Goal: Task Accomplishment & Management: Manage account settings

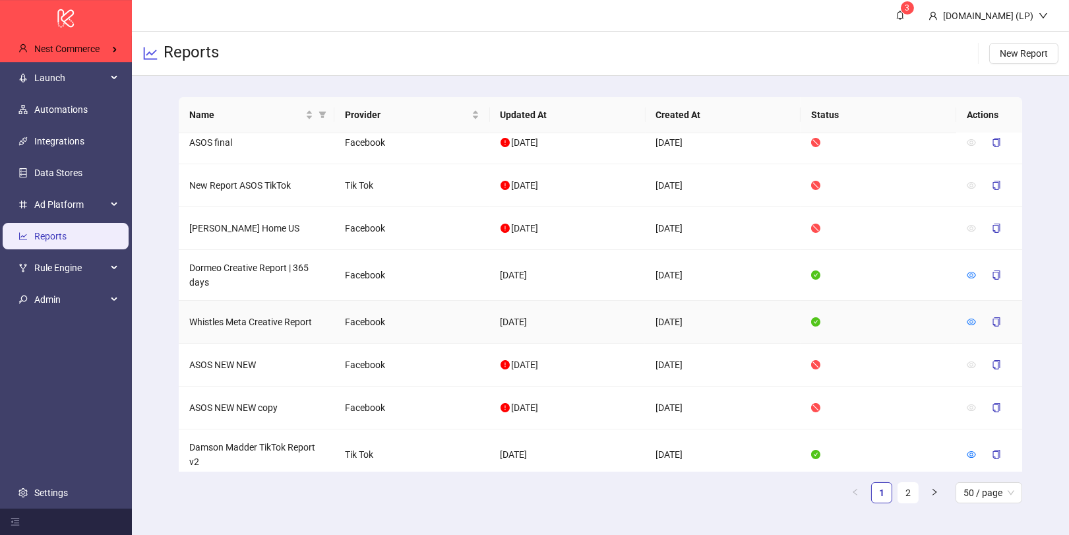
scroll to position [335, 0]
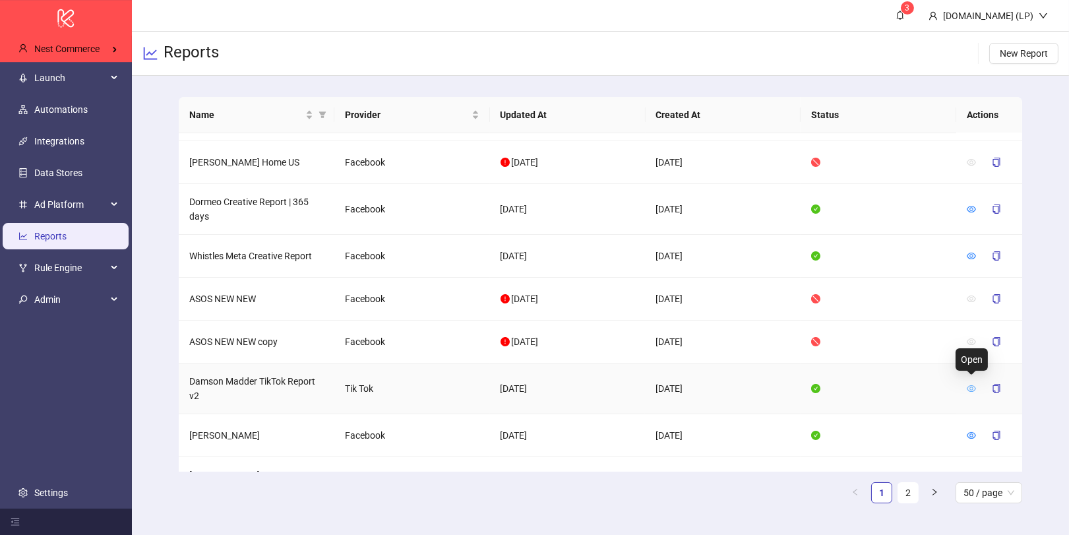
click at [970, 385] on icon "eye" at bounding box center [971, 388] width 9 height 7
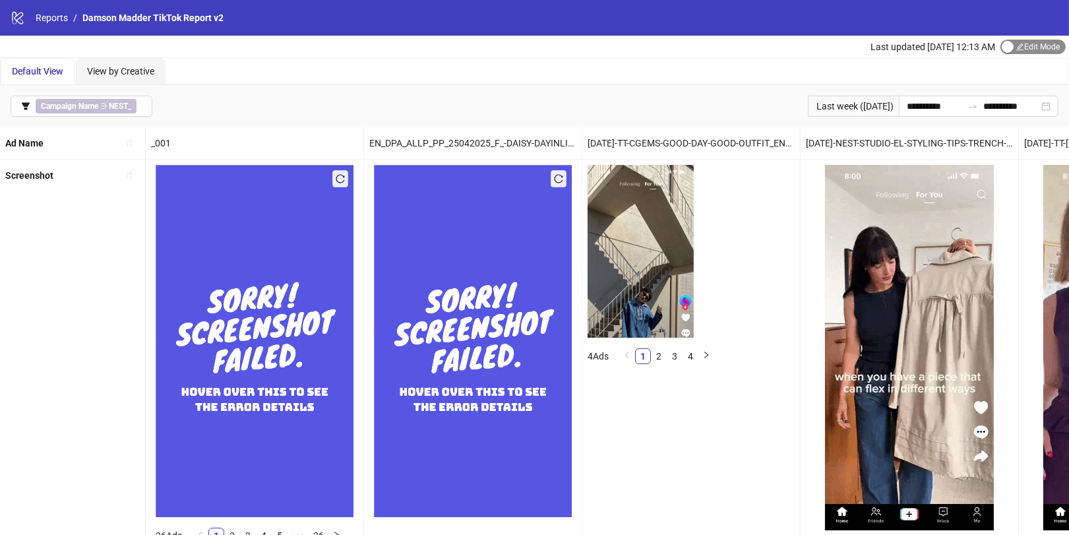
click at [1032, 44] on span "Edit Mode Edit Mode" at bounding box center [1032, 47] width 65 height 15
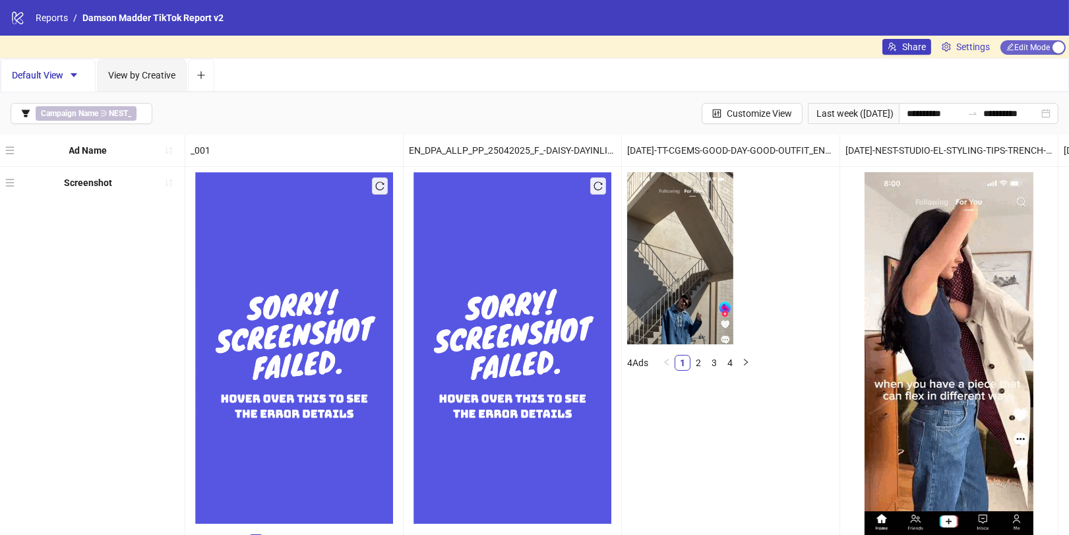
click at [1032, 44] on span "Edit Mode Edit Mode" at bounding box center [1032, 47] width 65 height 15
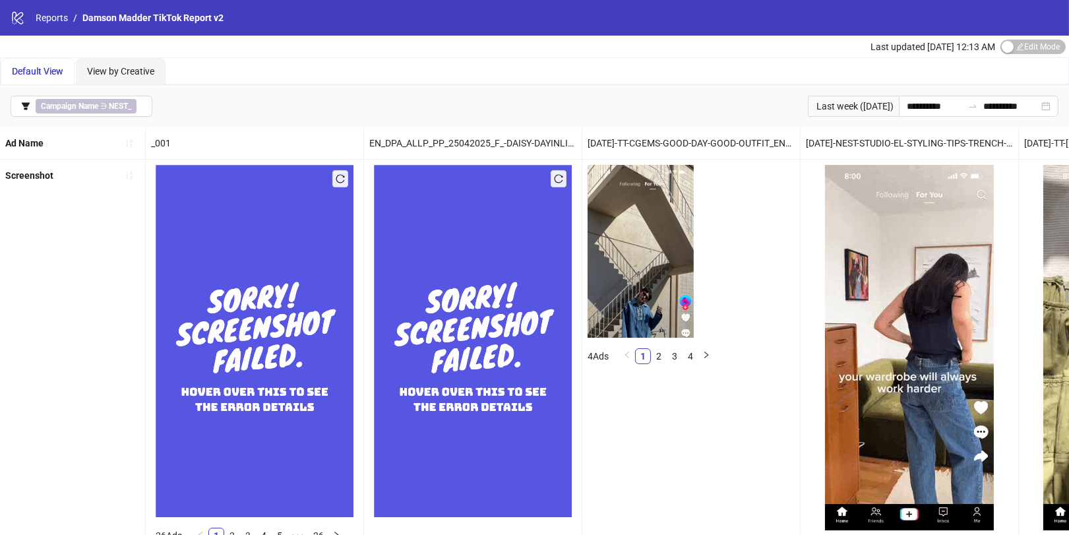
click at [1010, 55] on div "Last updated Oct 08, 12:13 AM Edit Mode Edit Mode" at bounding box center [969, 47] width 198 height 22
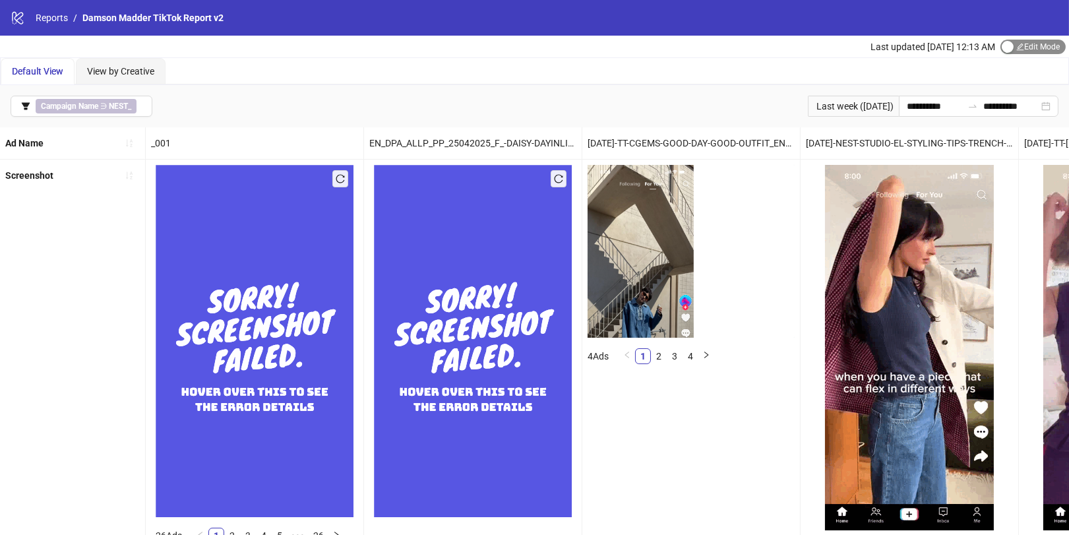
click at [1012, 50] on button "Edit Mode Edit Mode" at bounding box center [1032, 47] width 65 height 15
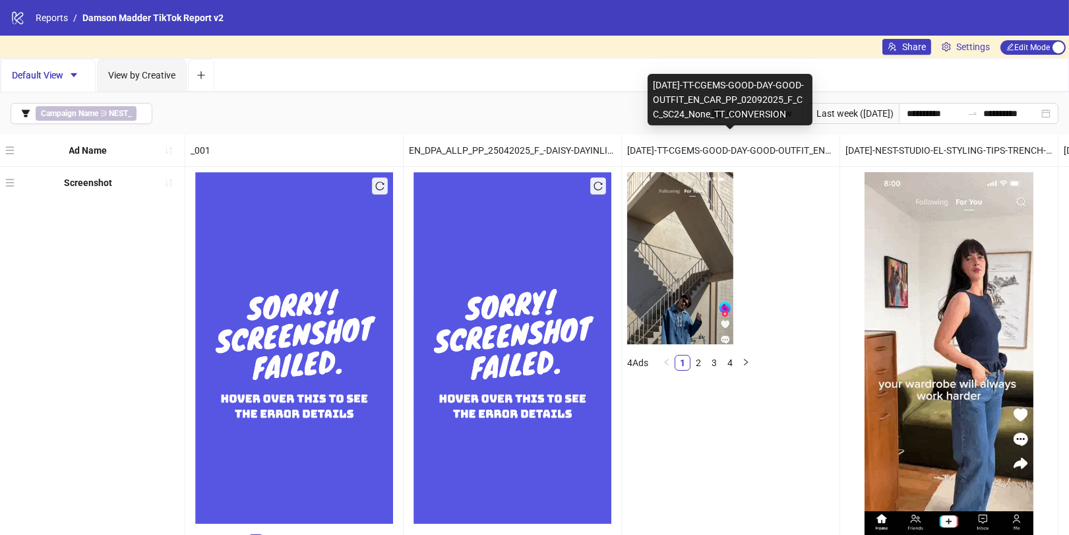
click at [775, 121] on div "[DATE]-TT-CGEMS-GOOD-DAY-GOOD-OUTFIT_EN_CAR_PP_02092025_F_CC_SC24_None_TT_CONVE…" at bounding box center [729, 99] width 165 height 51
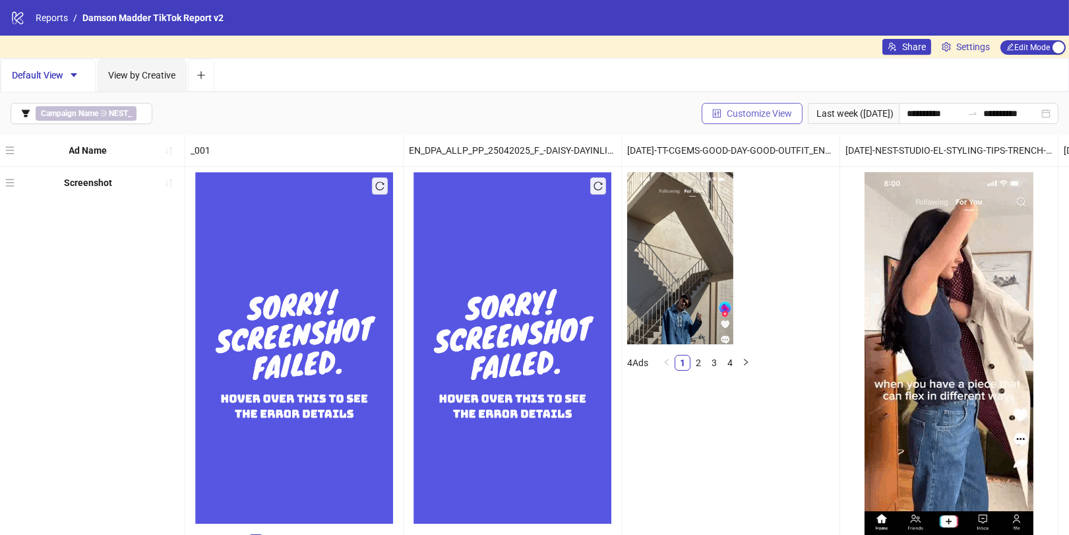
click at [759, 110] on span "Customize View" at bounding box center [759, 113] width 65 height 11
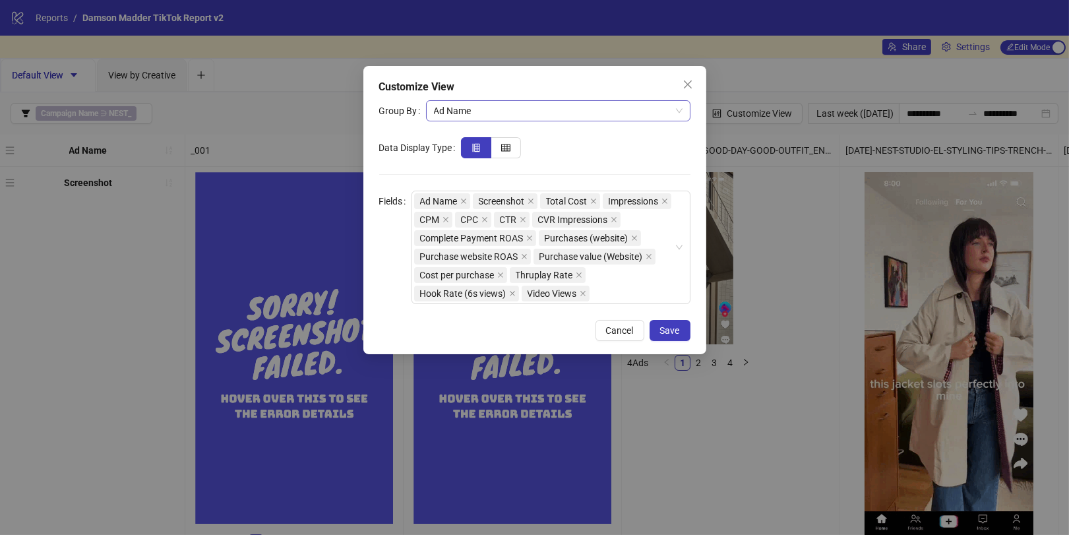
click at [508, 102] on span "Ad Name" at bounding box center [558, 111] width 249 height 20
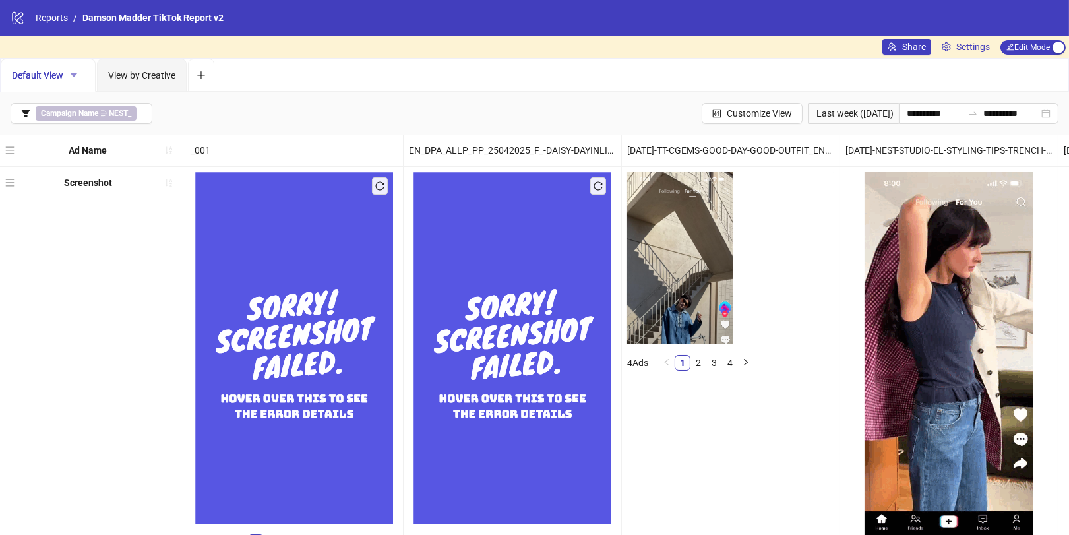
click at [74, 74] on icon "caret-down" at bounding box center [74, 75] width 7 height 4
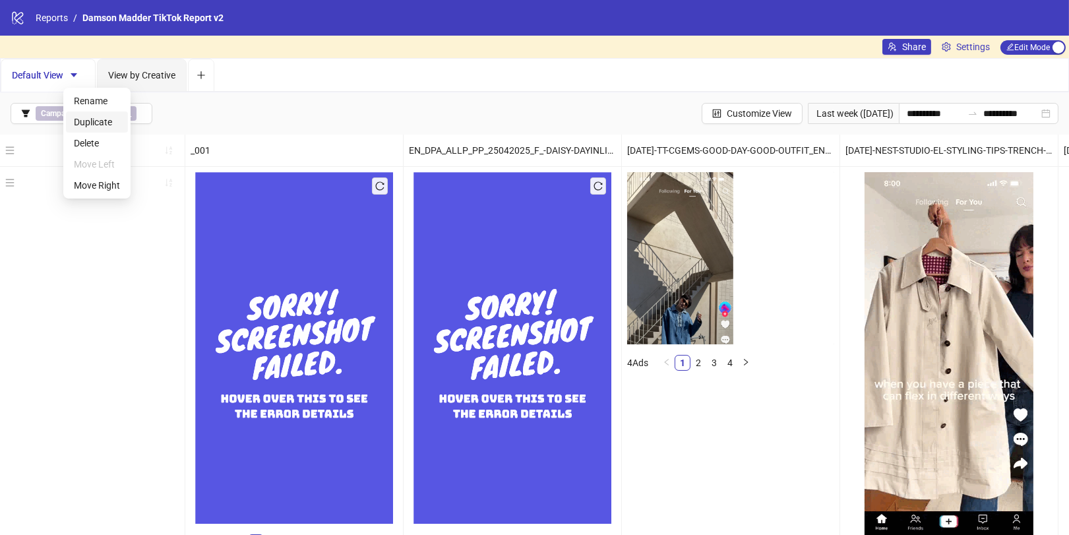
click at [98, 119] on span "Duplicate" at bounding box center [97, 122] width 46 height 15
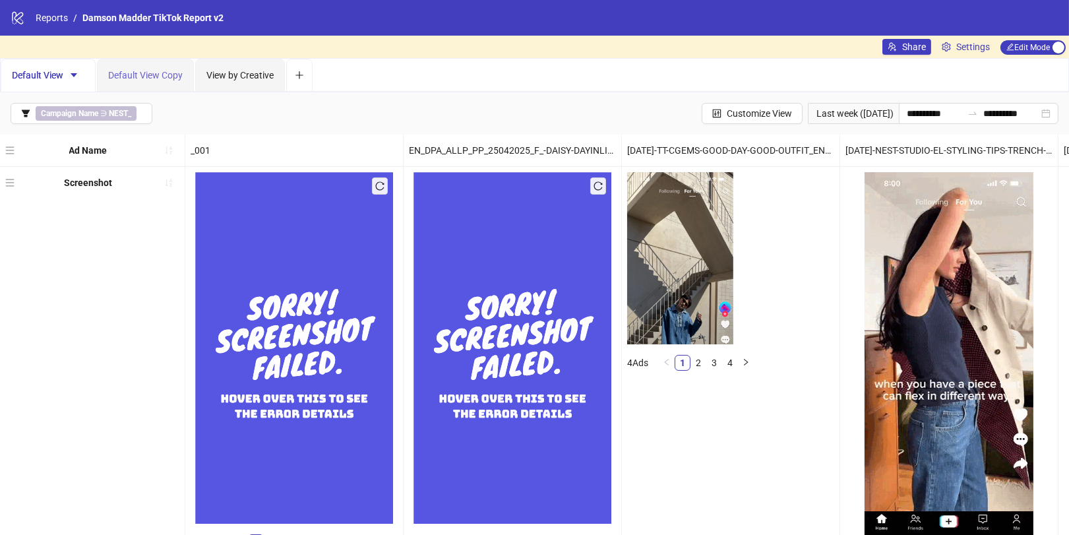
click at [131, 82] on div "Default View Copy" at bounding box center [145, 75] width 97 height 33
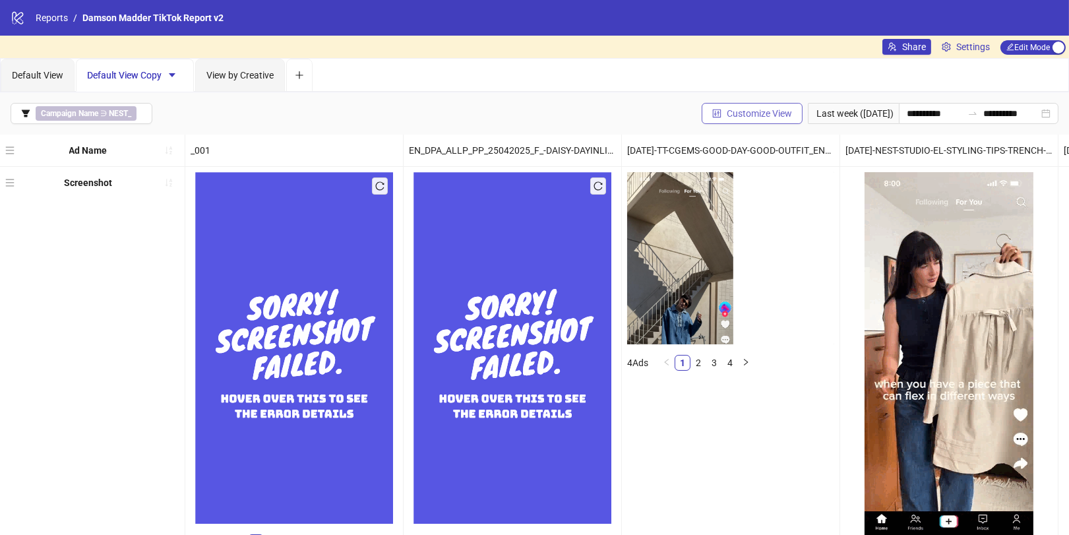
click at [729, 115] on span "Customize View" at bounding box center [759, 113] width 65 height 11
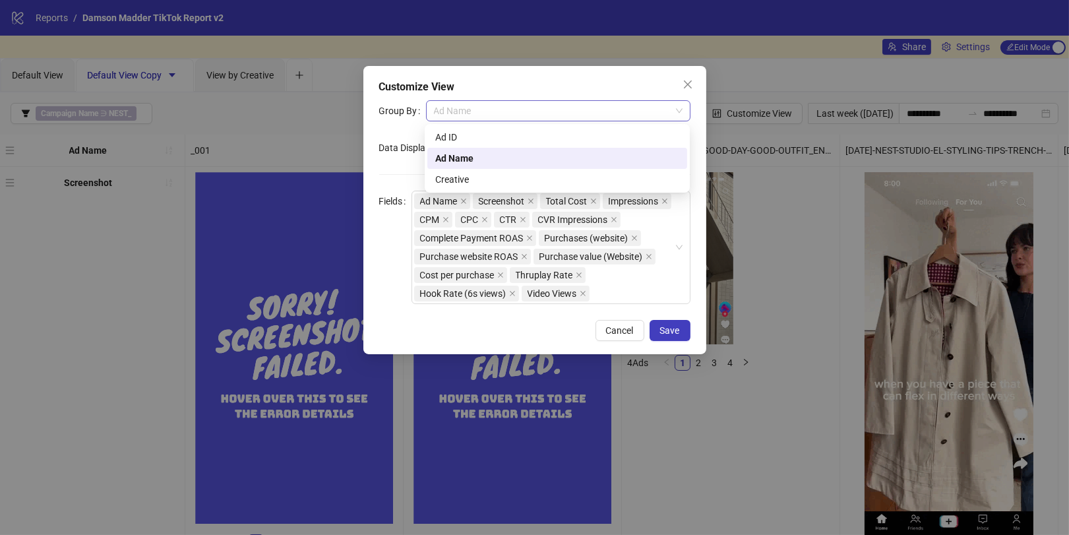
click at [562, 117] on span "Ad Name" at bounding box center [558, 111] width 249 height 20
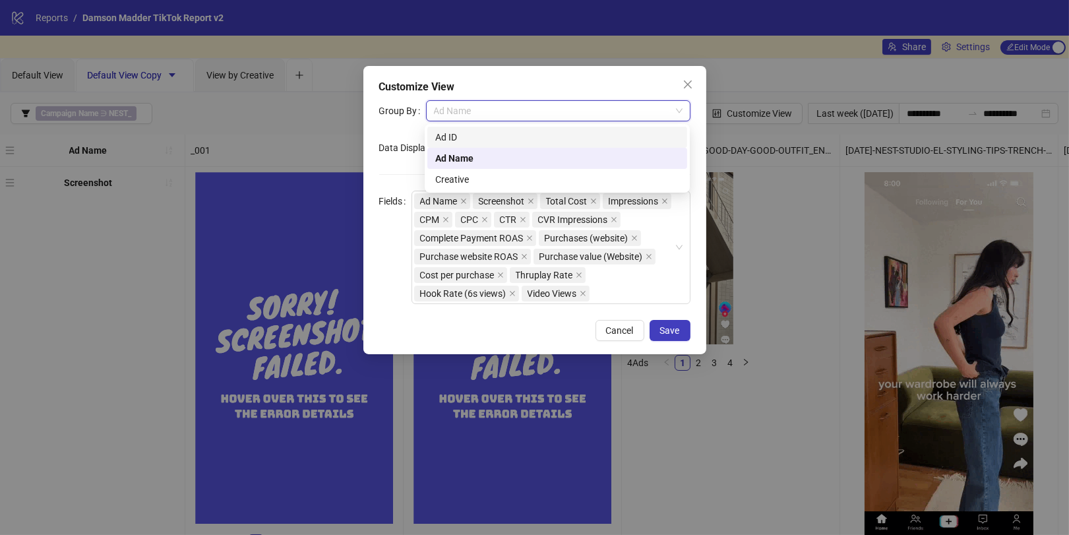
click at [527, 137] on div "Ad ID" at bounding box center [557, 137] width 244 height 15
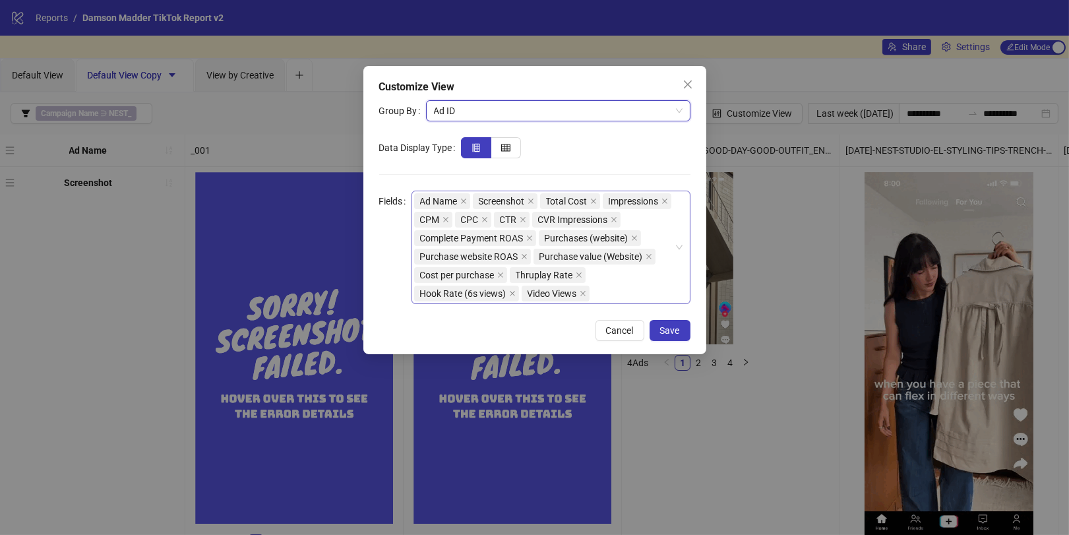
click at [612, 290] on div "Ad Name Screenshot Total Cost Impressions CPM CPC CTR CVR Impressions Complete …" at bounding box center [544, 247] width 260 height 111
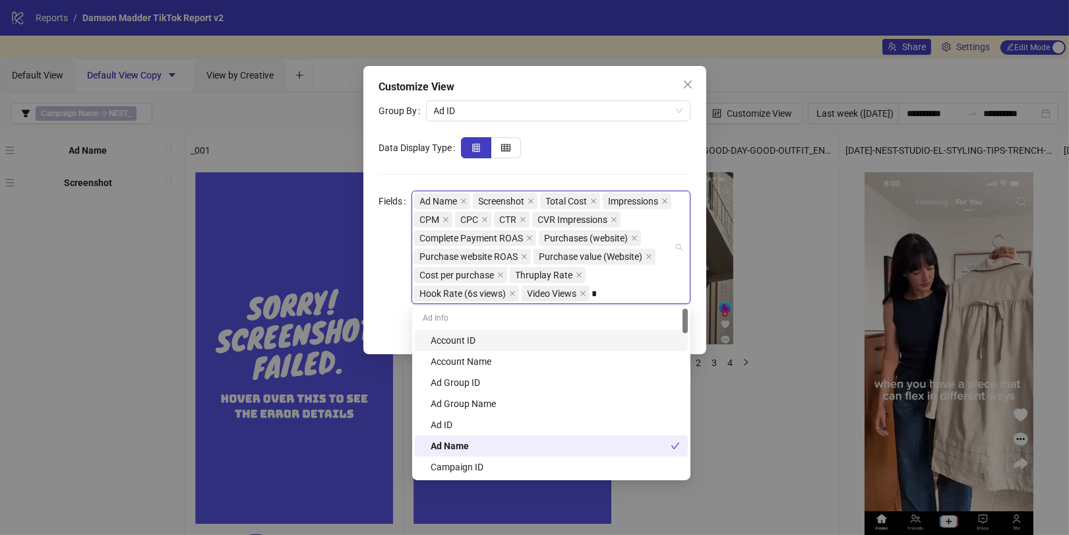
type input "**"
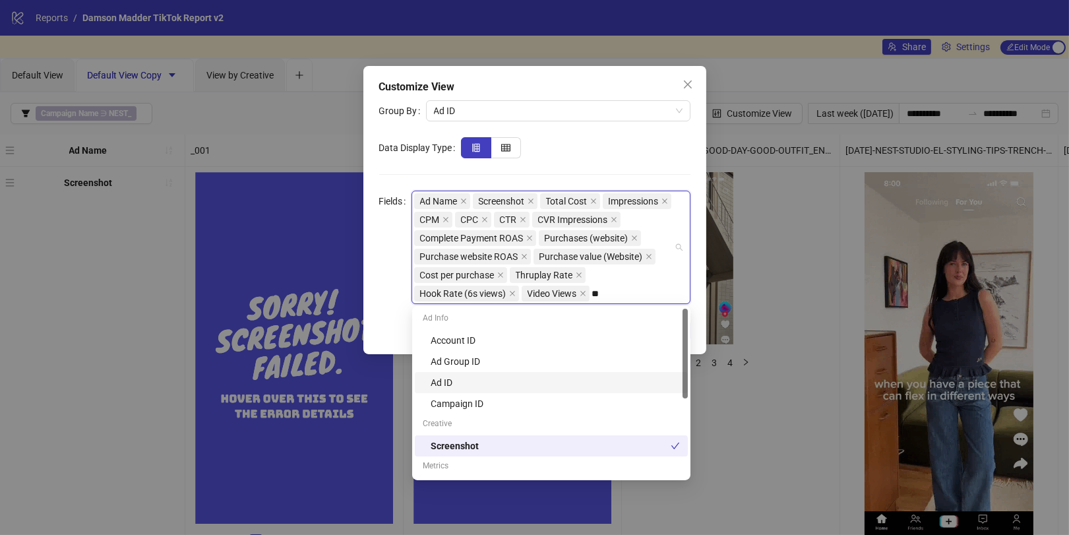
click at [561, 380] on div "Ad ID" at bounding box center [555, 382] width 249 height 15
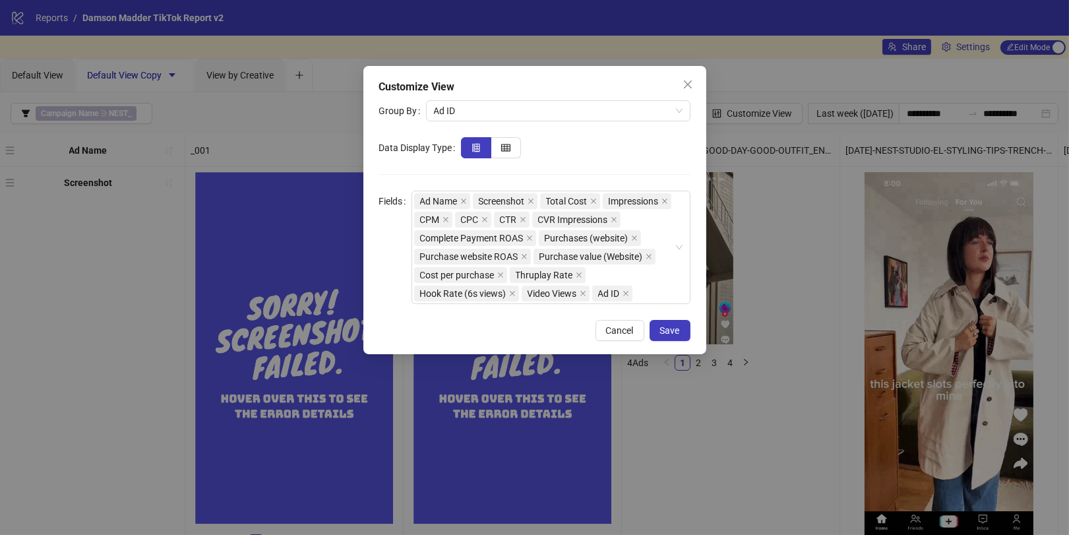
click at [622, 125] on form "Group By Ad ID Data Display Type Fields Ad Name Screenshot Total Cost Impressio…" at bounding box center [534, 202] width 311 height 204
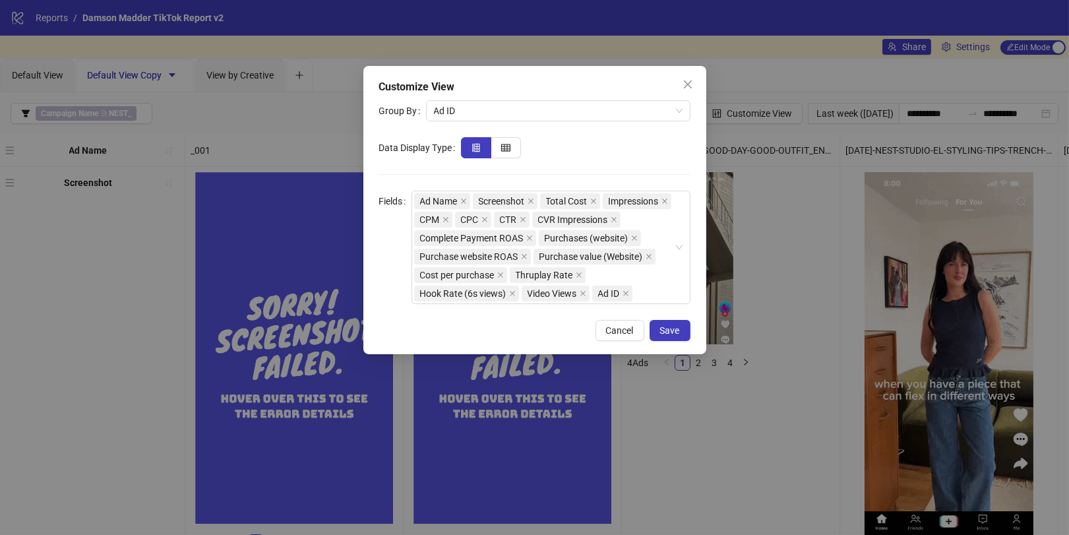
click at [672, 312] on div "Customize View Group By Ad ID Data Display Type Fields Ad Name Screenshot Total…" at bounding box center [534, 210] width 343 height 288
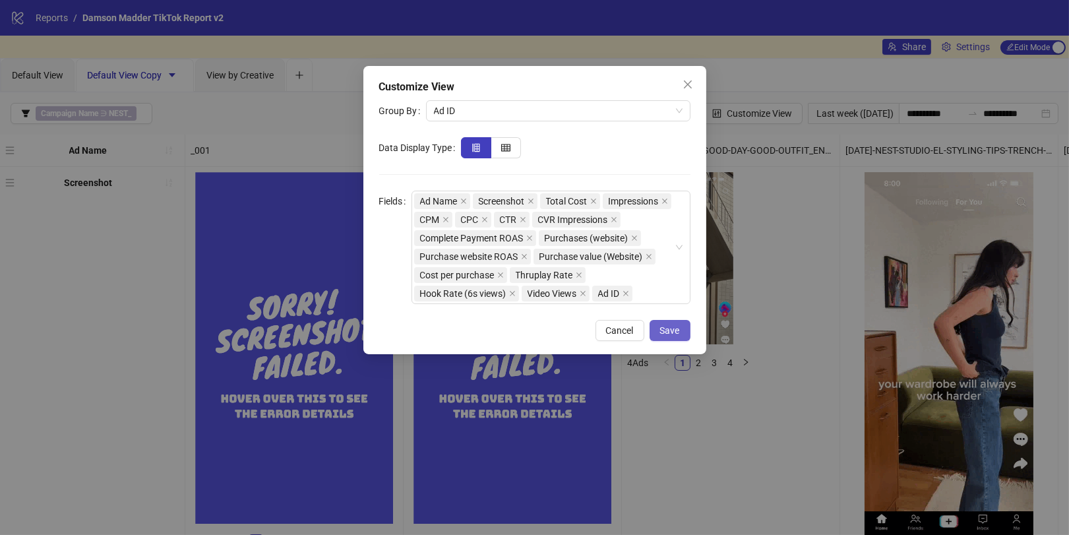
click at [672, 321] on button "Save" at bounding box center [669, 330] width 41 height 21
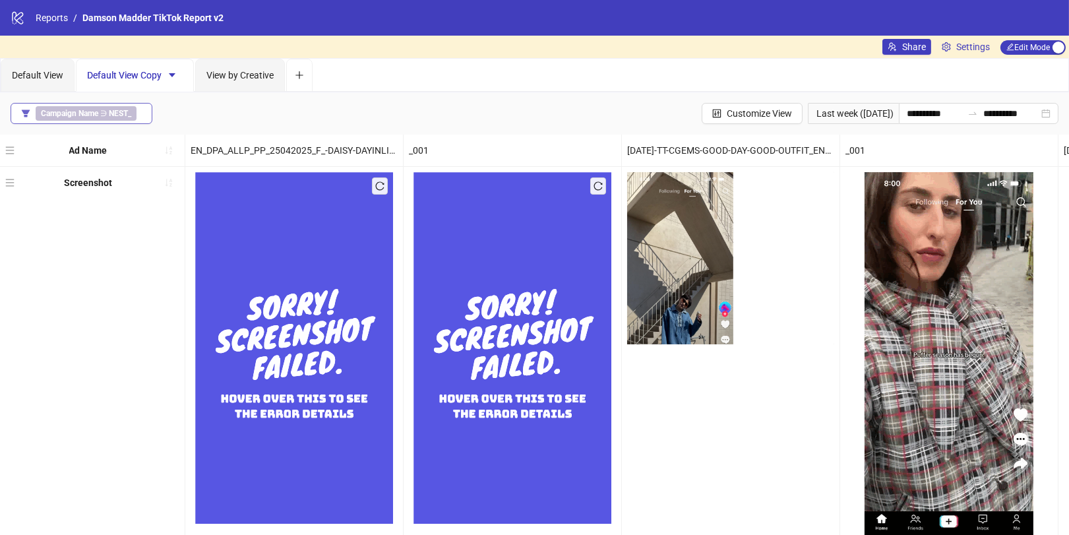
click at [82, 114] on b "Campaign Name" at bounding box center [69, 113] width 57 height 9
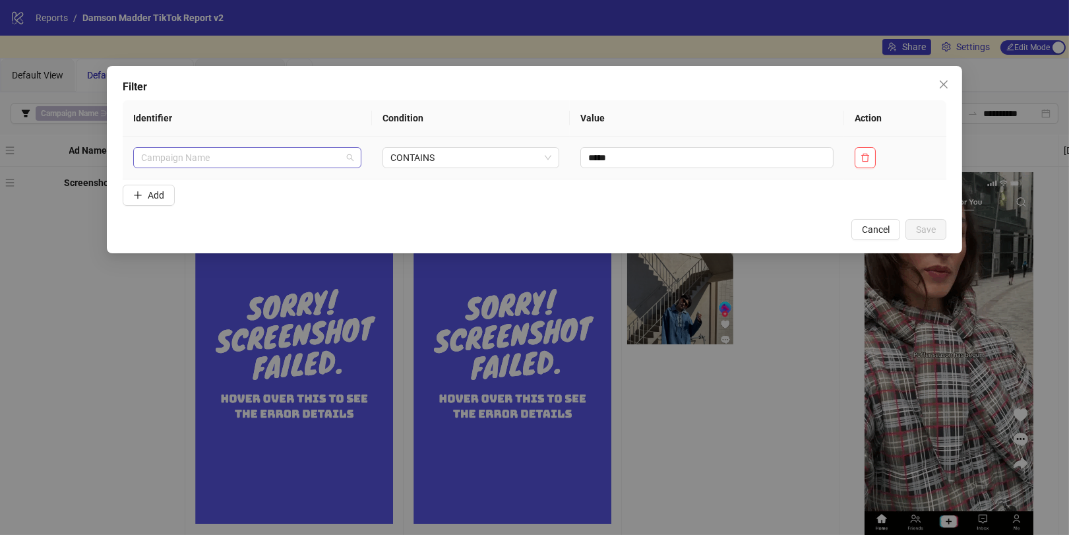
click at [240, 148] on span "Campaign Name" at bounding box center [247, 158] width 212 height 20
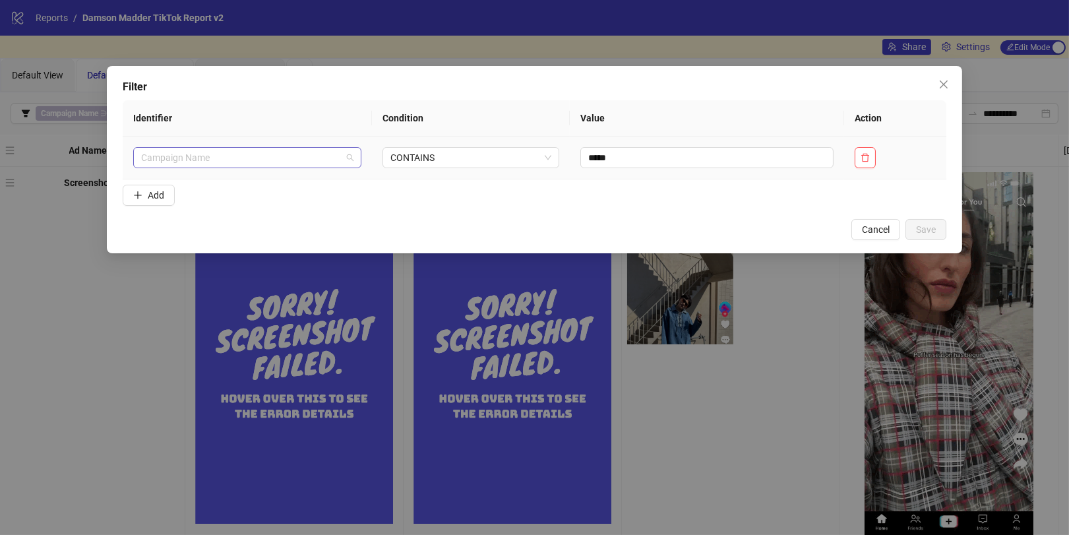
scroll to position [189, 0]
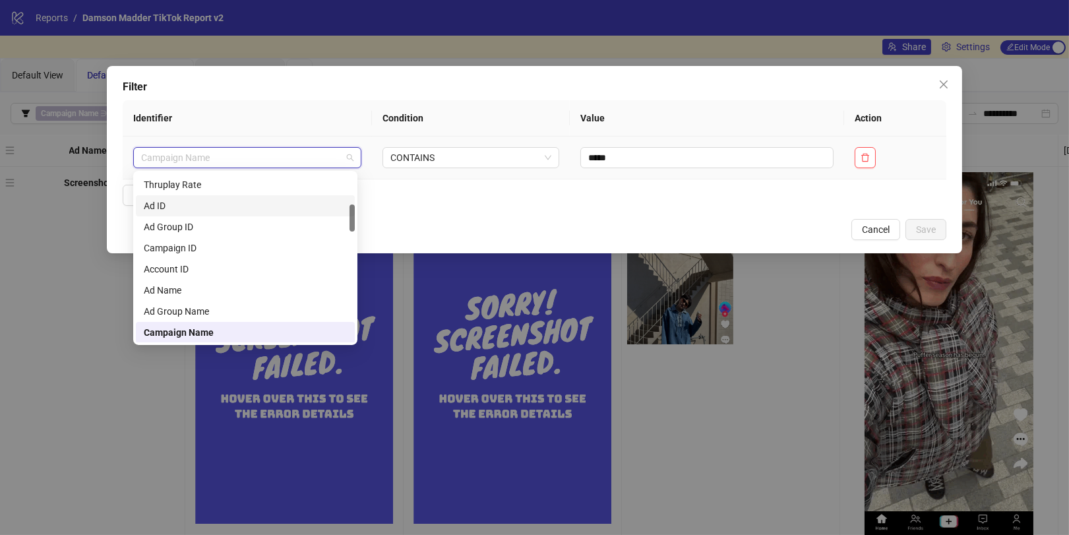
click at [200, 200] on div "Ad ID" at bounding box center [245, 205] width 203 height 15
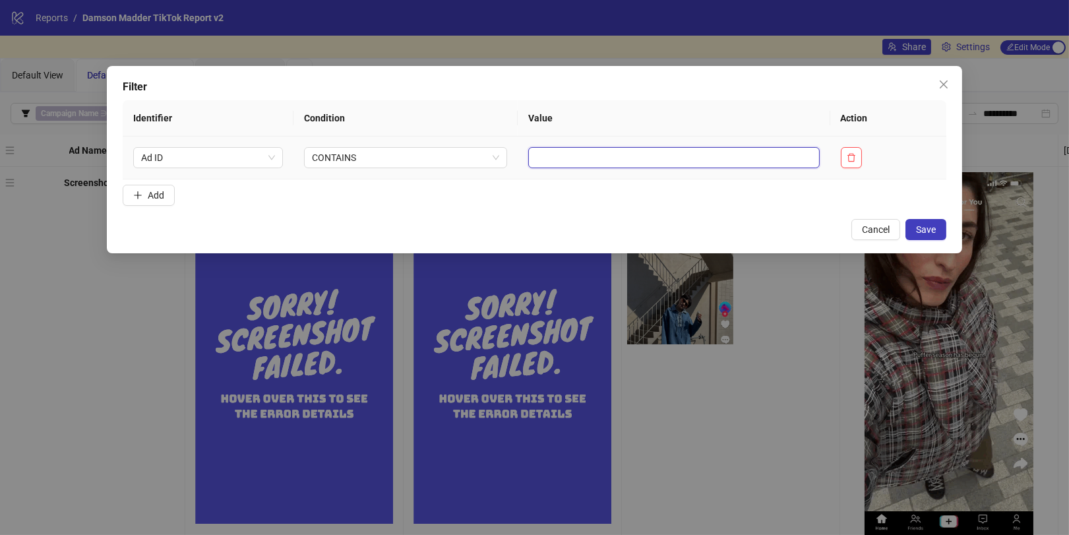
click at [562, 155] on input "text" at bounding box center [673, 157] width 291 height 21
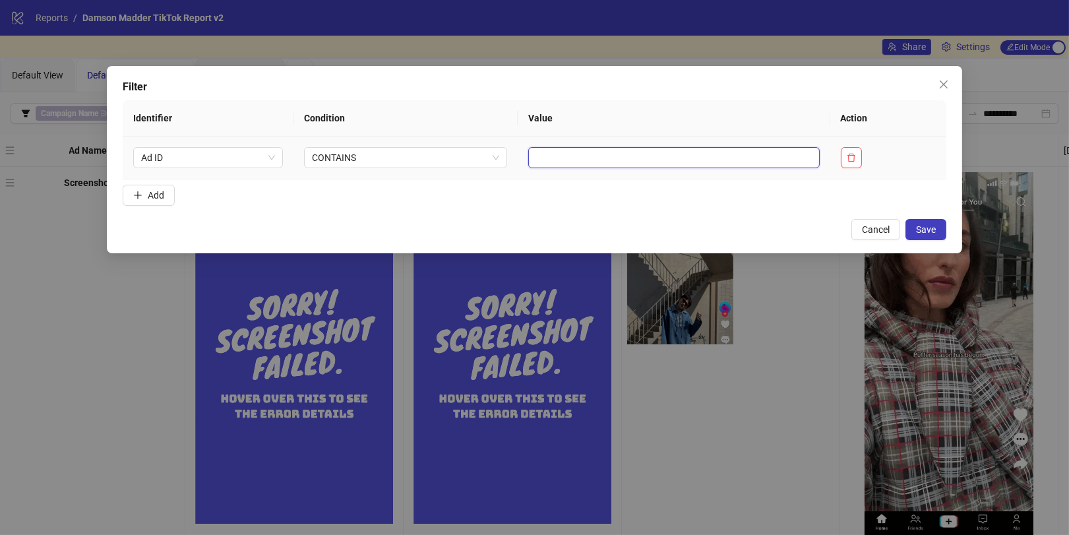
paste input "**********"
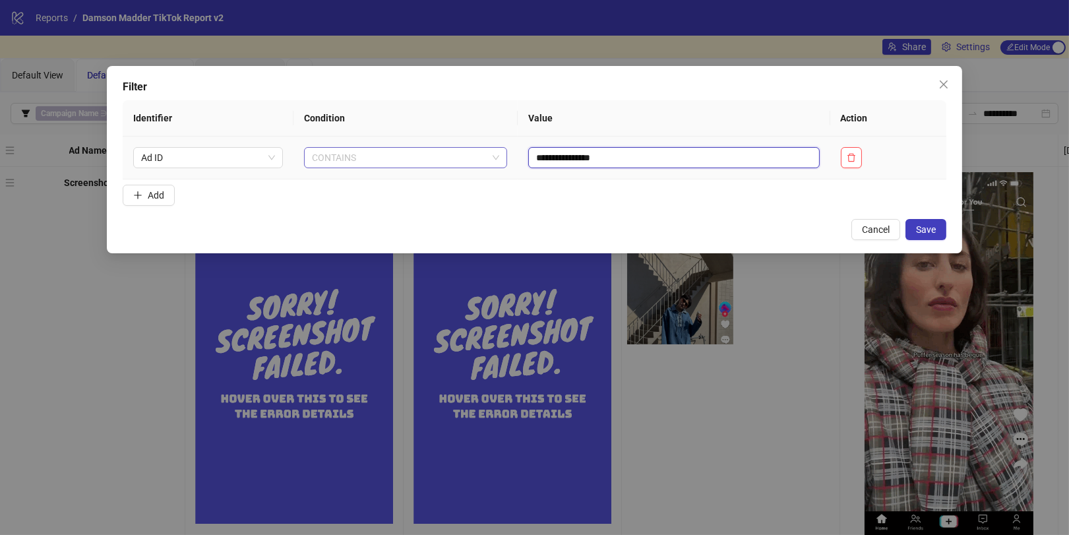
click at [371, 164] on span "CONTAINS" at bounding box center [406, 158] width 188 height 20
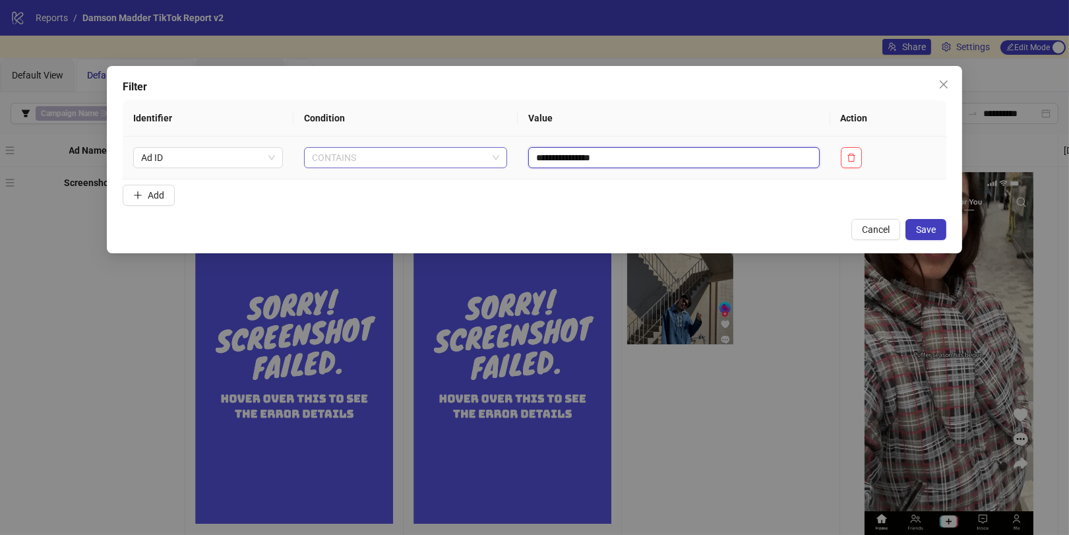
type input "**********"
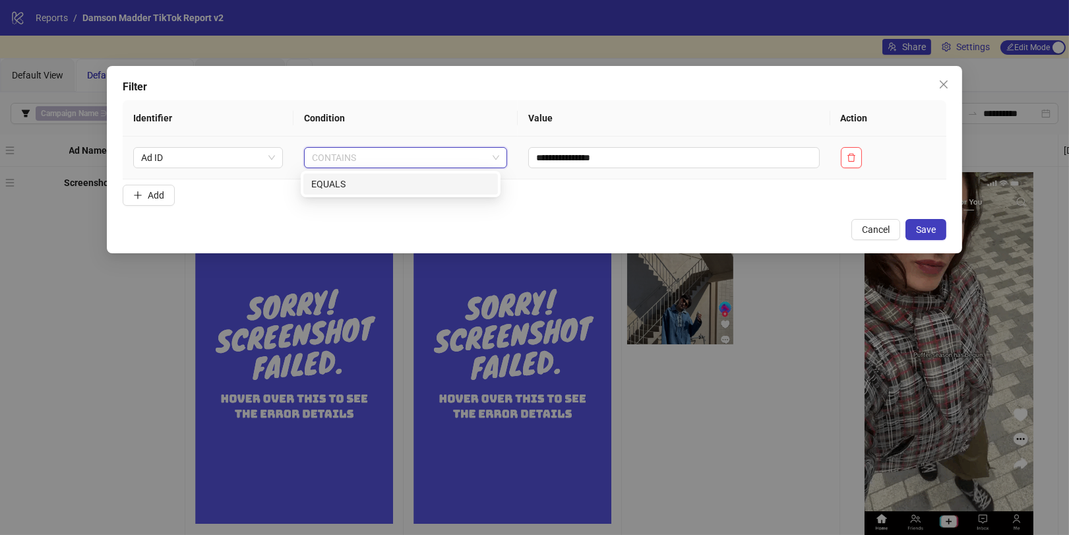
click at [369, 185] on div "EQUALS" at bounding box center [400, 184] width 179 height 15
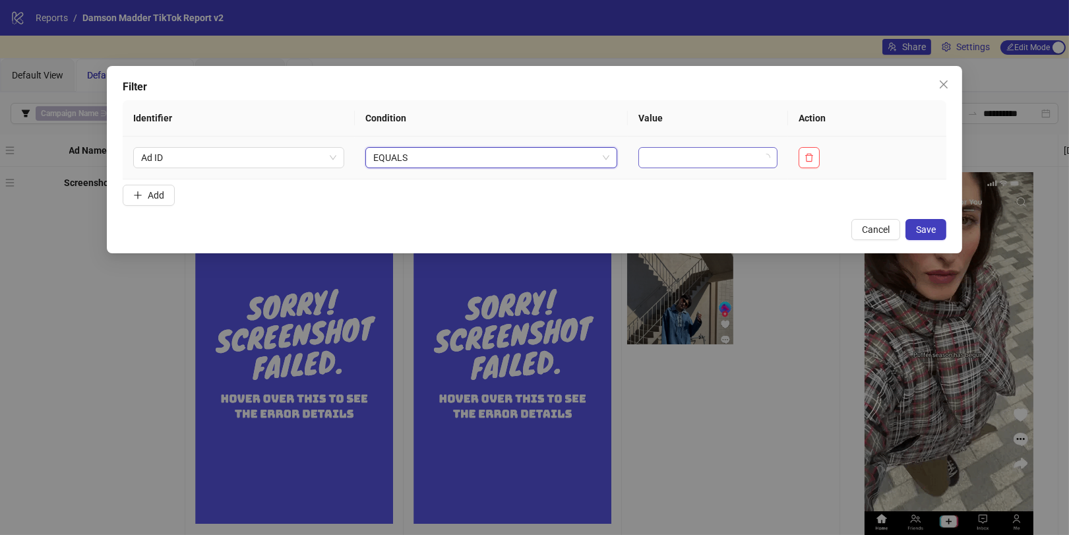
click at [663, 160] on input "search" at bounding box center [701, 158] width 111 height 20
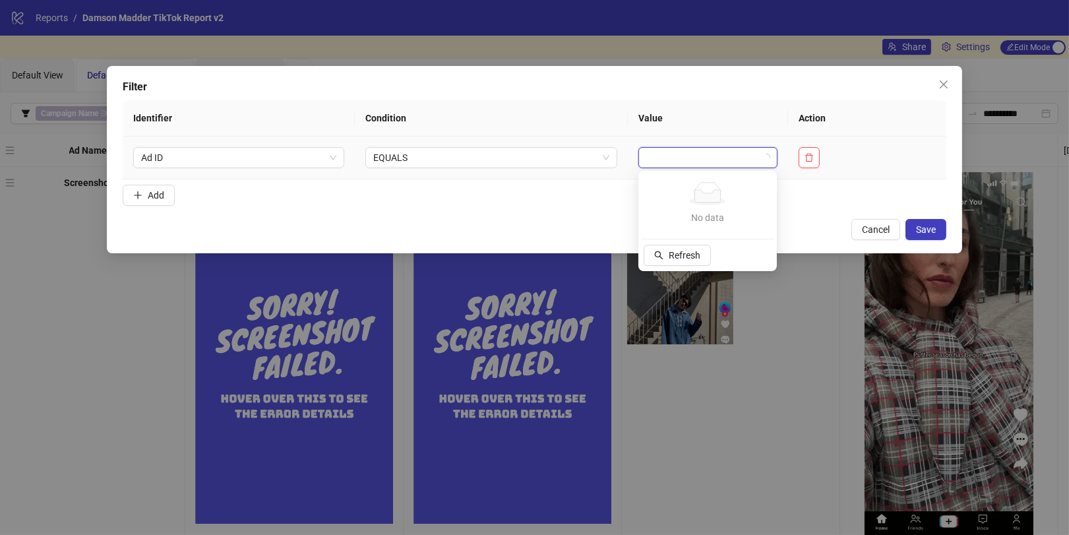
paste input "**********"
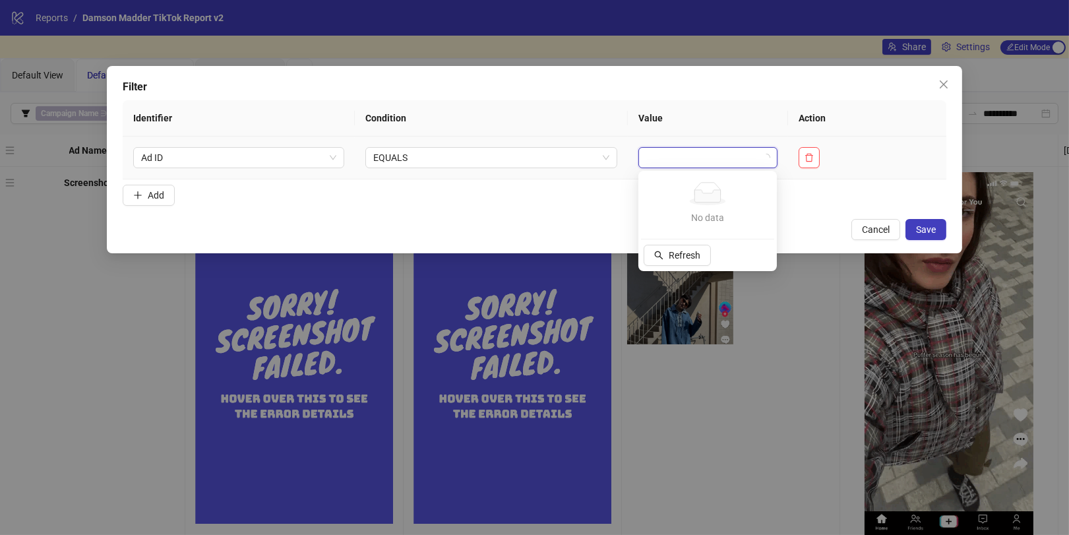
type input "**********"
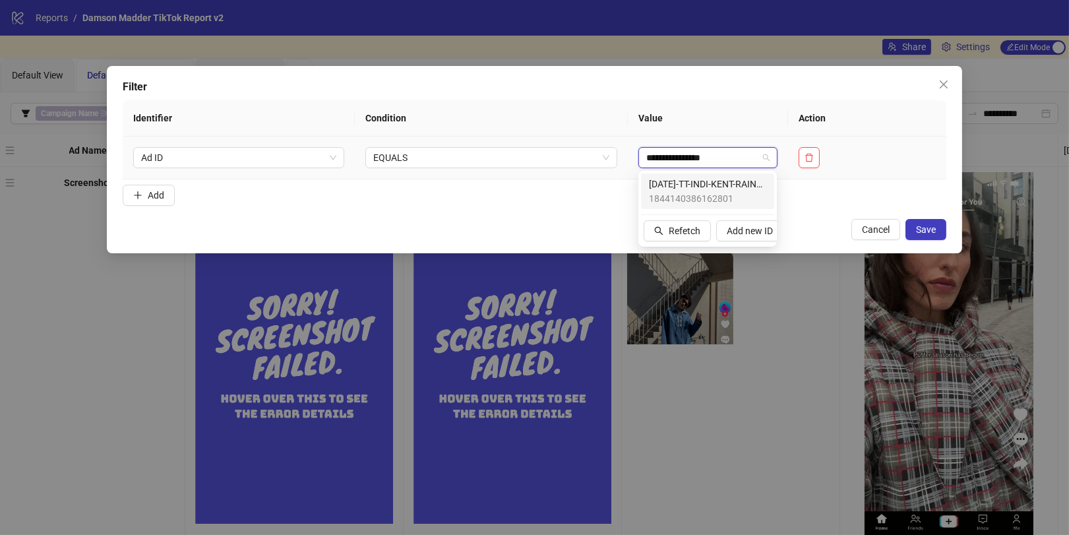
click at [683, 192] on span "1844140386162801" at bounding box center [707, 198] width 117 height 15
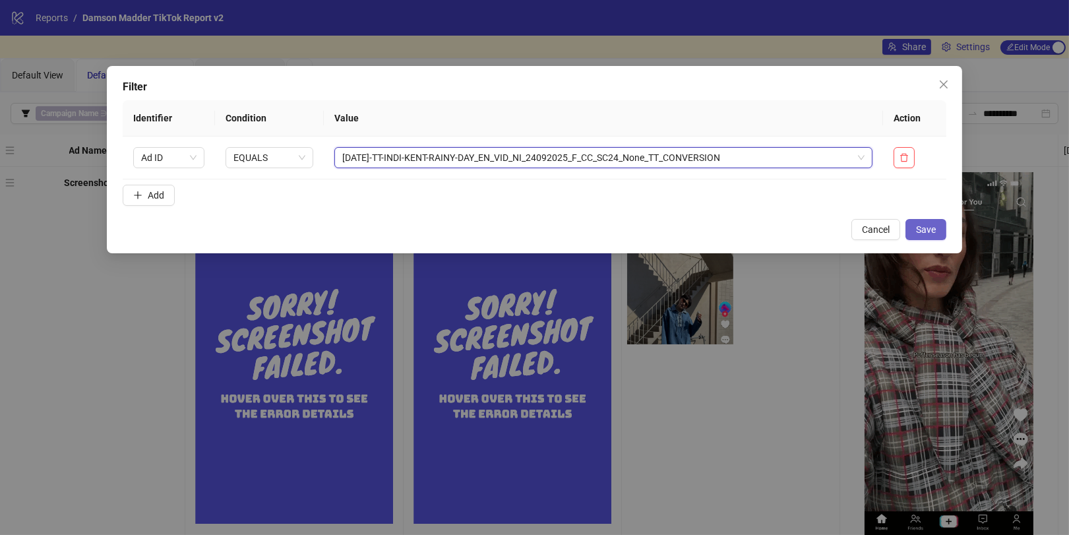
click at [913, 228] on button "Save" at bounding box center [925, 229] width 41 height 21
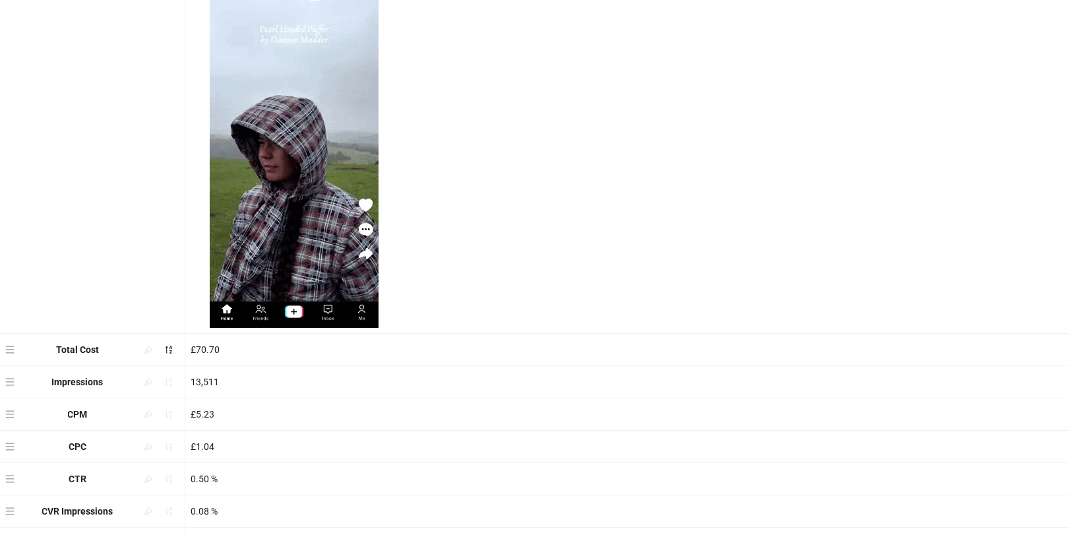
scroll to position [0, 0]
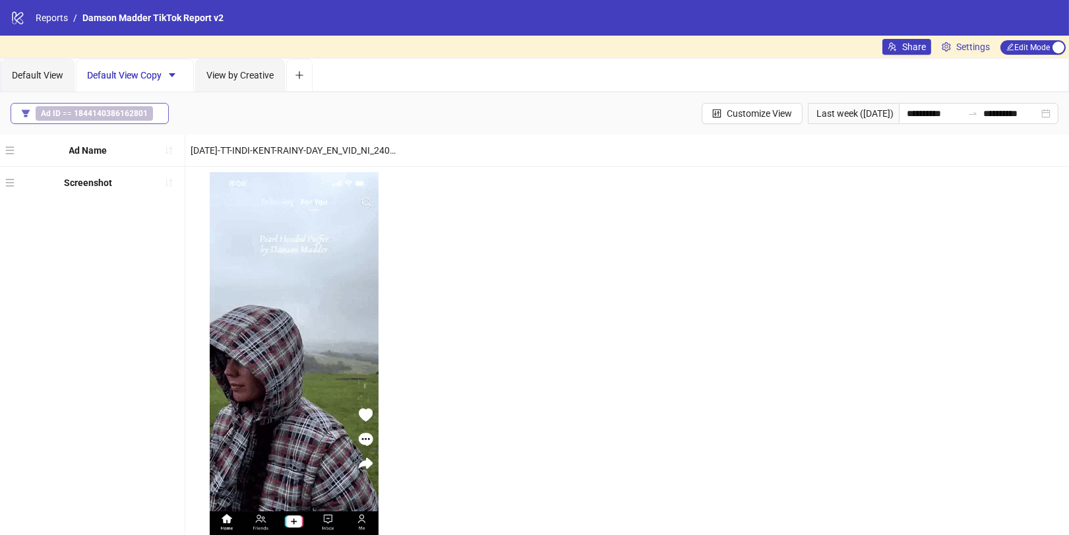
click at [91, 119] on span "Ad ID == 1844140386162801" at bounding box center [94, 113] width 117 height 15
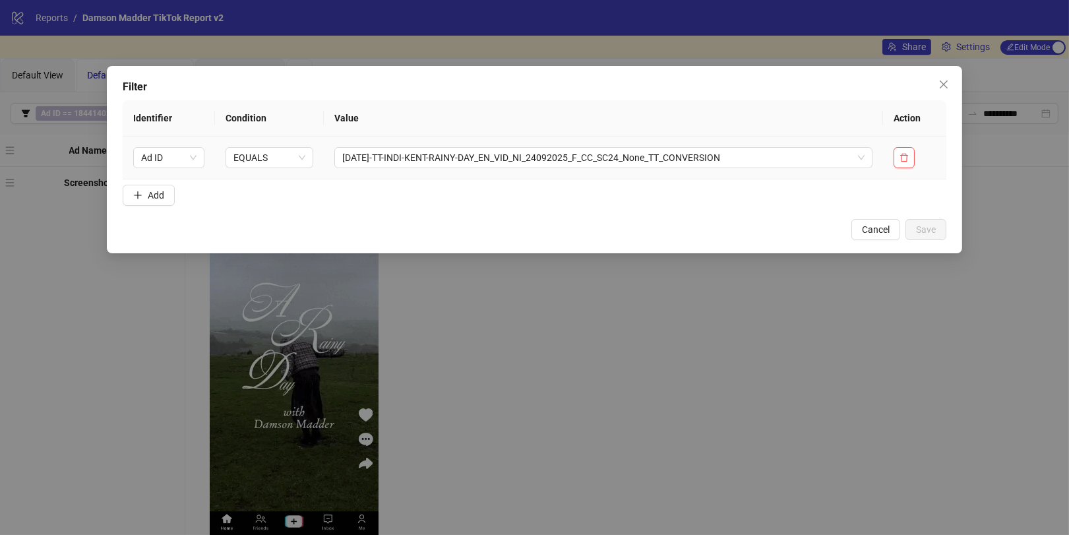
click at [587, 168] on td "AD290-TT-INDI-KENT-RAINY-DAY_EN_VID_NI_24092025_F_CC_SC24_None_TT_CONVERSION" at bounding box center [603, 157] width 559 height 43
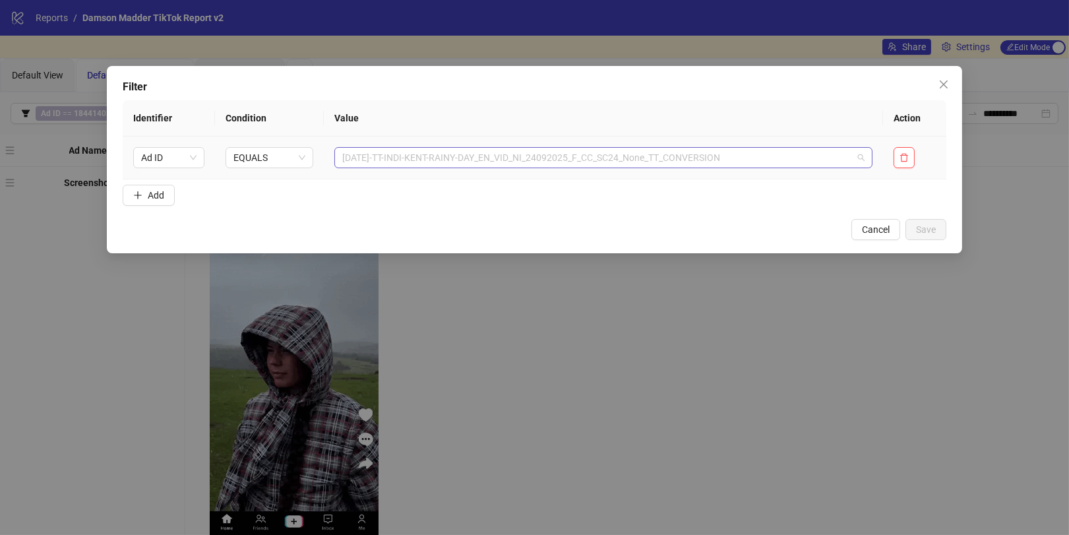
click at [583, 152] on span "AD290-TT-INDI-KENT-RAINY-DAY_EN_VID_NI_24092025_F_CC_SC24_None_TT_CONVERSION" at bounding box center [603, 158] width 522 height 20
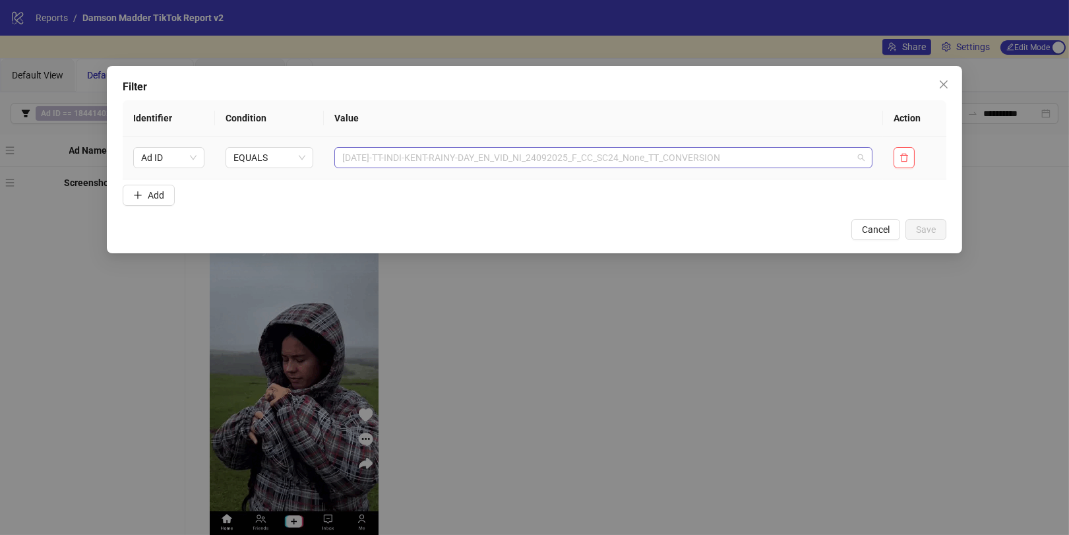
scroll to position [1105, 0]
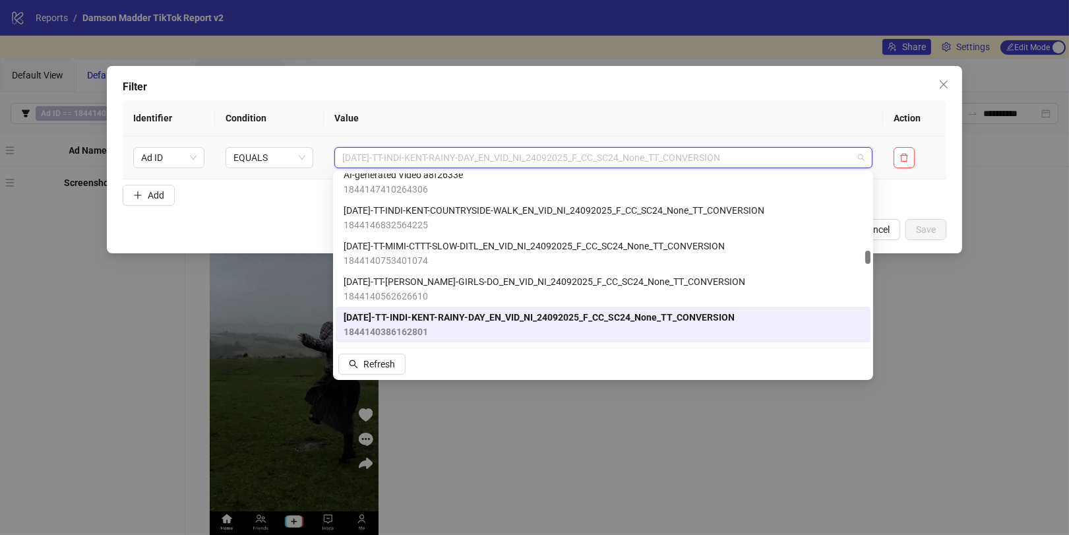
paste input "**********"
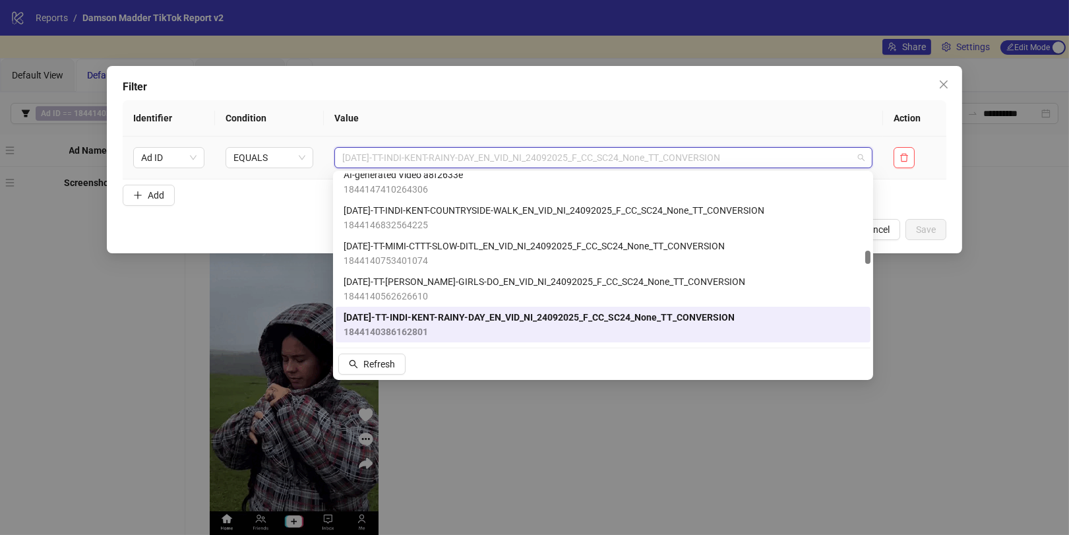
type input "**********"
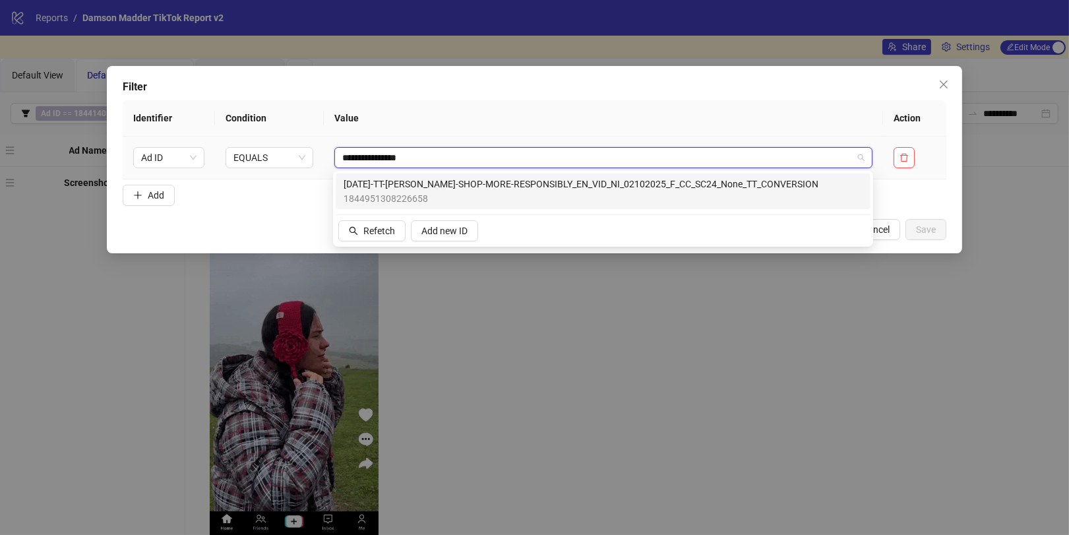
scroll to position [0, 0]
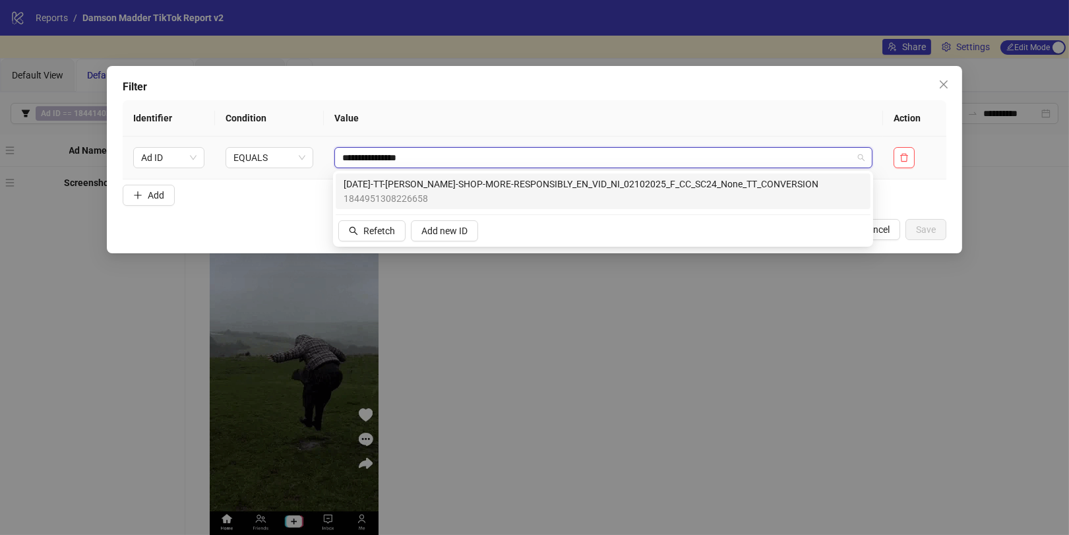
click at [581, 181] on span "AD308-TT-EDWINA-SHOP-MORE-RESPONSIBLY_EN_VID_NI_02102025_F_CC_SC24_None_TT_CONV…" at bounding box center [580, 184] width 475 height 15
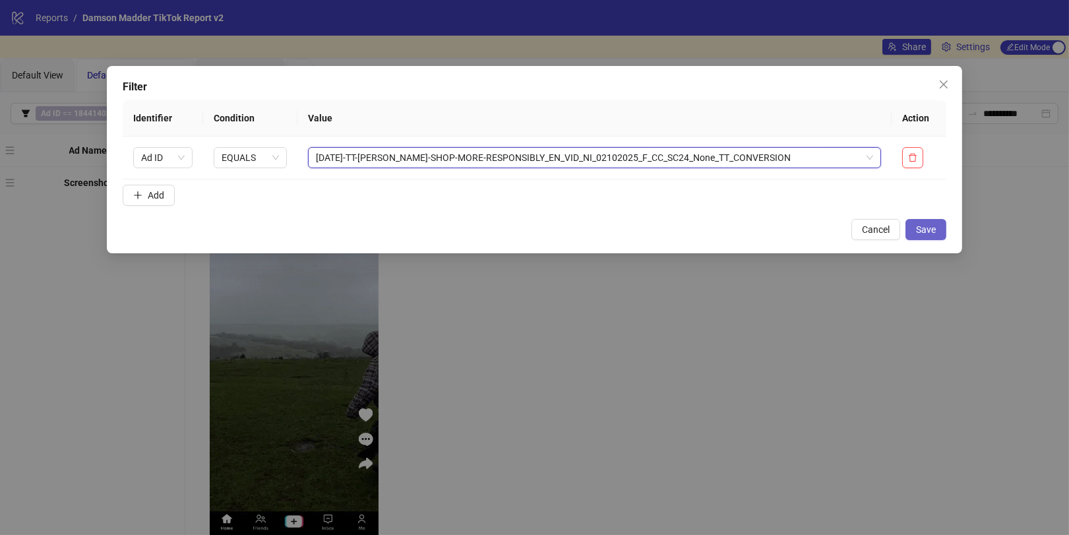
click at [934, 226] on span "Save" at bounding box center [926, 229] width 20 height 11
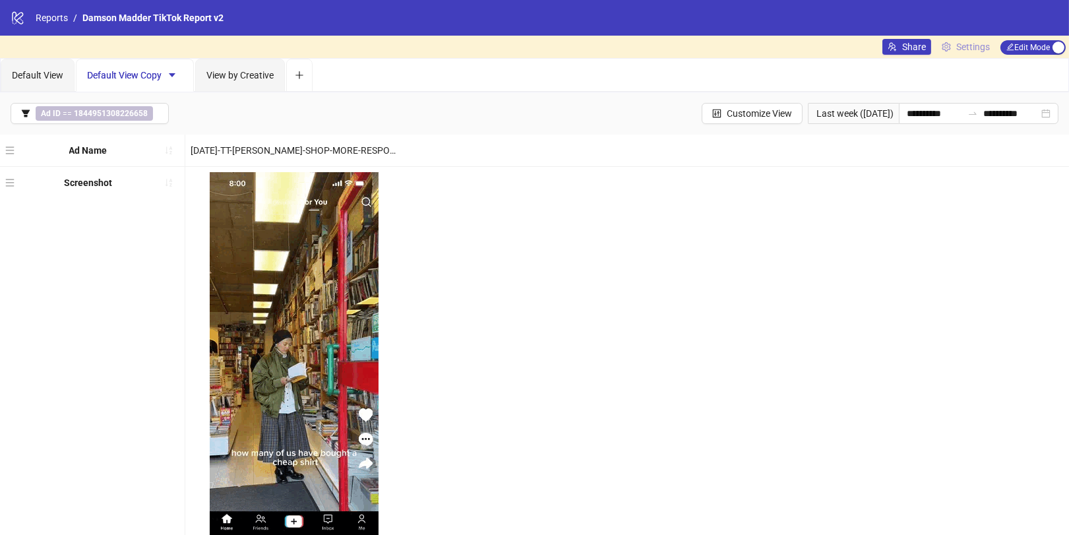
click at [958, 44] on span "Settings" at bounding box center [973, 47] width 34 height 15
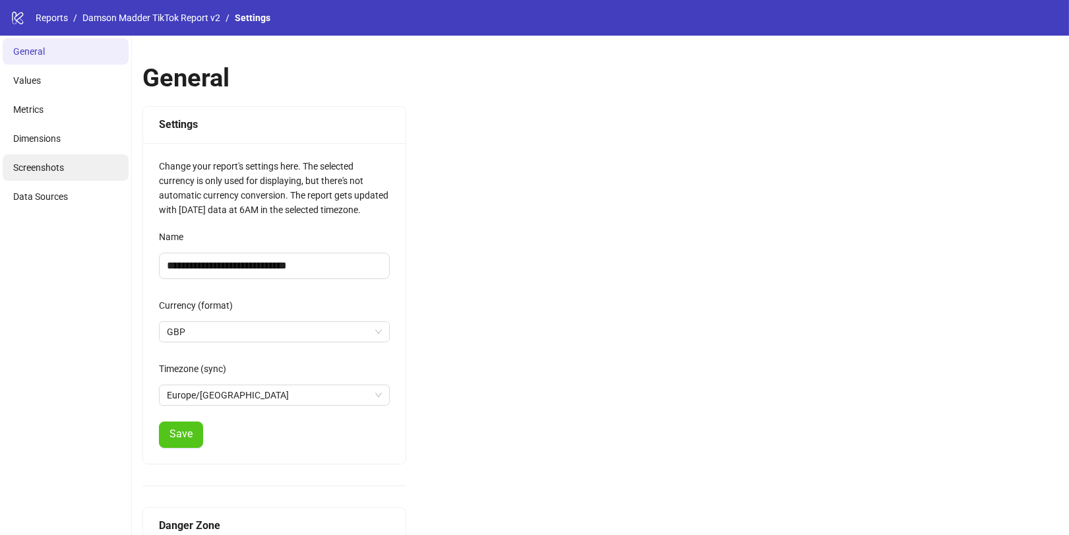
click at [56, 164] on span "Screenshots" at bounding box center [38, 167] width 51 height 11
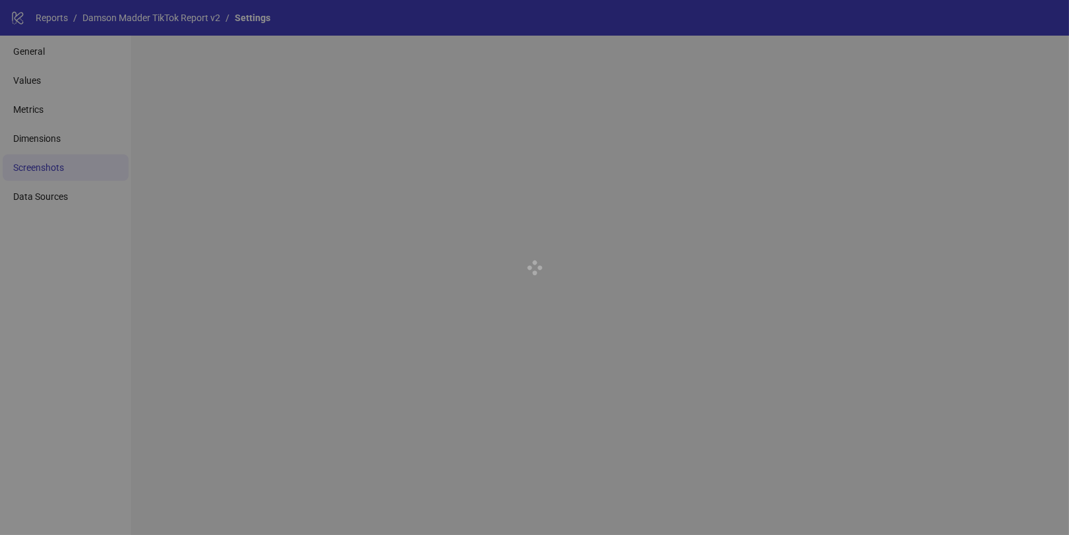
click at [111, 198] on div at bounding box center [534, 267] width 1069 height 535
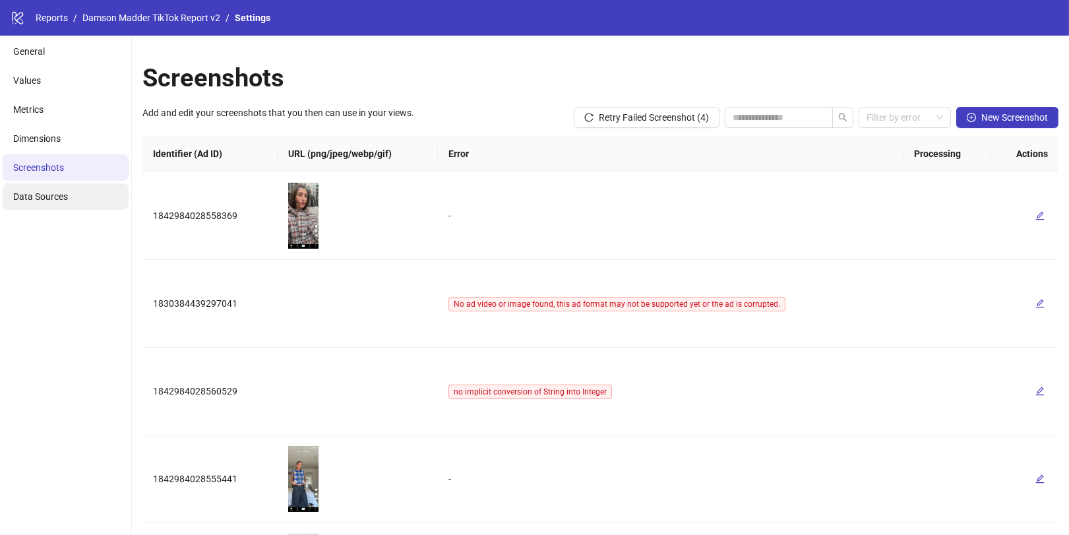
click at [85, 196] on li "Data Sources" at bounding box center [66, 196] width 126 height 26
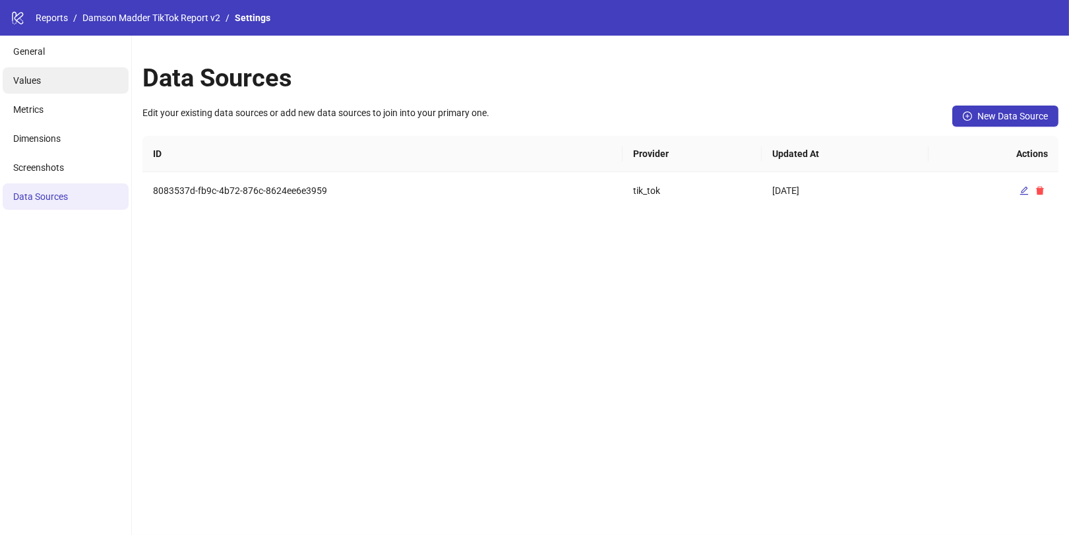
click at [34, 82] on span "Values" at bounding box center [27, 80] width 28 height 11
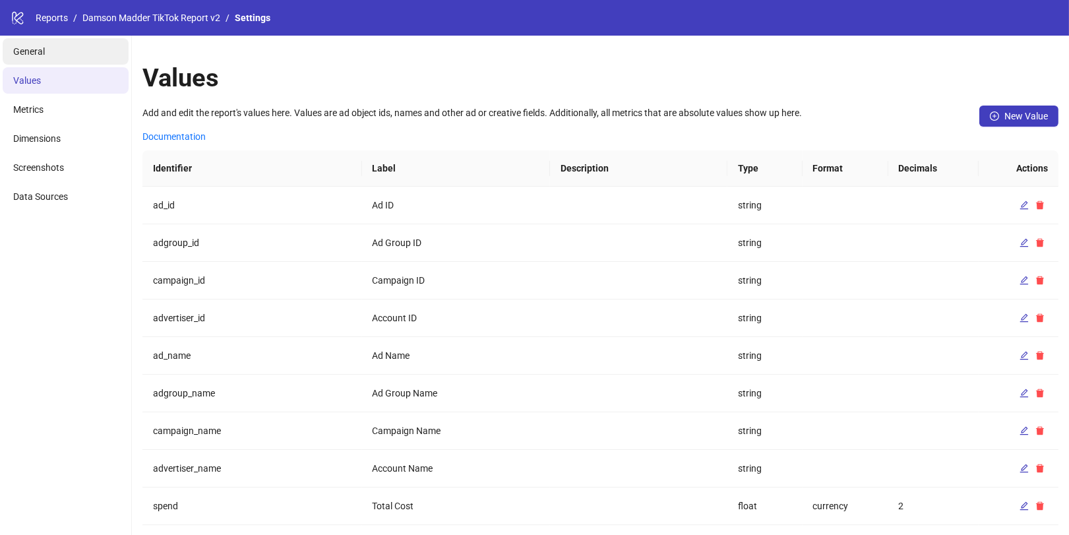
click at [62, 57] on li "General" at bounding box center [66, 51] width 126 height 26
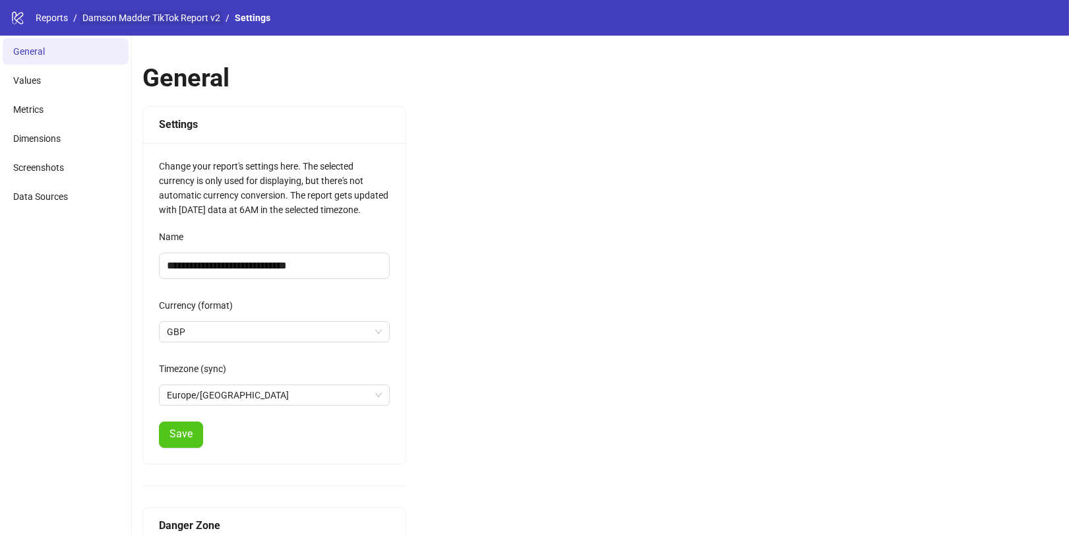
click at [169, 24] on link "Damson Madder TikTok Report v2" at bounding box center [151, 18] width 143 height 15
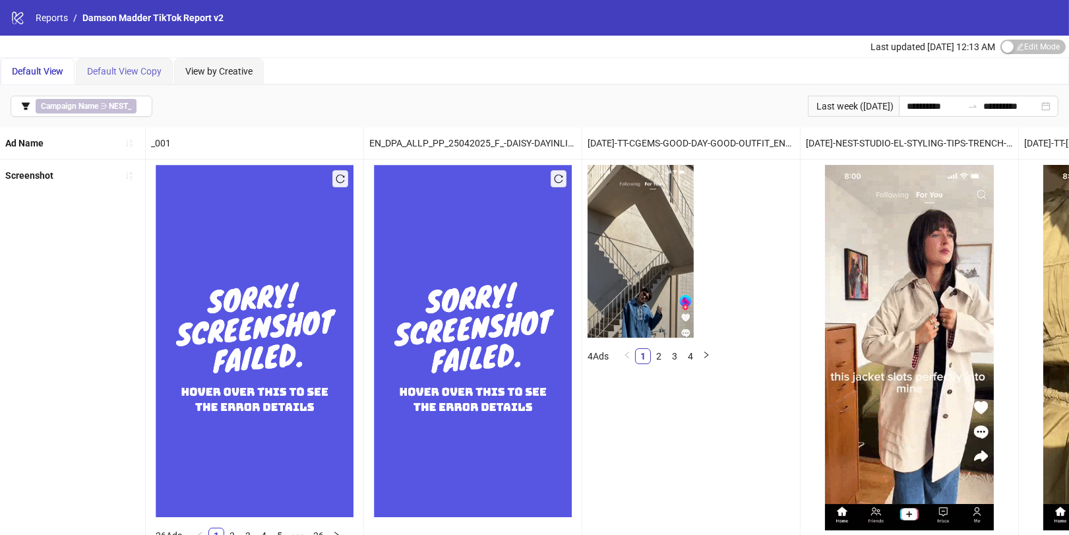
click at [148, 78] on div "Default View Copy" at bounding box center [124, 71] width 97 height 26
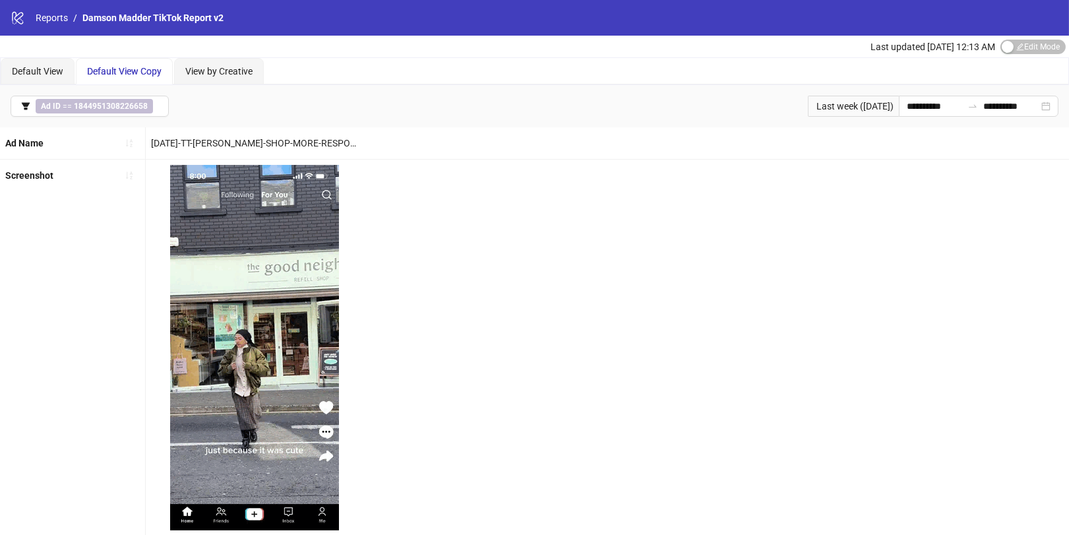
click at [1025, 38] on div "Last updated Oct 08, 12:13 AM Edit Mode Edit Mode" at bounding box center [969, 47] width 198 height 22
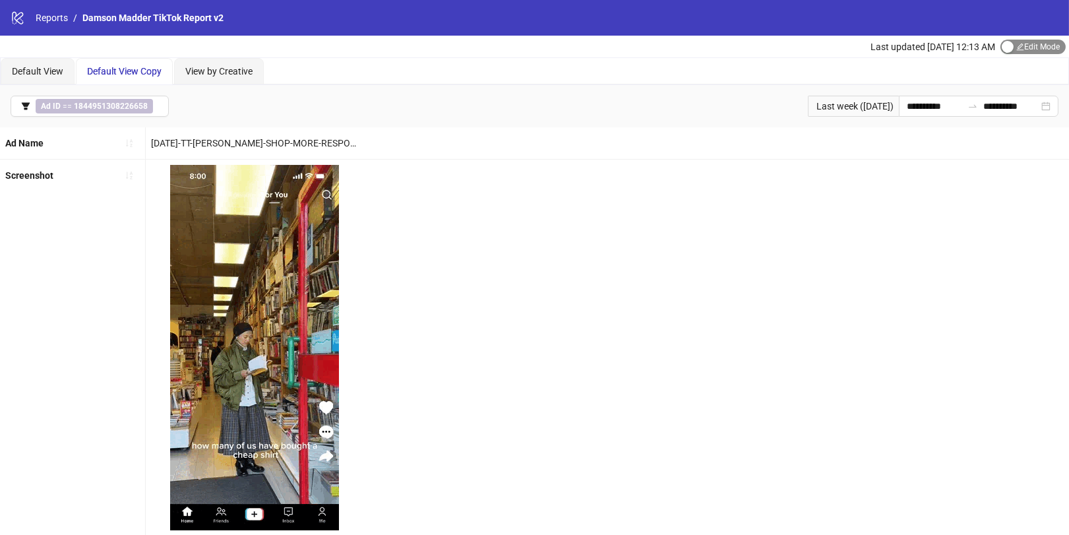
click at [1017, 49] on span "Edit Mode Edit Mode" at bounding box center [1032, 47] width 65 height 15
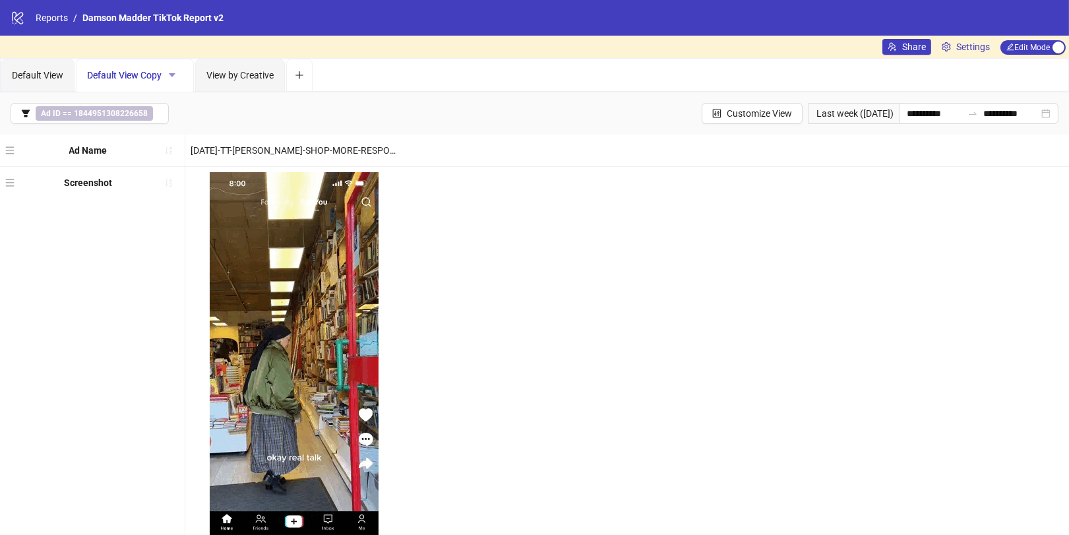
click at [176, 76] on button "button" at bounding box center [172, 75] width 21 height 21
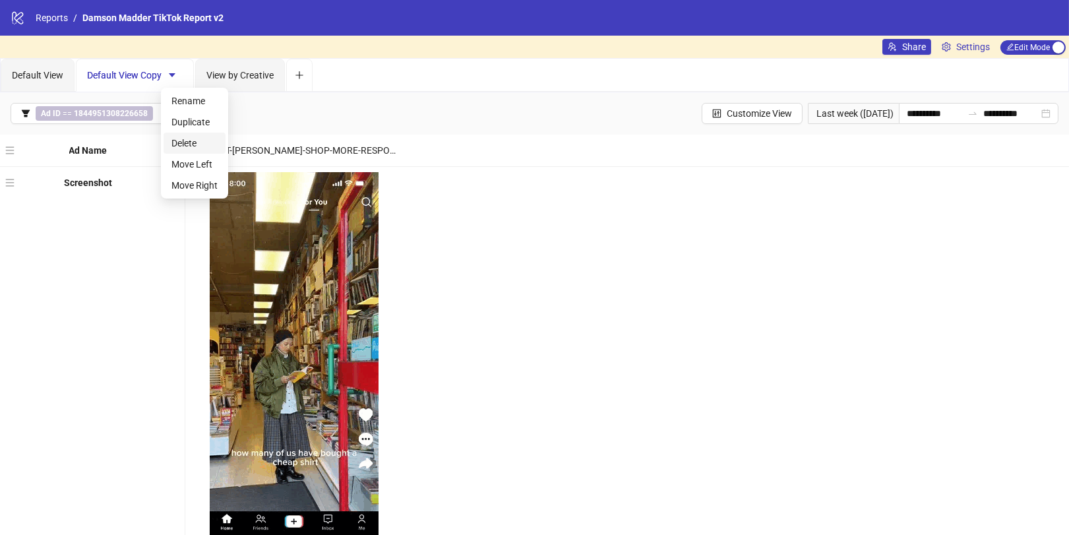
click at [184, 141] on span "Delete" at bounding box center [194, 143] width 46 height 15
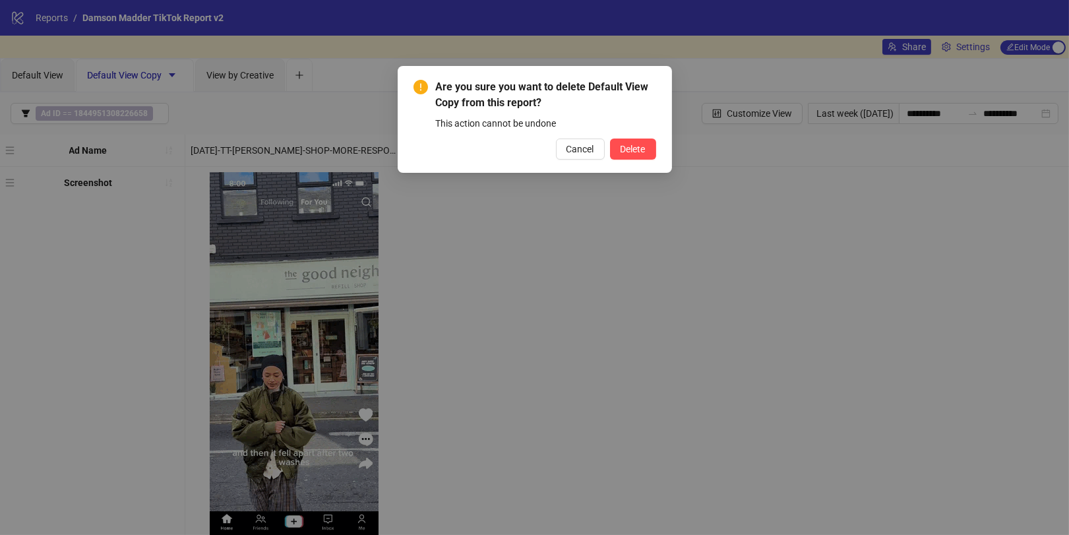
click at [655, 140] on div "Cancel Delete" at bounding box center [534, 148] width 243 height 21
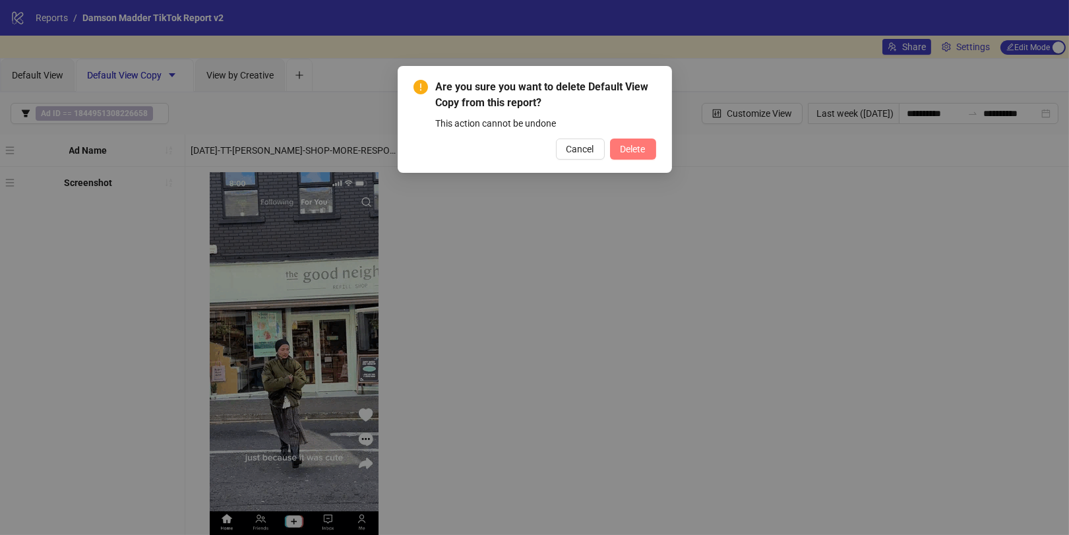
click at [631, 142] on button "Delete" at bounding box center [633, 148] width 46 height 21
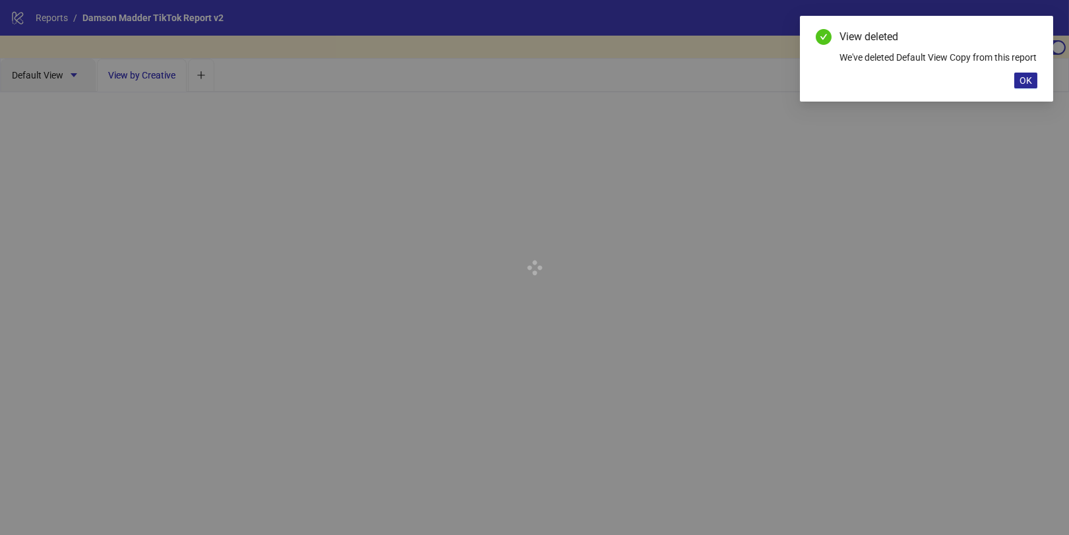
click at [1022, 86] on span "OK" at bounding box center [1025, 80] width 13 height 11
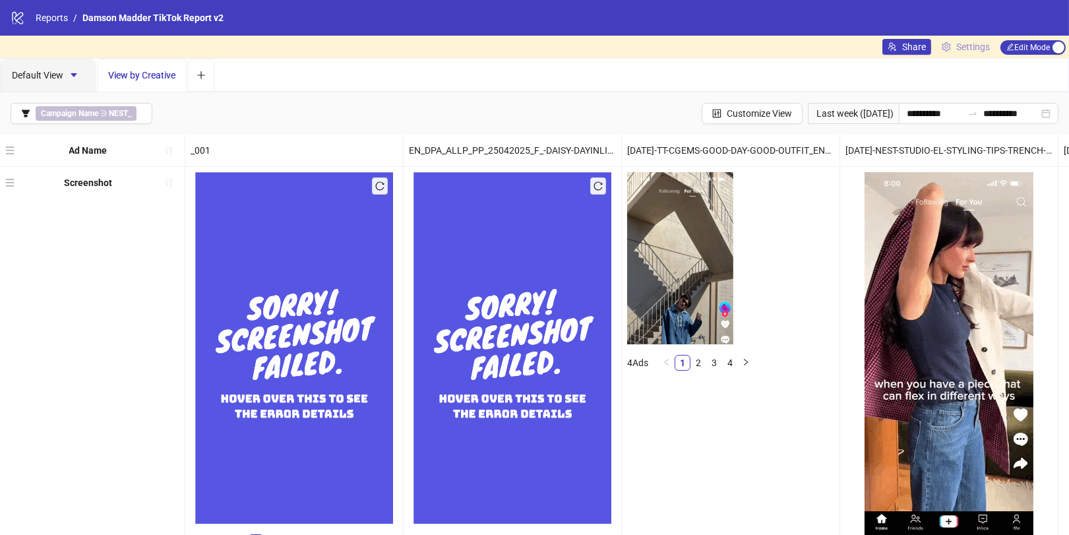
click at [988, 51] on link "Settings" at bounding box center [965, 47] width 59 height 16
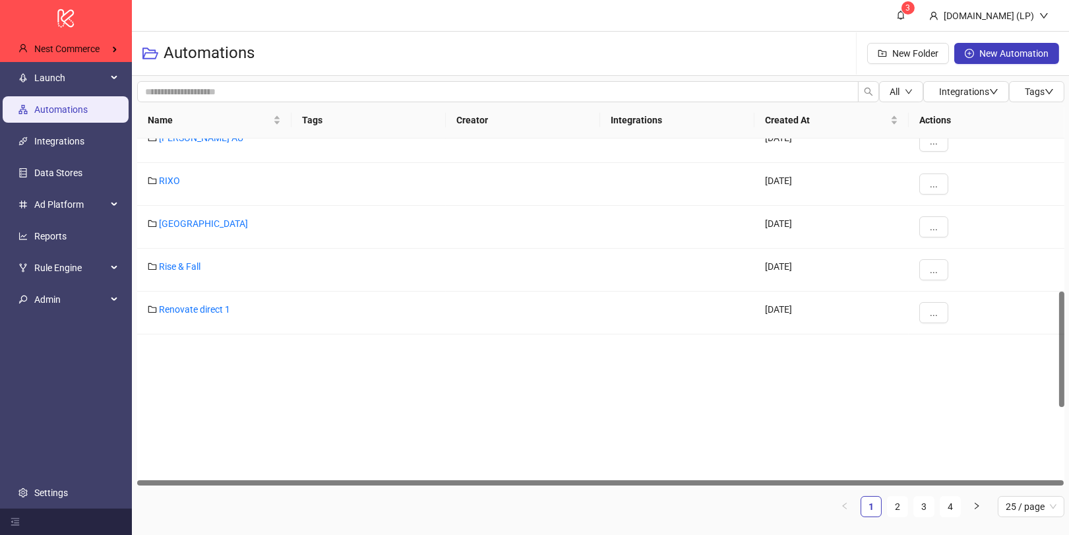
scroll to position [724, 0]
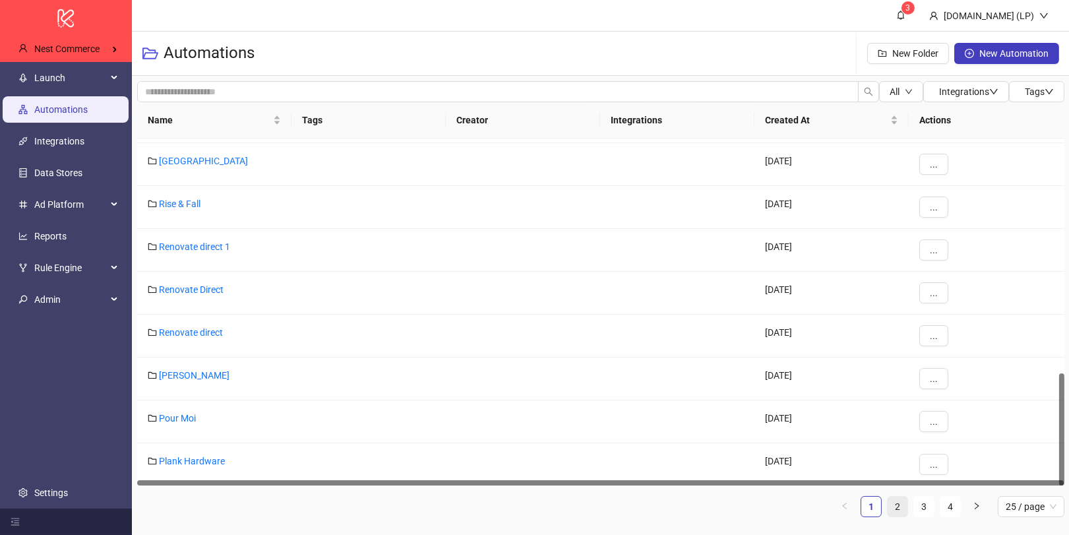
click at [897, 504] on link "2" at bounding box center [897, 506] width 20 height 20
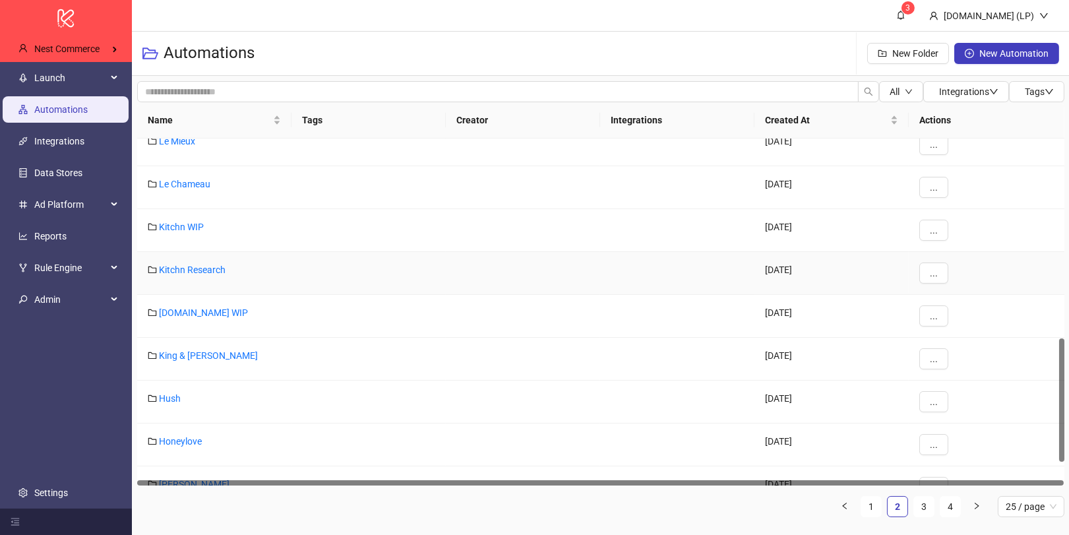
scroll to position [625, 0]
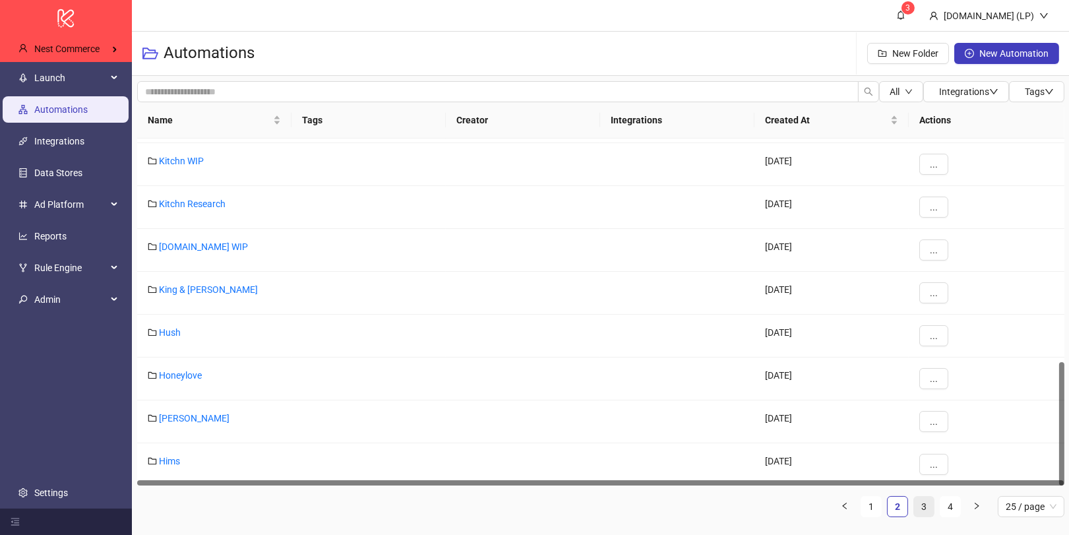
click at [930, 510] on link "3" at bounding box center [924, 506] width 20 height 20
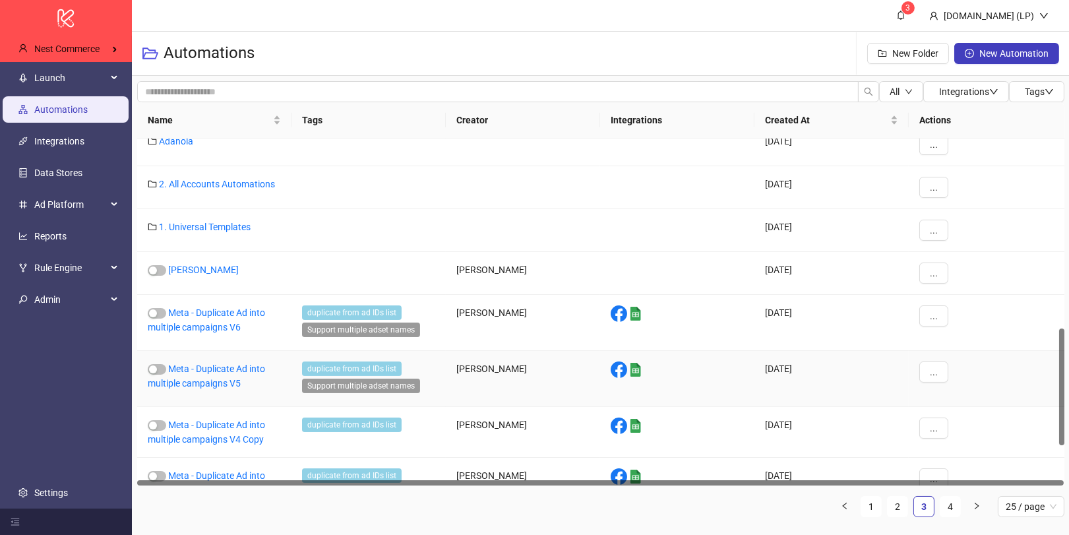
scroll to position [680, 0]
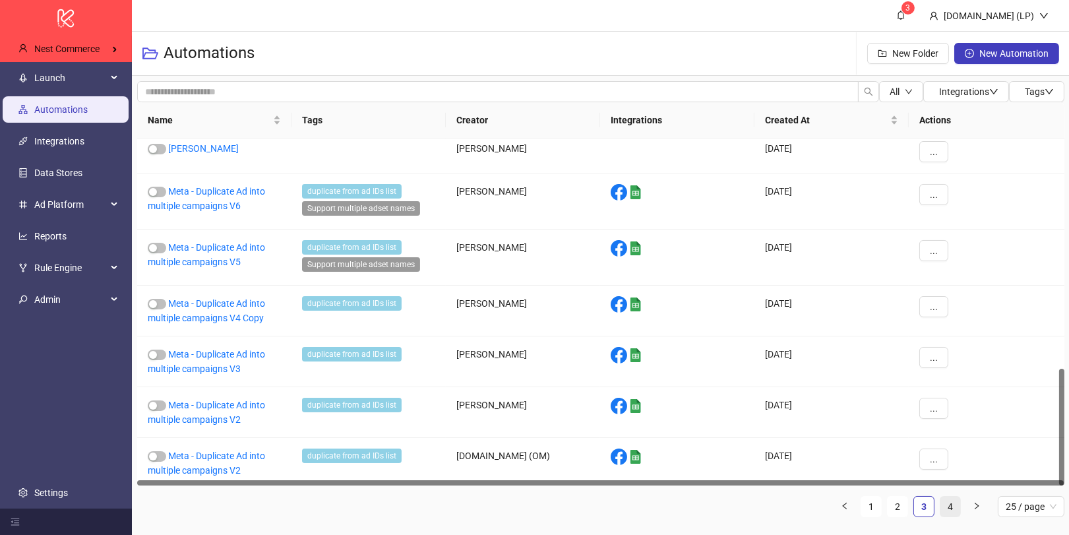
click at [949, 510] on link "4" at bounding box center [950, 506] width 20 height 20
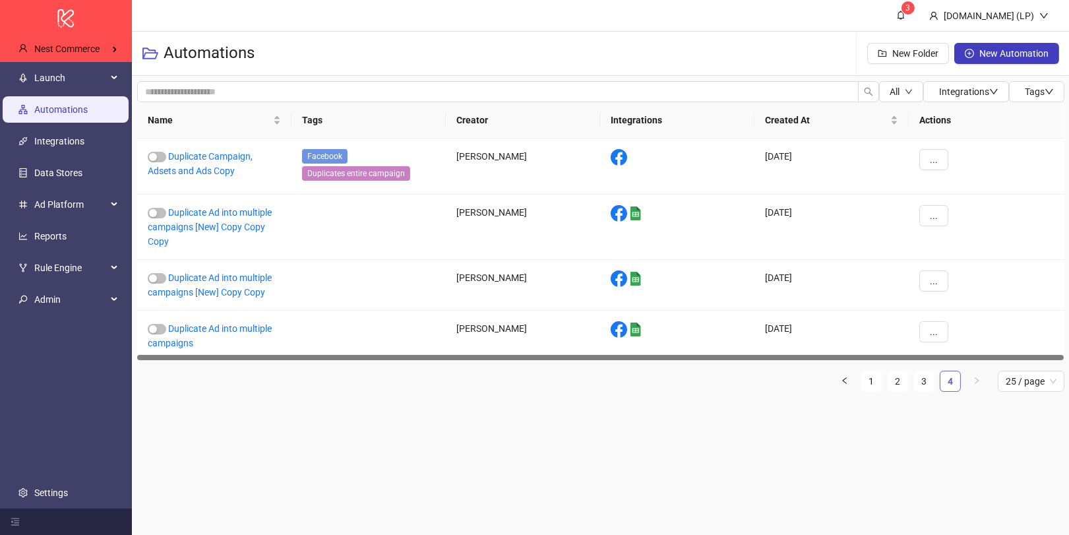
scroll to position [0, 0]
click at [935, 374] on ul "1 2 3 4 25 / page" at bounding box center [600, 381] width 927 height 21
click at [929, 392] on div "Name Tags Creator Integrations Created At Actions Duplicate Campaign, Adsets an…" at bounding box center [600, 252] width 927 height 300
click at [929, 388] on link "3" at bounding box center [924, 381] width 20 height 20
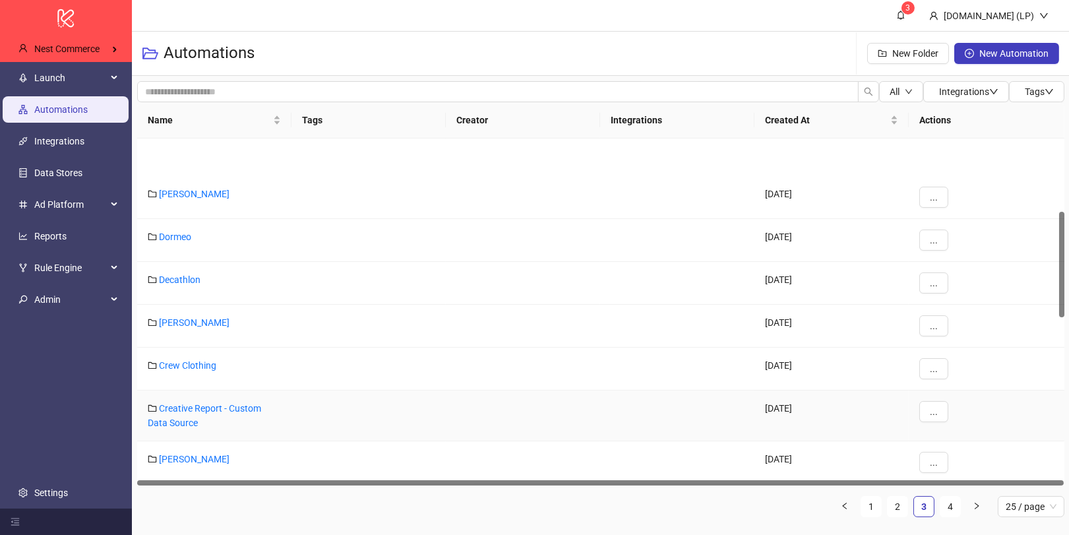
scroll to position [245, 0]
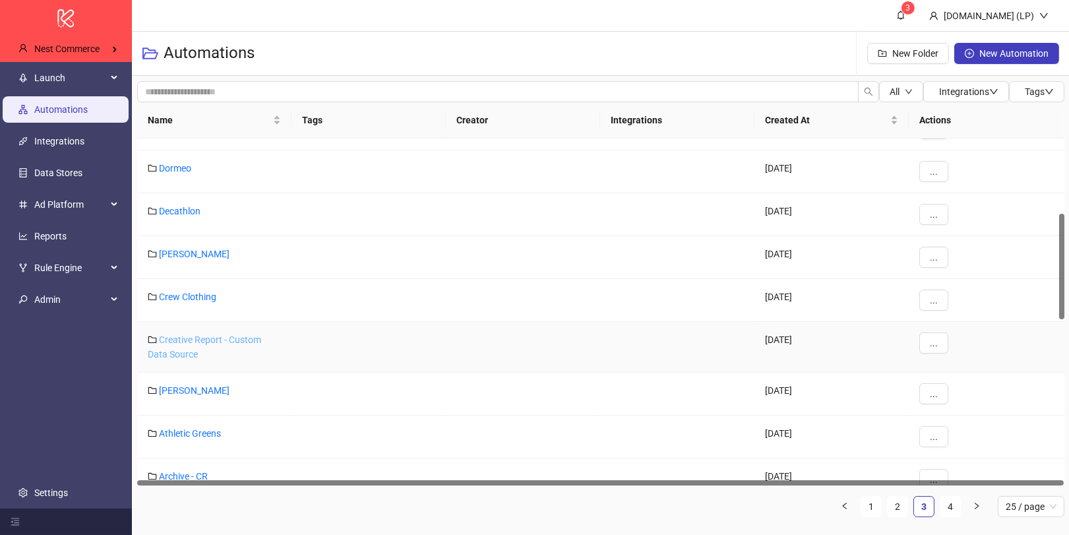
click at [192, 337] on link "Creative Report - Custom Data Source" at bounding box center [204, 346] width 113 height 25
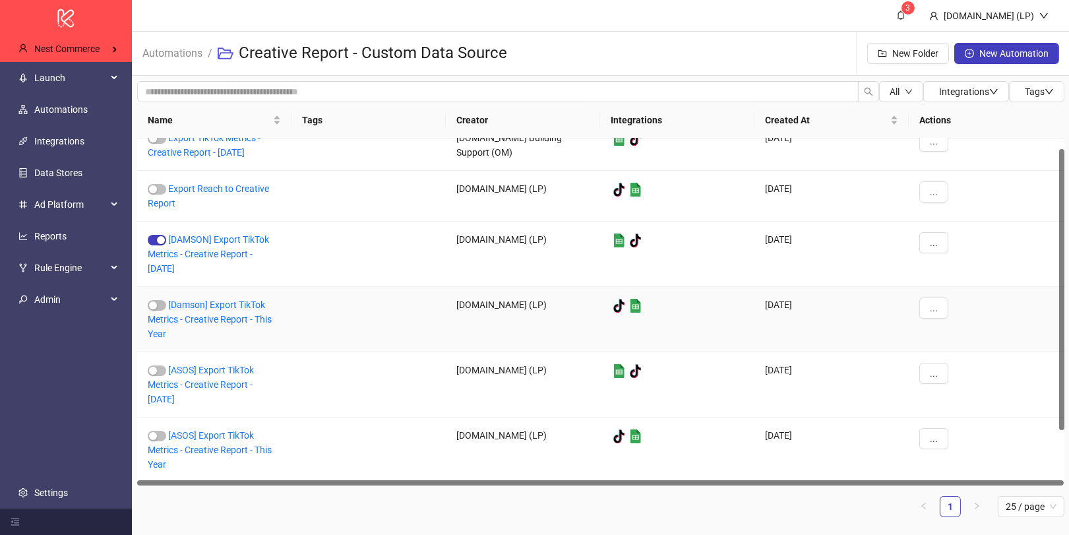
scroll to position [18, 0]
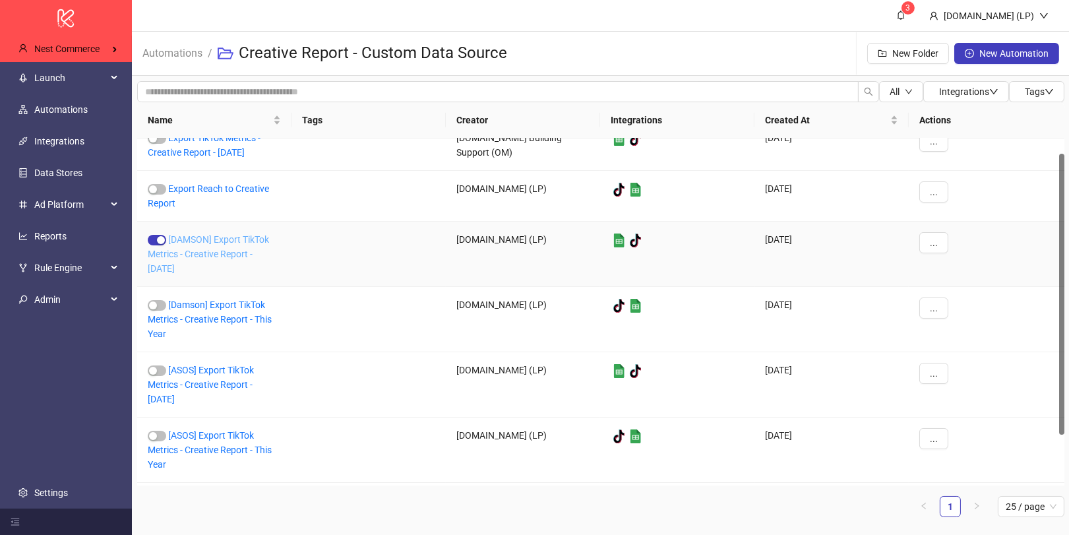
click at [243, 252] on link "[DAMSON] Export TikTok Metrics - Creative Report - Yesterday" at bounding box center [208, 254] width 121 height 40
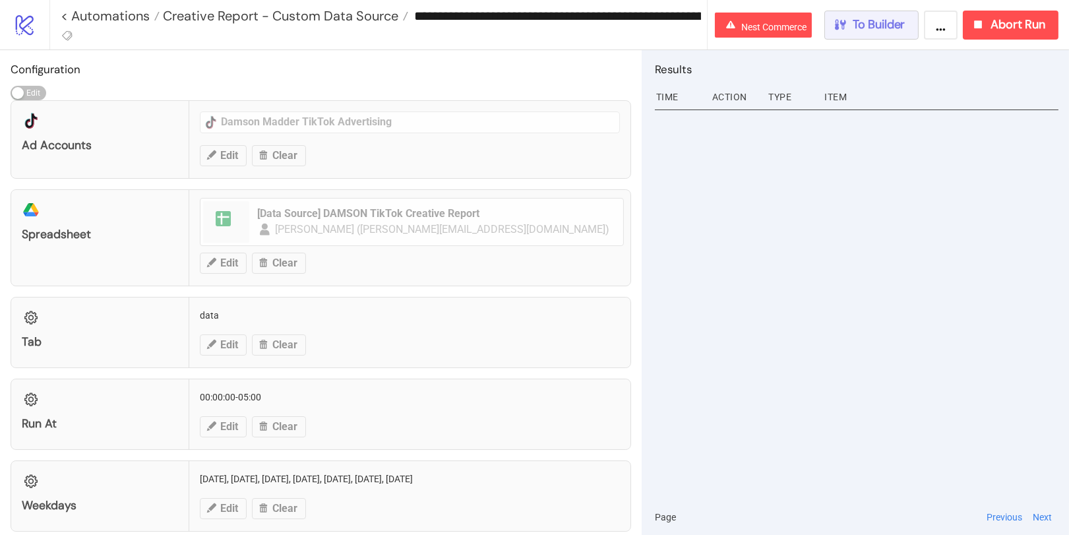
click at [874, 16] on button "To Builder" at bounding box center [871, 25] width 95 height 29
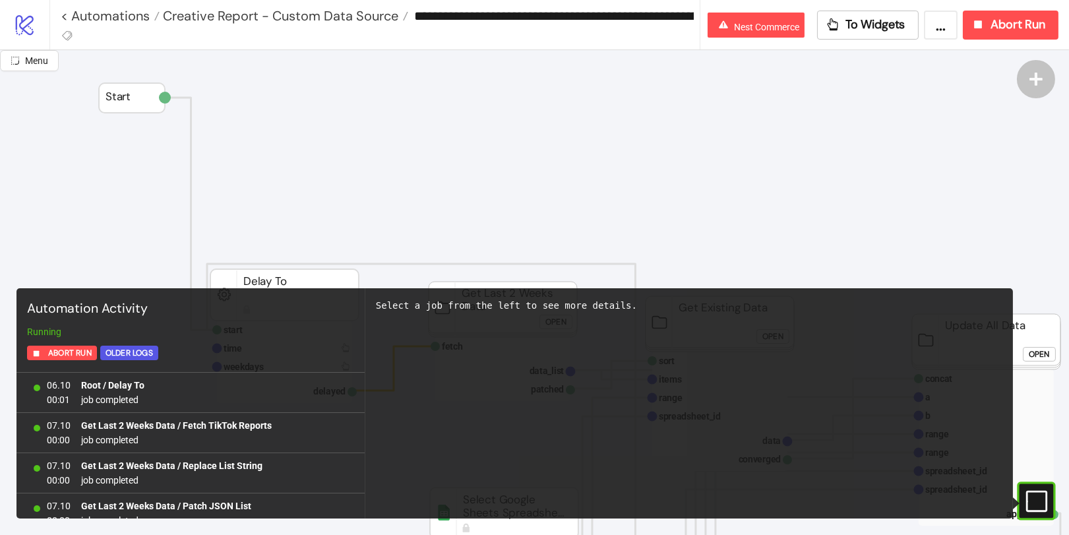
scroll to position [1210, 0]
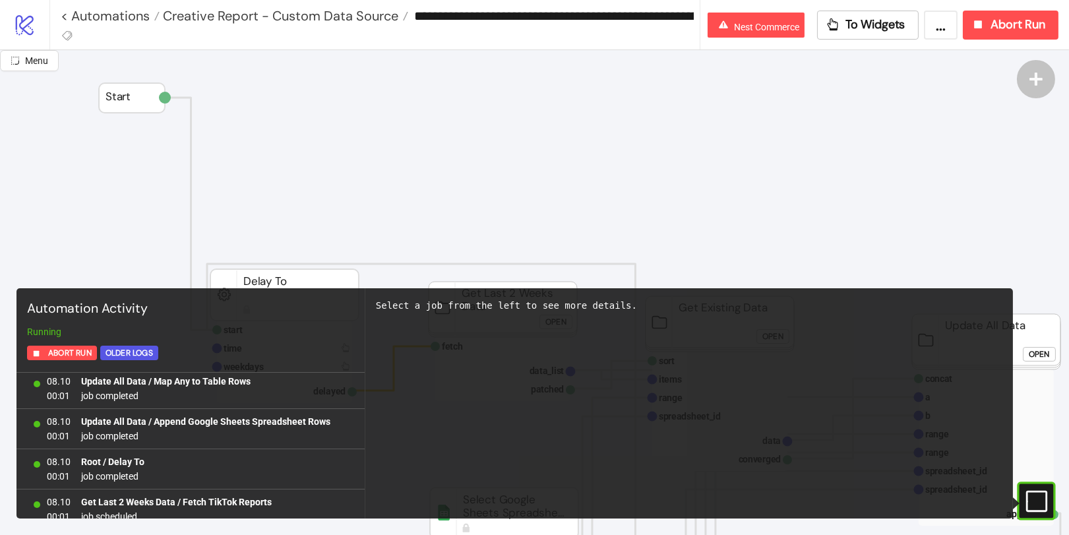
click at [1032, 491] on icon at bounding box center [1035, 500] width 21 height 21
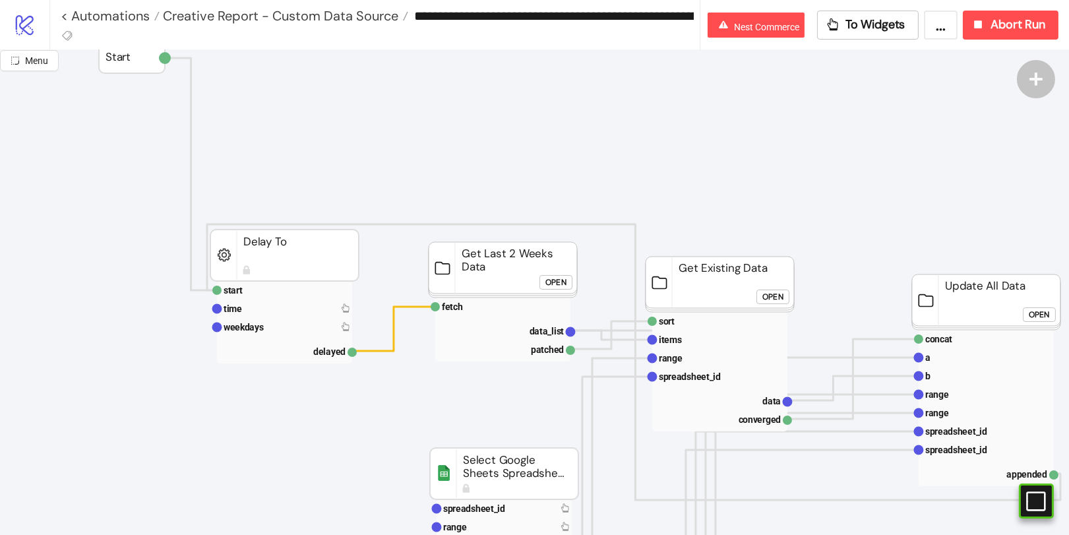
scroll to position [107, 0]
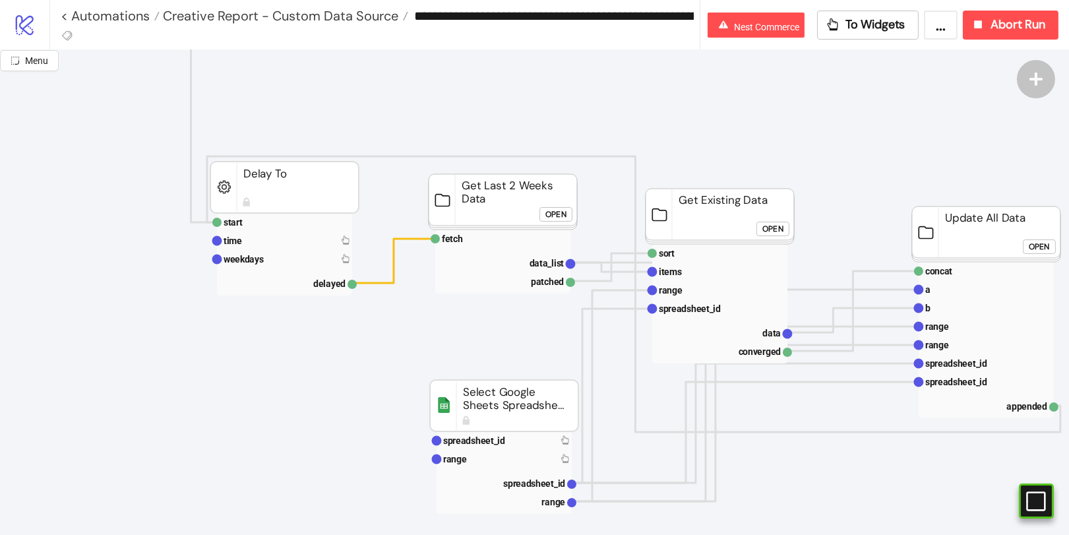
click at [504, 427] on rect at bounding box center [504, 405] width 148 height 51
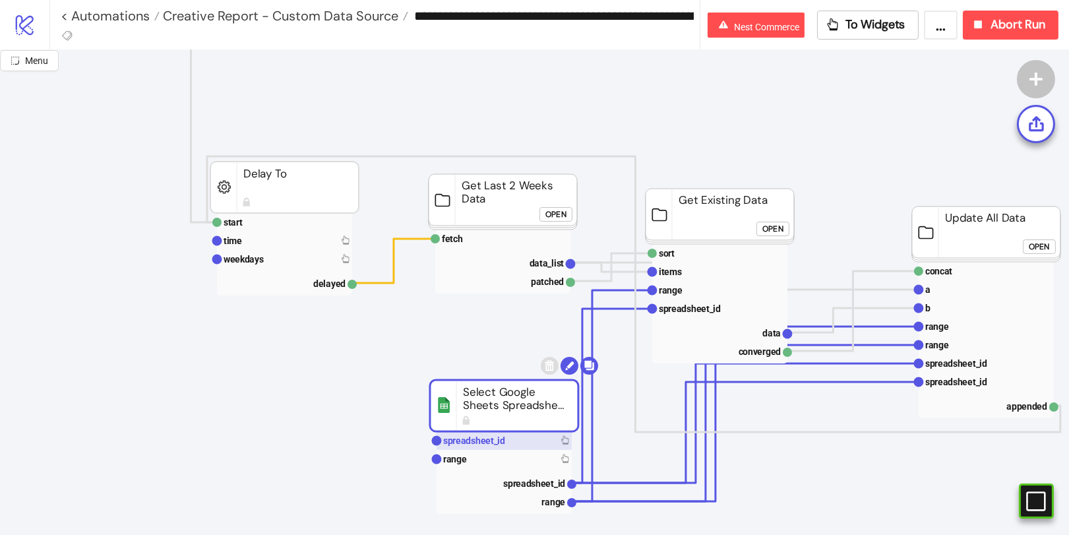
click at [503, 434] on rect at bounding box center [503, 440] width 135 height 18
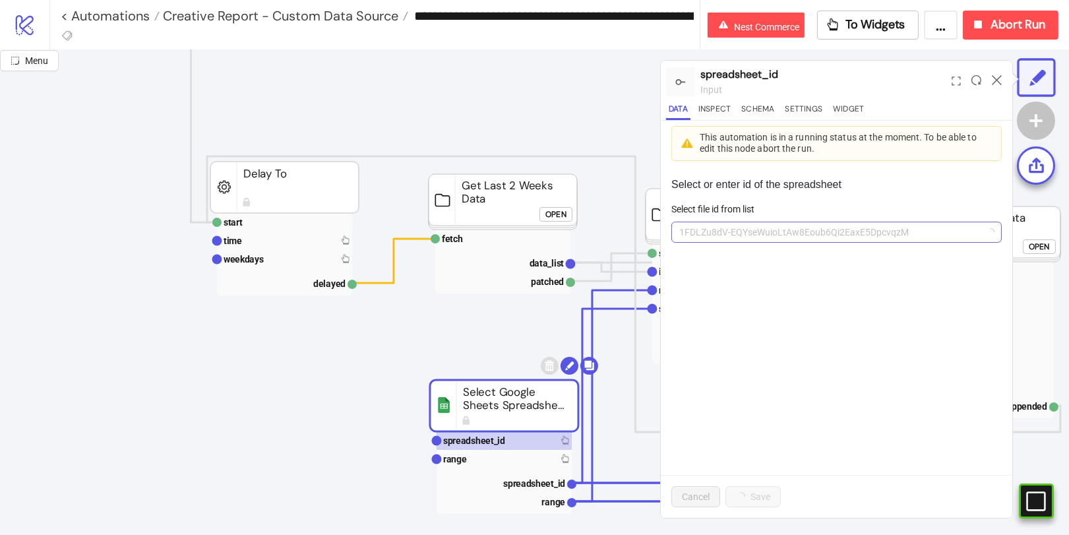
click at [856, 233] on span "1FDLZu8dV-EQYseWuioLtAw8Eoub6Qi2EaxE5DpcvqzM" at bounding box center [836, 232] width 314 height 20
click at [858, 467] on div "Select or enter id of the spreadsheet Select file id from list 1FDLZu8dV-EQYseW…" at bounding box center [836, 341] width 351 height 351
click at [818, 227] on span "[Data Source] DAMSON TikTok Creative Report" at bounding box center [836, 232] width 314 height 20
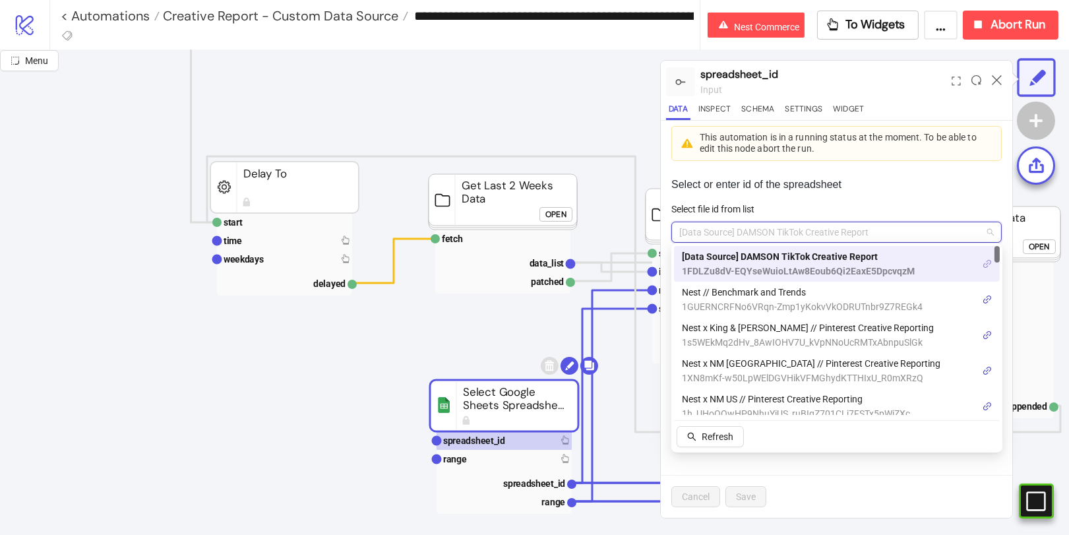
click at [983, 268] on link at bounding box center [986, 263] width 9 height 15
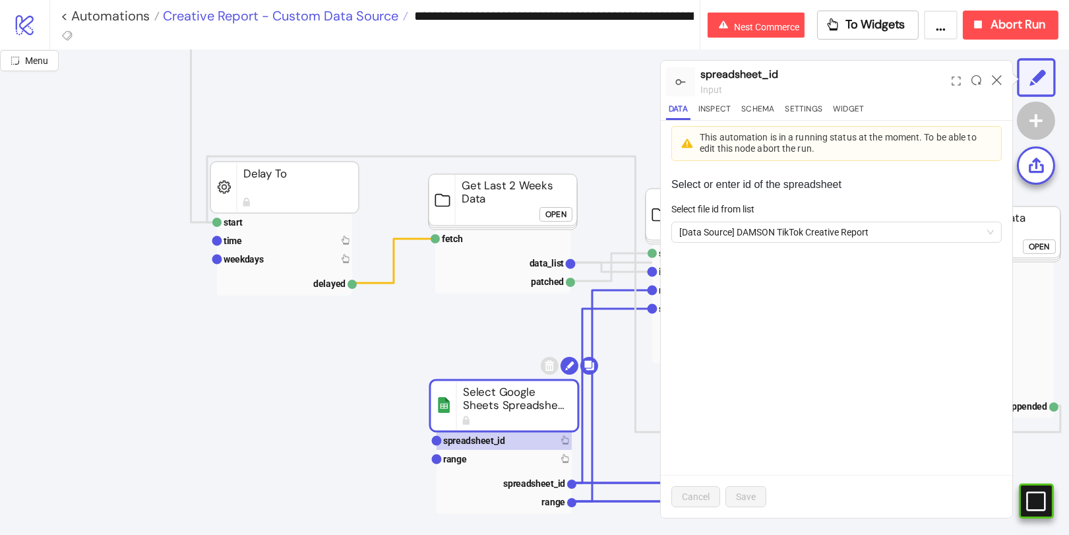
click at [264, 16] on span "Creative Report - Custom Data Source" at bounding box center [279, 15] width 239 height 17
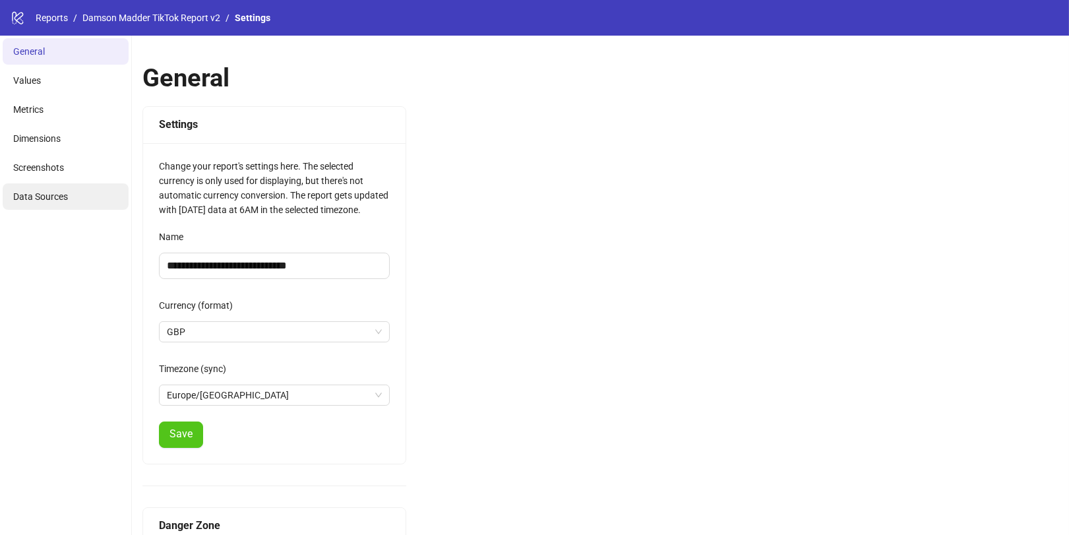
click at [32, 196] on span "Data Sources" at bounding box center [40, 196] width 55 height 11
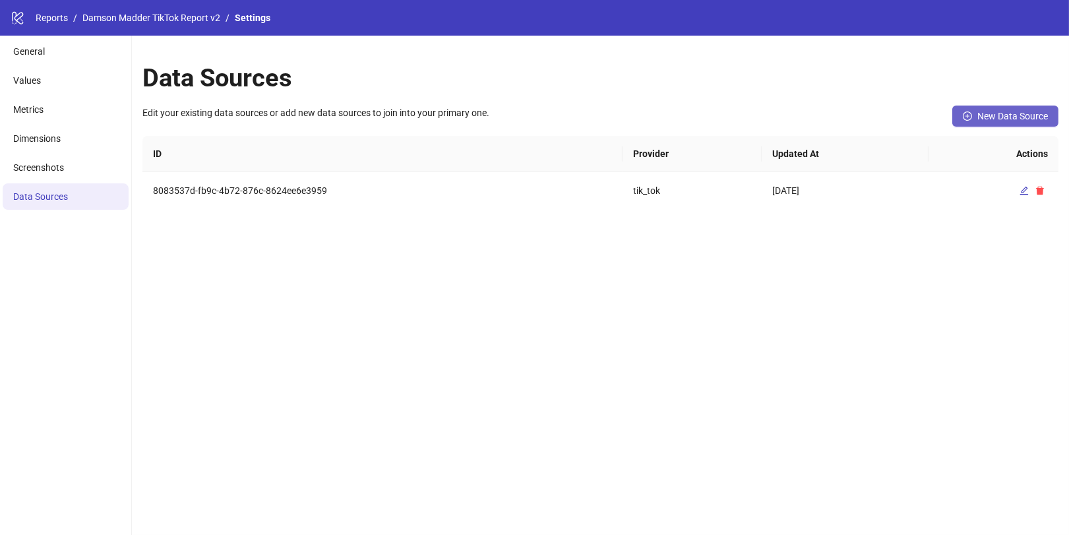
click at [998, 117] on span "New Data Source" at bounding box center [1012, 116] width 71 height 11
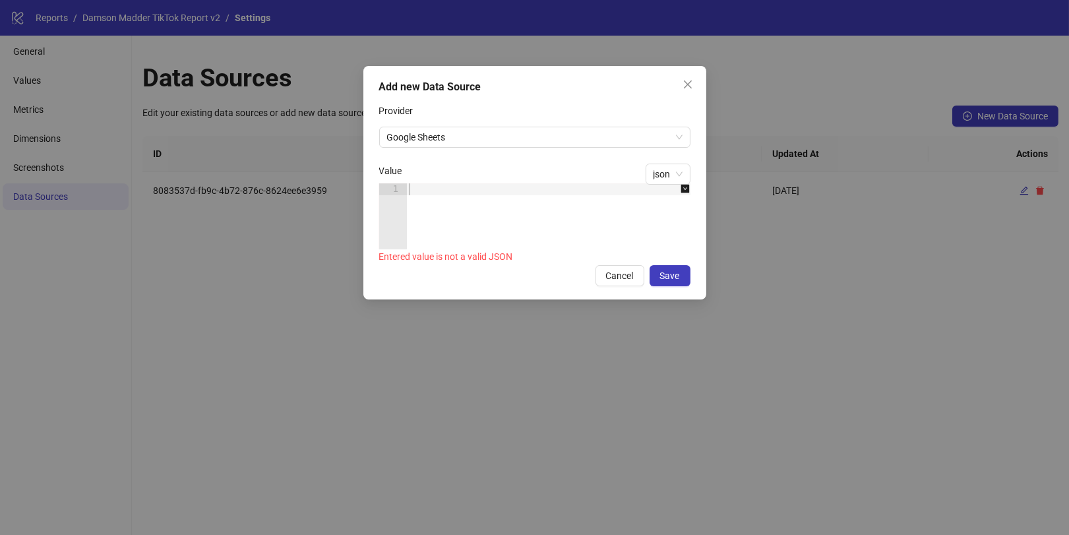
click at [612, 182] on div "Value" at bounding box center [534, 174] width 311 height 20
click at [612, 194] on div at bounding box center [555, 228] width 298 height 90
paste textarea "*"
type textarea "*"
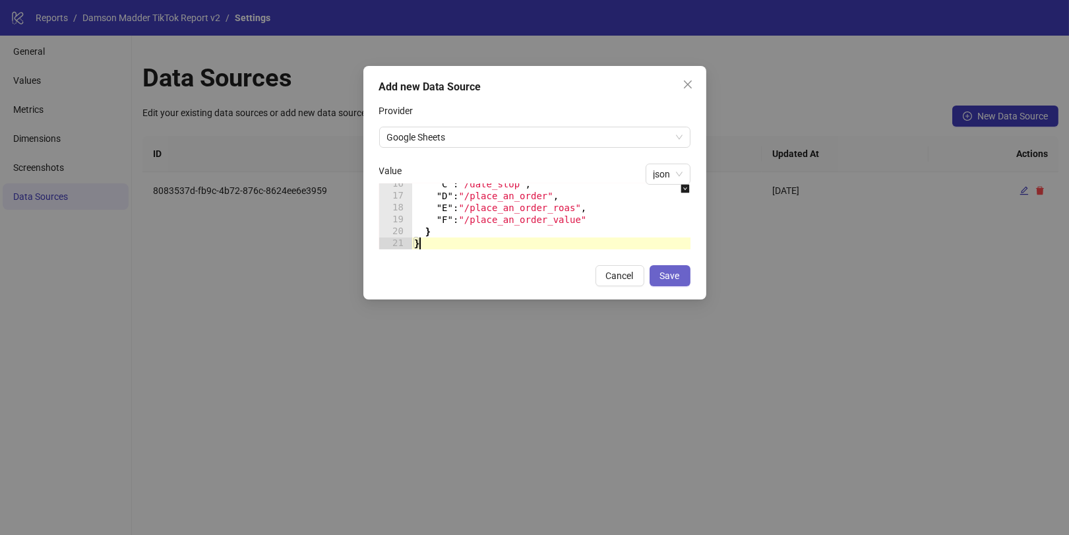
click at [664, 278] on span "Save" at bounding box center [670, 275] width 20 height 11
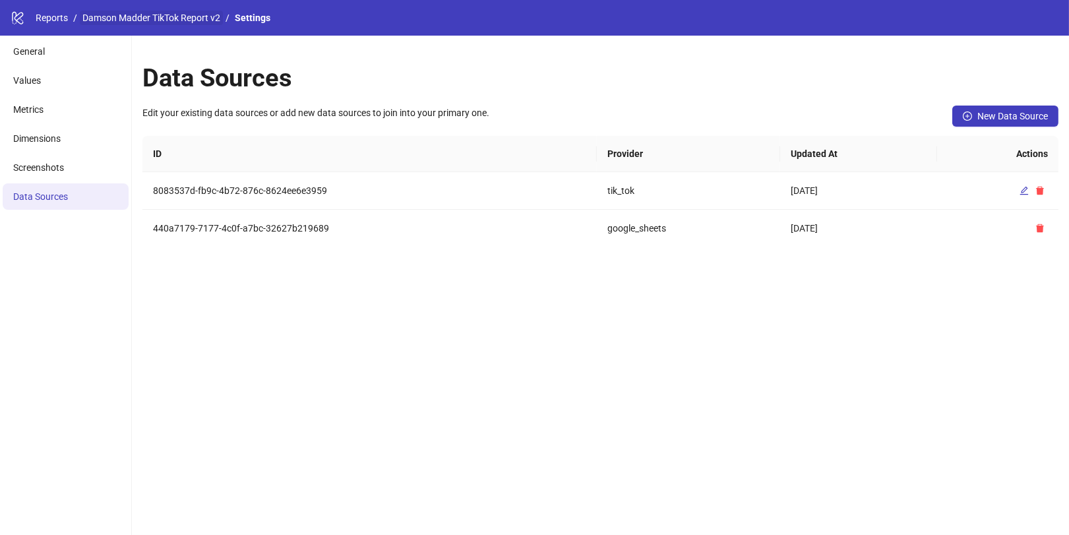
click at [157, 18] on link "Damson Madder TikTok Report v2" at bounding box center [151, 18] width 143 height 15
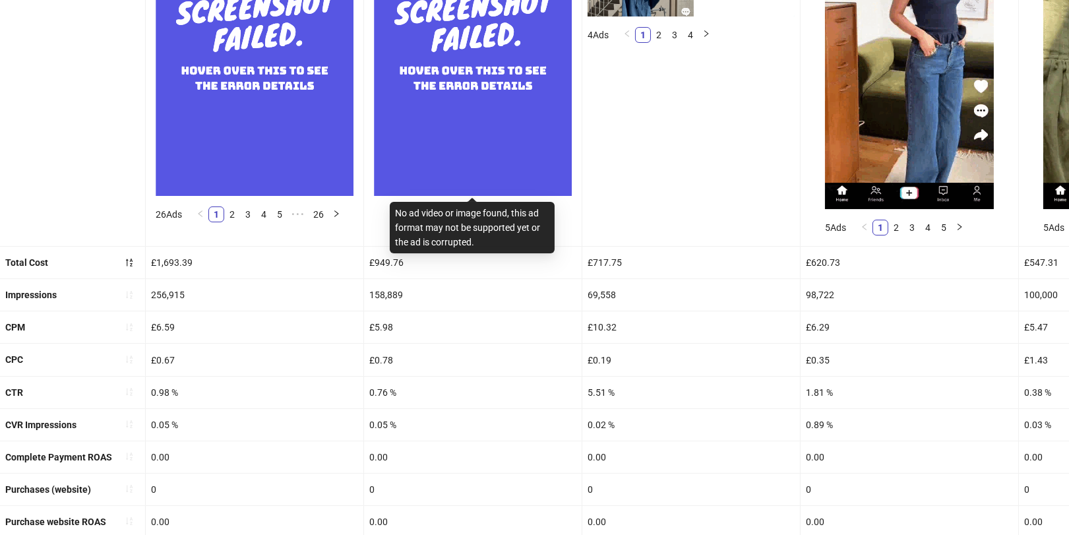
scroll to position [503, 0]
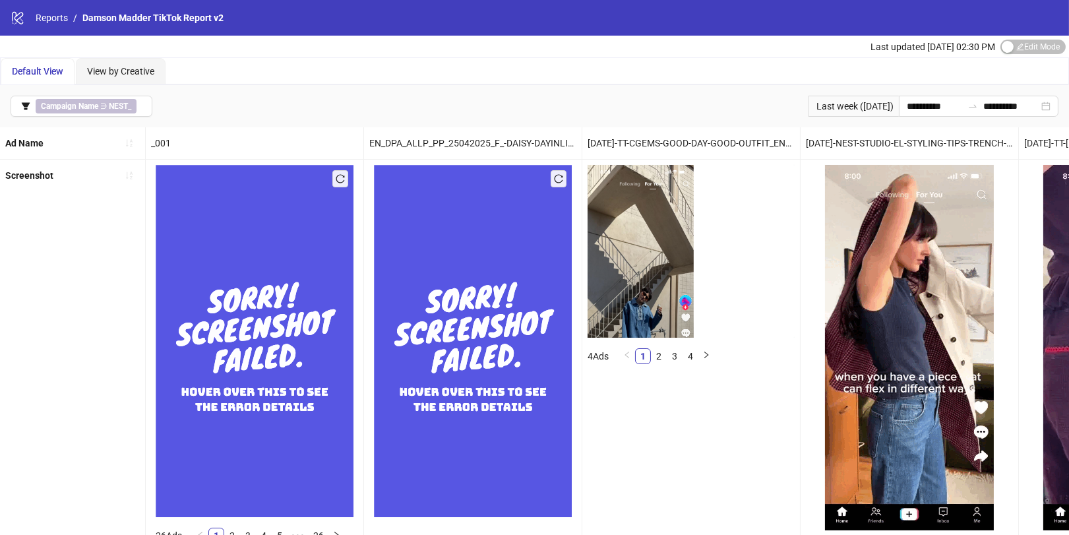
click at [1032, 55] on div "Last updated [DATE] 02:30 PM Edit Mode Edit Mode" at bounding box center [969, 47] width 198 height 22
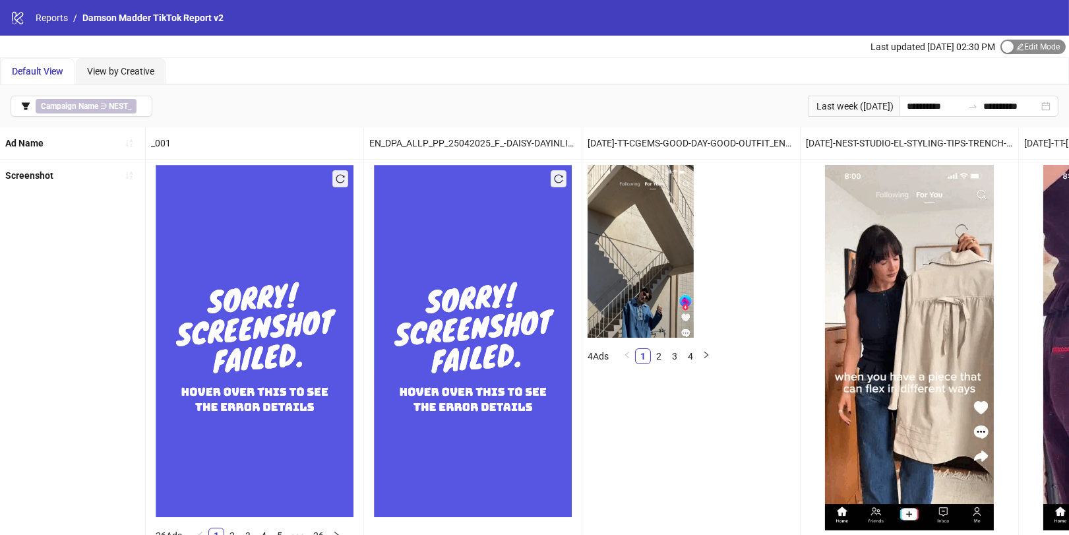
click at [1030, 53] on span "Edit Mode Edit Mode" at bounding box center [1032, 47] width 65 height 15
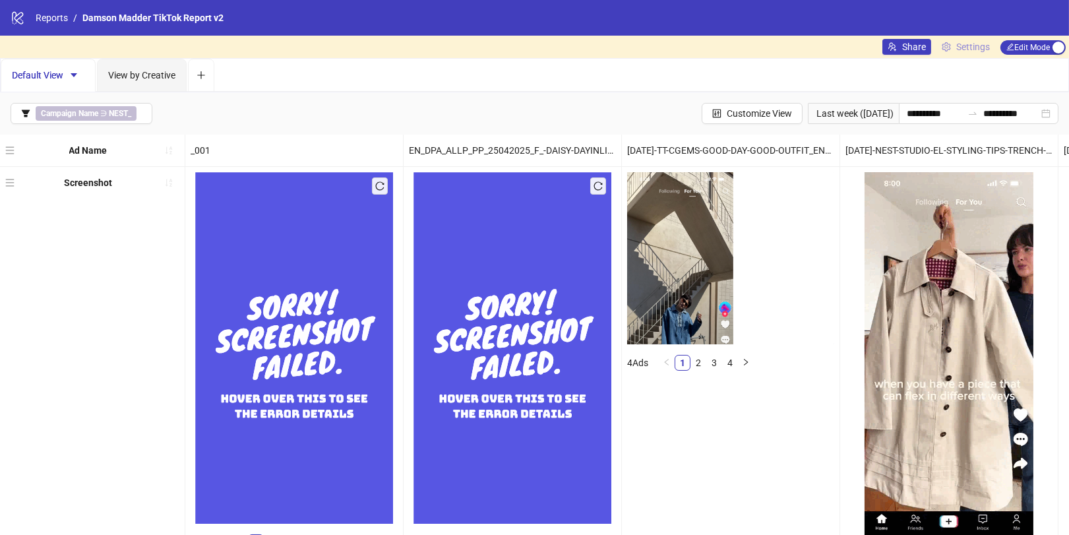
click at [948, 45] on icon "setting" at bounding box center [945, 46] width 9 height 9
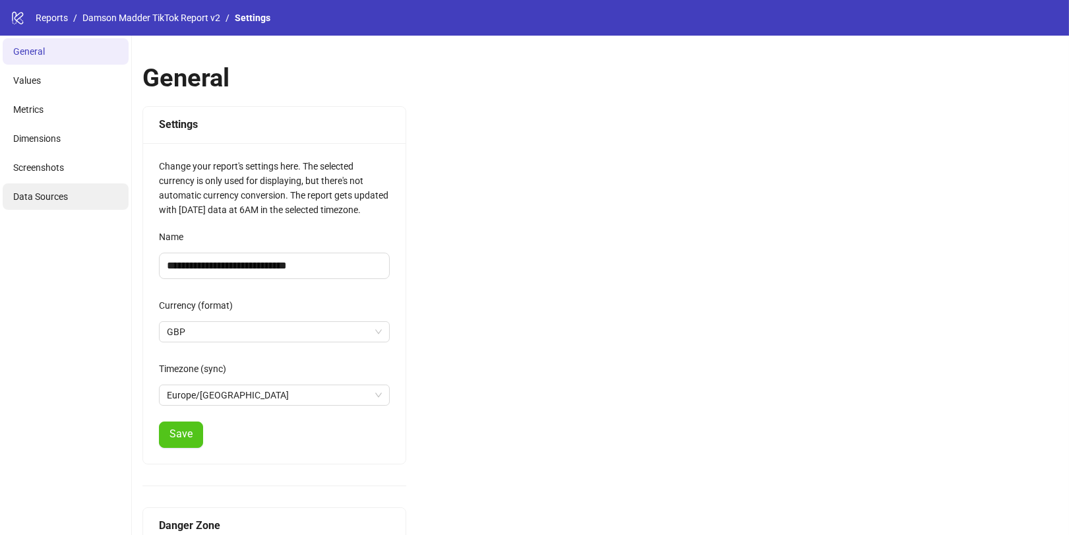
click at [67, 202] on li "Data Sources" at bounding box center [66, 196] width 126 height 26
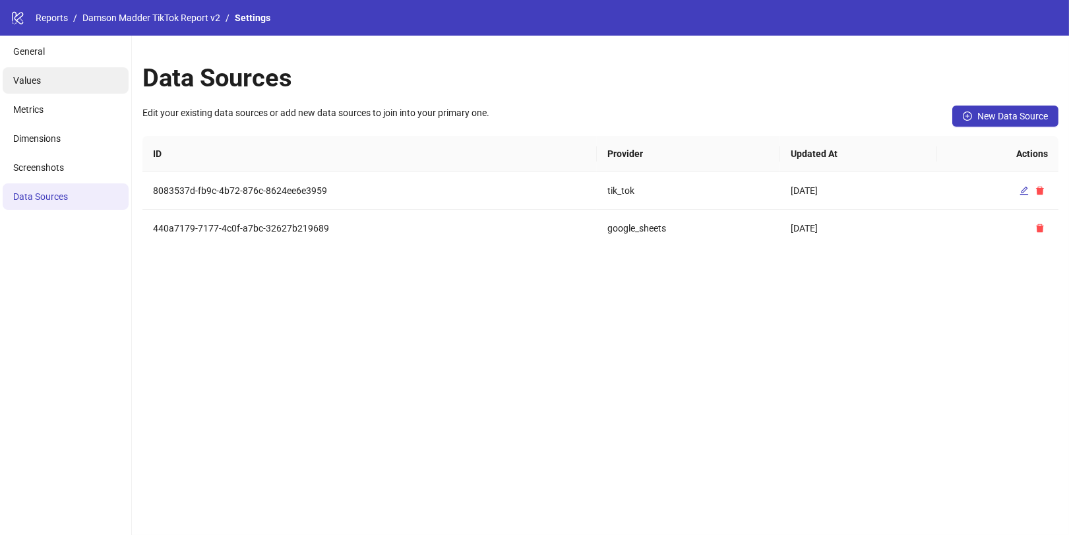
click at [41, 83] on li "Values" at bounding box center [66, 80] width 126 height 26
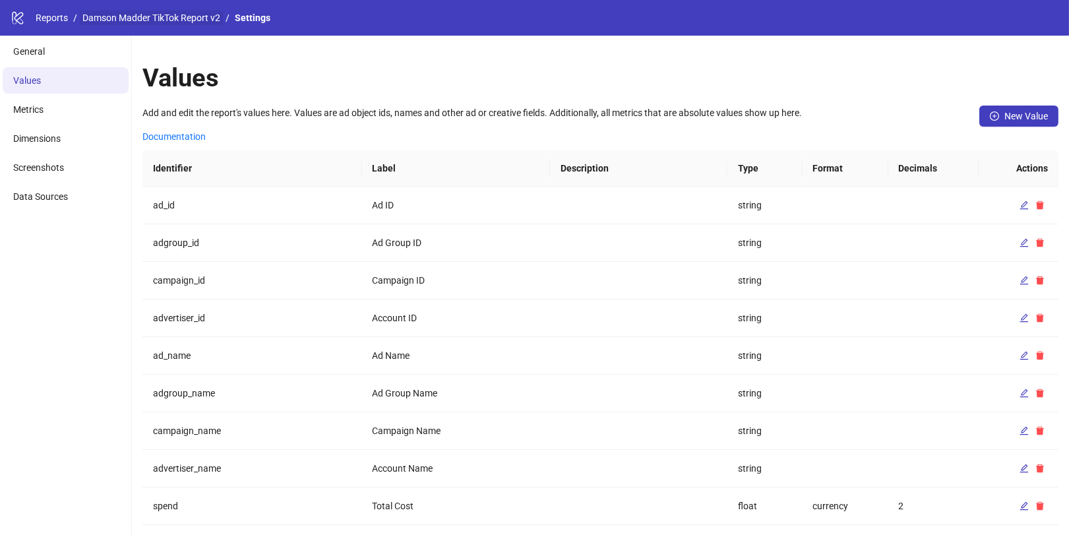
click at [181, 16] on link "Damson Madder TikTok Report v2" at bounding box center [151, 18] width 143 height 15
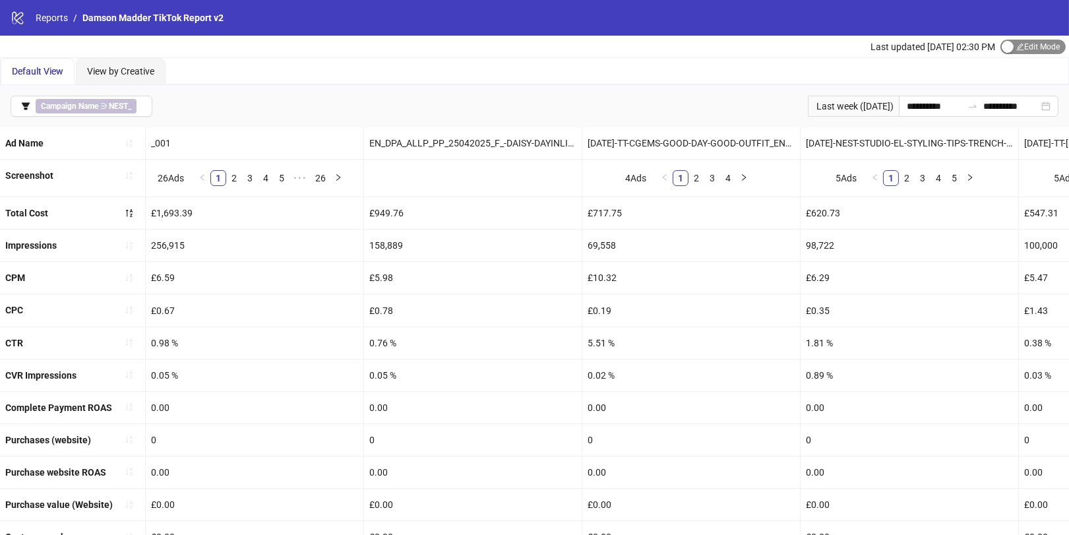
click at [1021, 47] on span "Edit Mode Edit Mode" at bounding box center [1032, 47] width 65 height 15
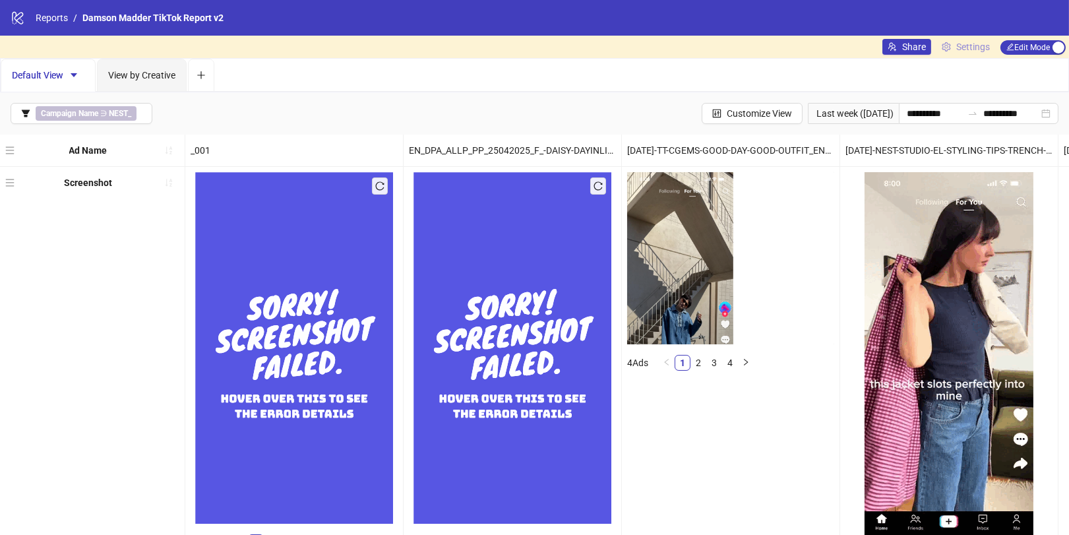
click at [970, 45] on span "Settings" at bounding box center [973, 47] width 34 height 15
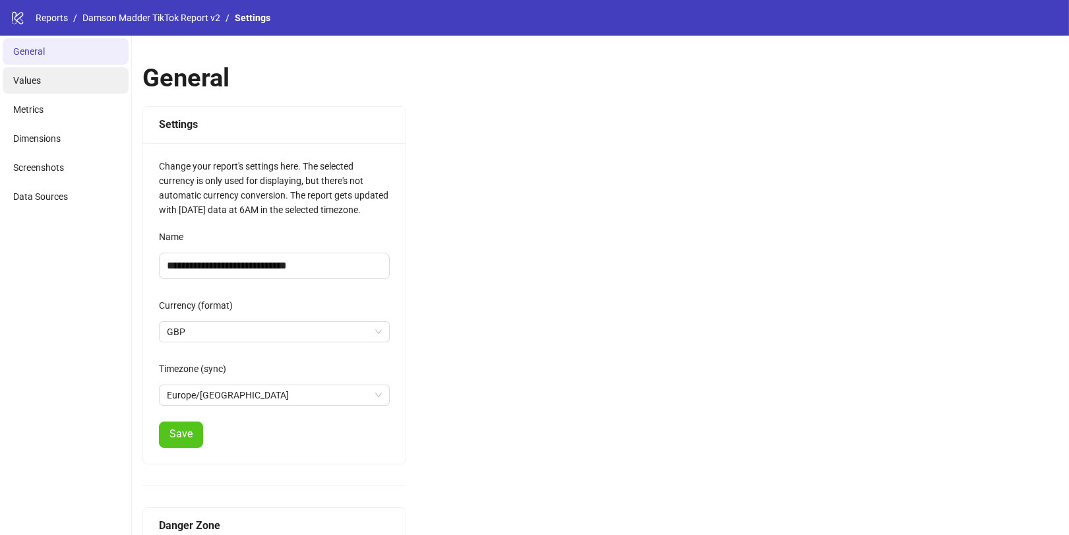
click at [74, 82] on li "Values" at bounding box center [66, 80] width 126 height 26
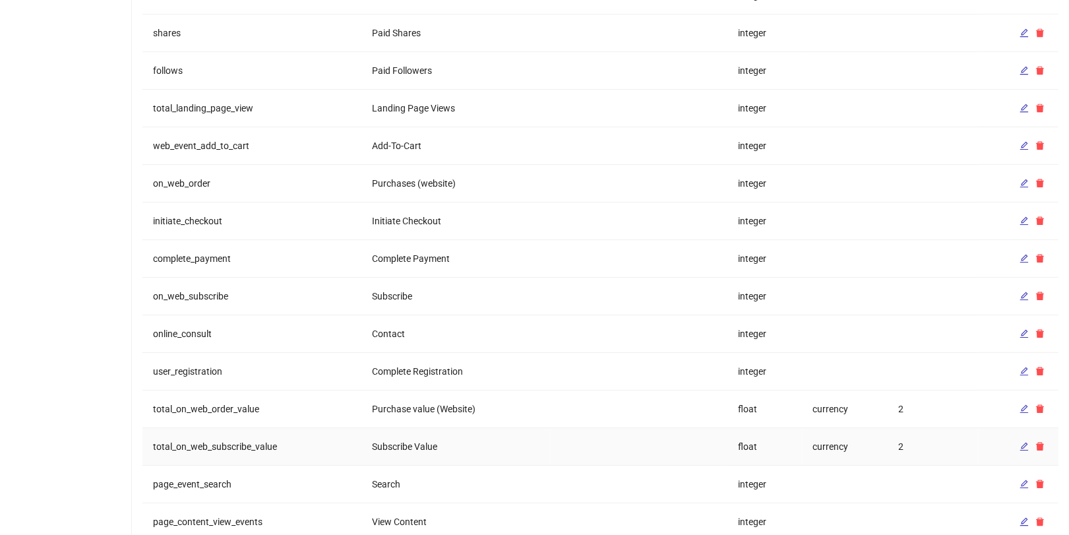
scroll to position [1072, 0]
click at [1021, 181] on icon "edit" at bounding box center [1024, 185] width 9 height 9
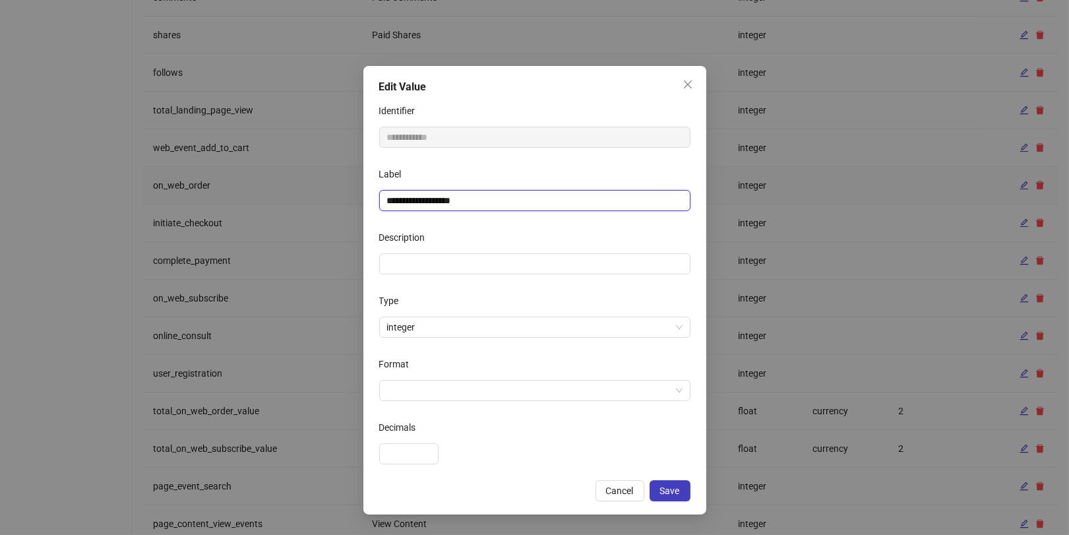
click at [465, 196] on input "**********" at bounding box center [534, 200] width 311 height 21
type input "**********"
click at [665, 489] on span "Save" at bounding box center [670, 490] width 20 height 11
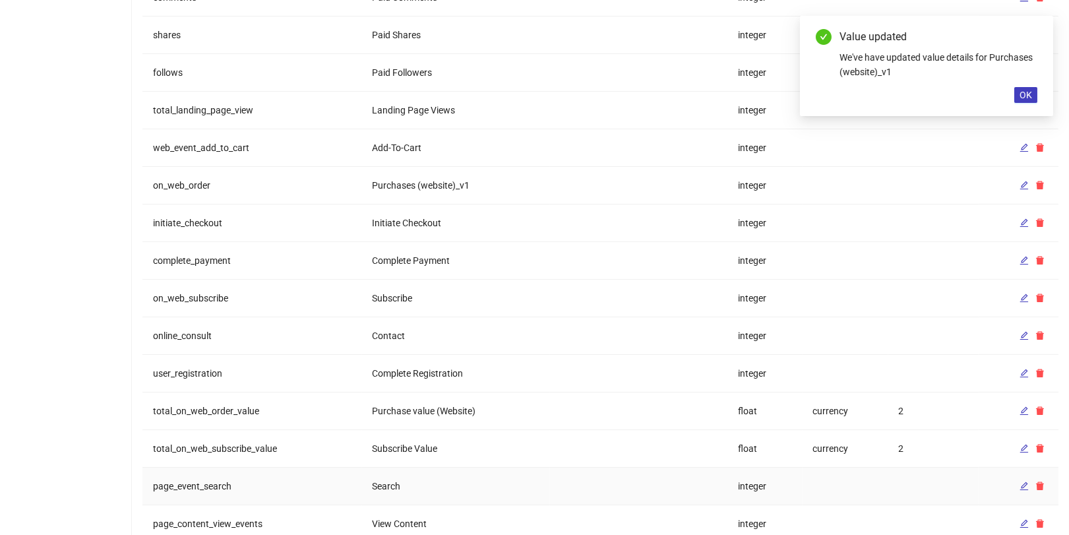
scroll to position [1238, 0]
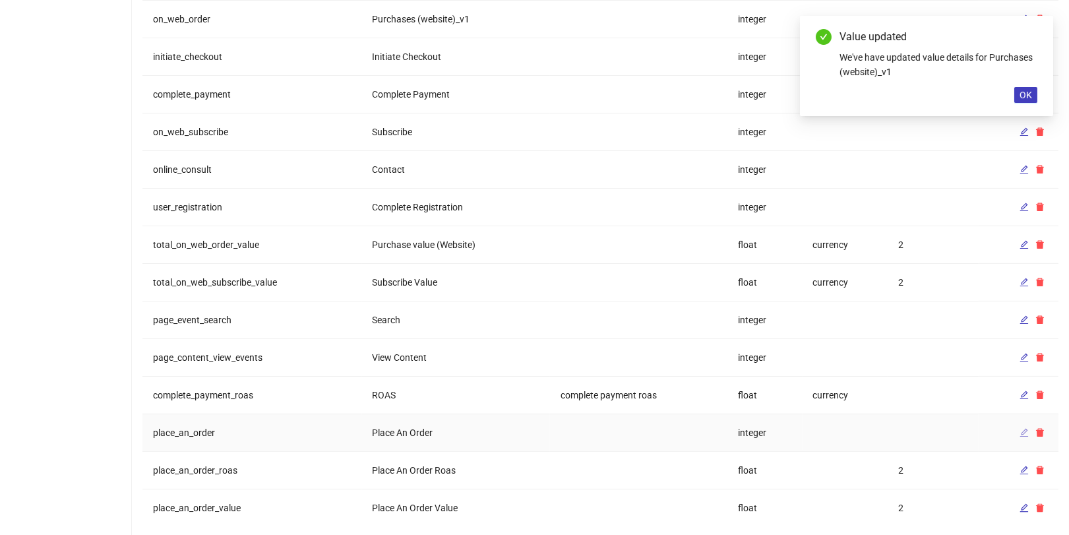
click at [1026, 428] on icon "edit" at bounding box center [1023, 432] width 9 height 9
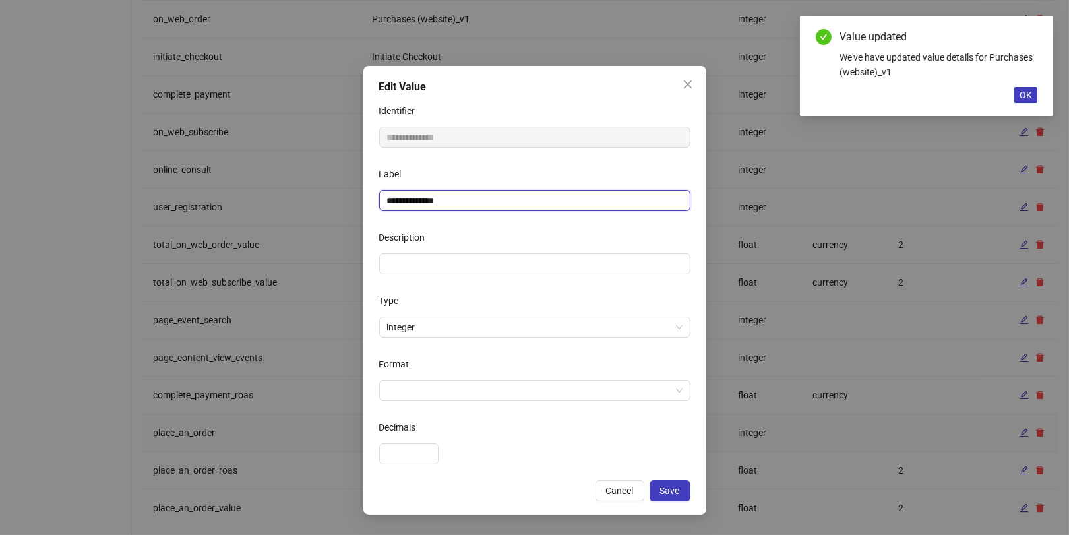
click at [449, 205] on input "**********" at bounding box center [534, 200] width 311 height 21
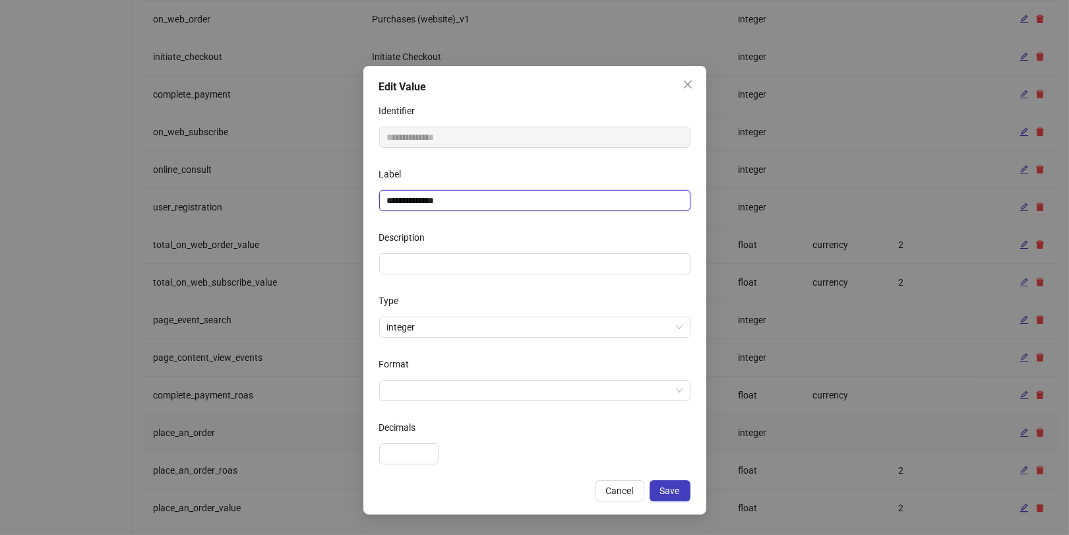
click at [449, 205] on input "**********" at bounding box center [534, 200] width 311 height 21
paste input "*****"
type input "**********"
click at [667, 484] on button "Save" at bounding box center [669, 490] width 41 height 21
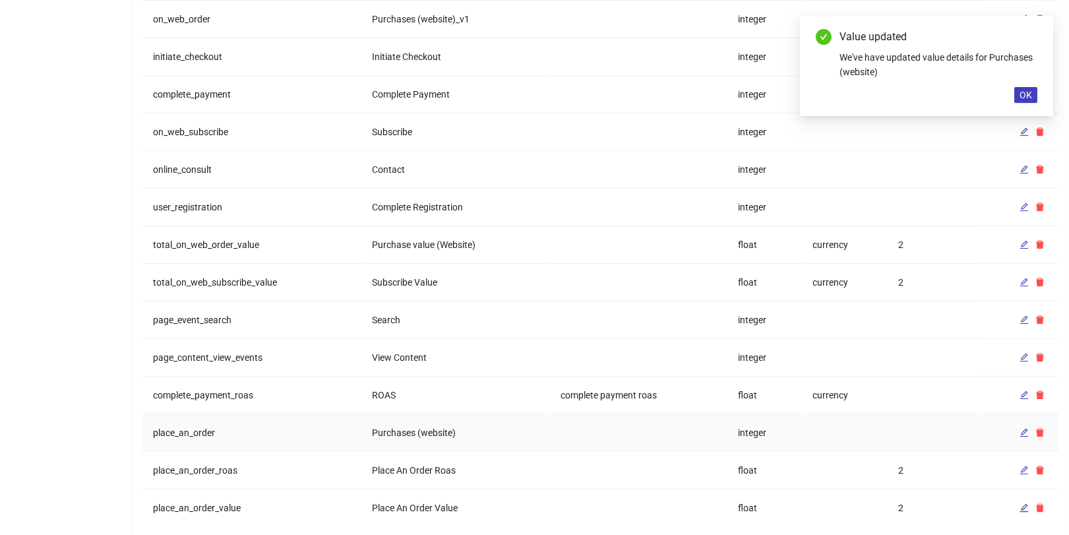
click at [398, 425] on td "Purchases (website)" at bounding box center [456, 433] width 189 height 38
click at [423, 414] on td "Purchases (website)" at bounding box center [456, 433] width 189 height 38
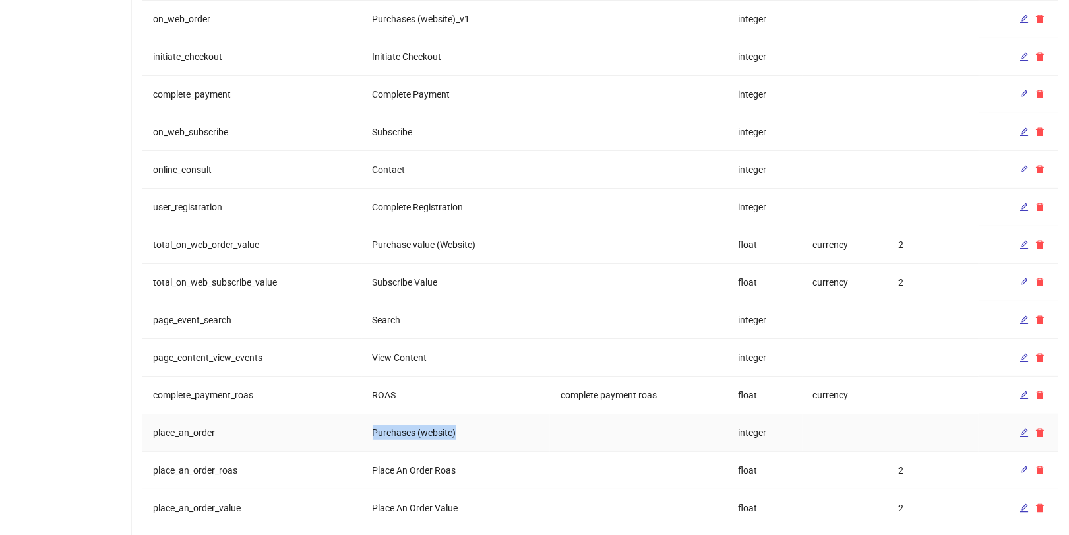
copy td "Purchases (website)"
click at [1019, 465] on icon "edit" at bounding box center [1023, 469] width 9 height 9
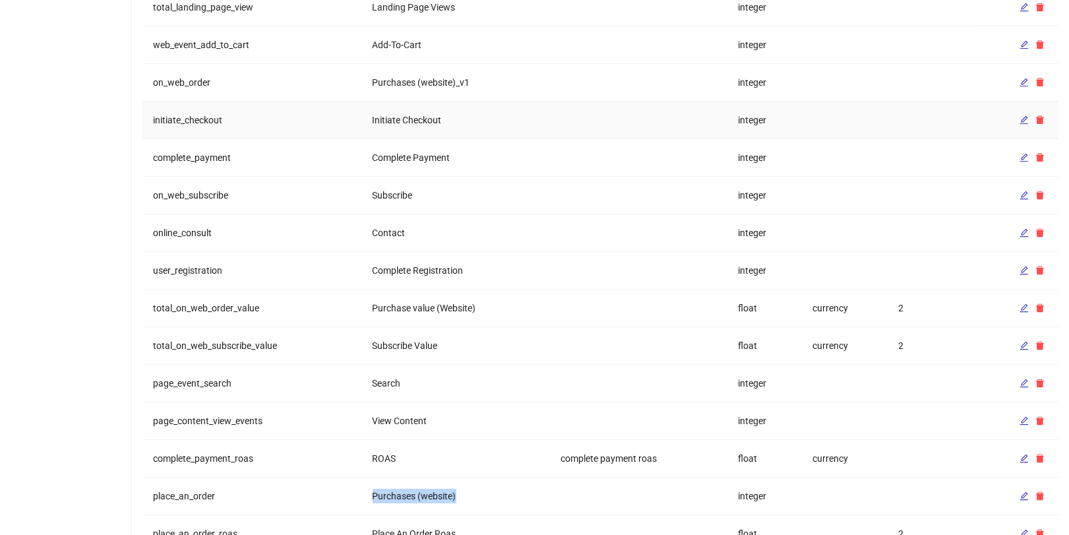
scroll to position [1179, 0]
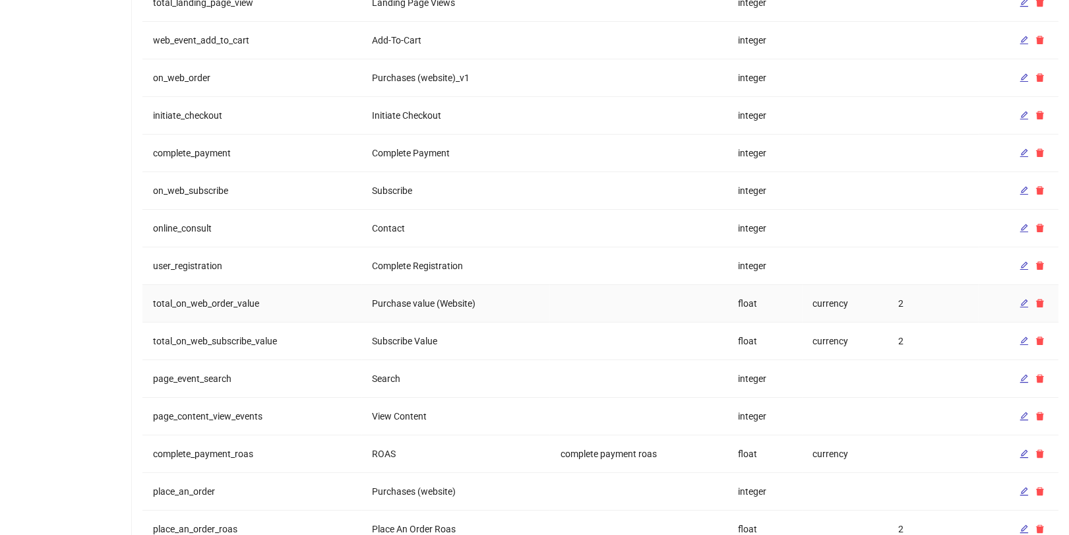
click at [411, 285] on td "Purchase value (Website)" at bounding box center [456, 304] width 189 height 38
copy td "Purchase value (Website)"
click at [1019, 299] on icon "edit" at bounding box center [1023, 303] width 9 height 9
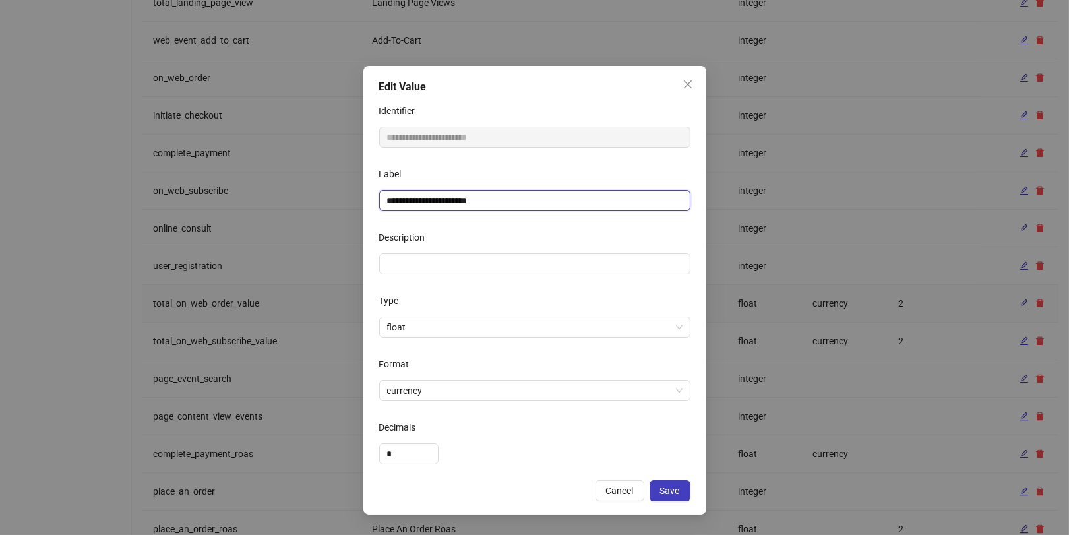
click at [527, 206] on input "**********" at bounding box center [534, 200] width 311 height 21
type input "**********"
click at [664, 491] on span "Save" at bounding box center [670, 490] width 20 height 11
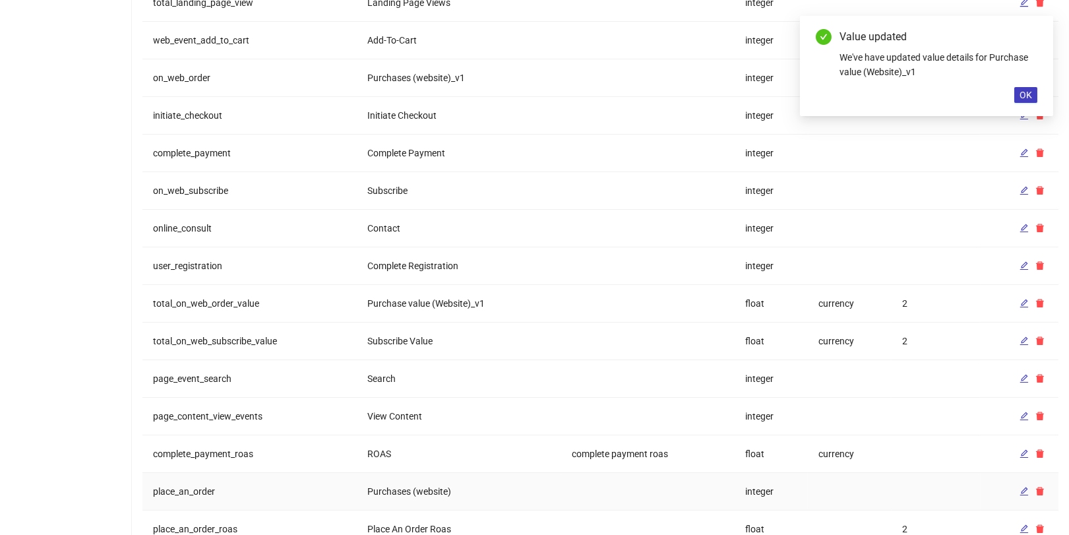
scroll to position [1238, 0]
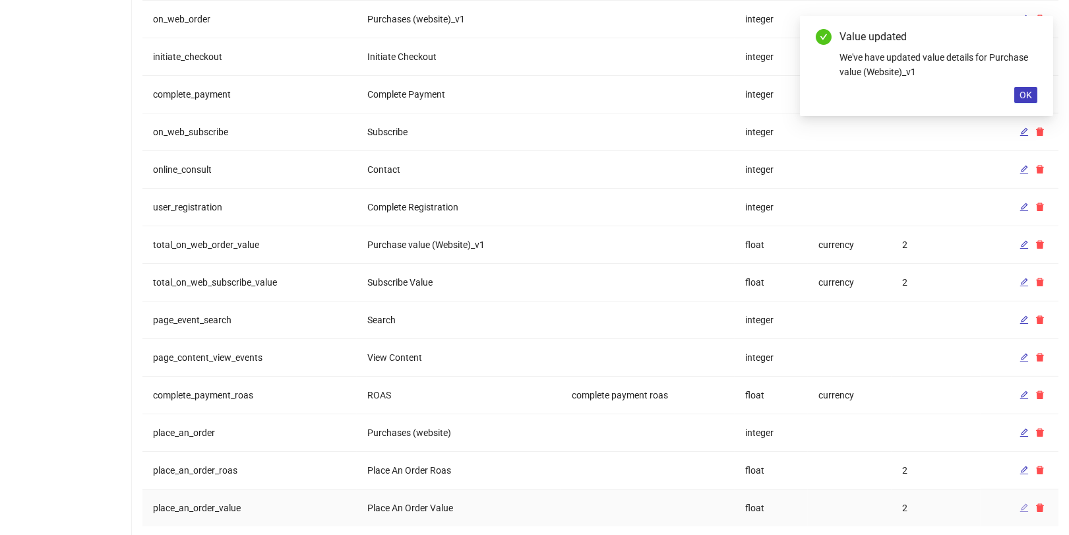
click at [1021, 503] on icon "edit" at bounding box center [1023, 507] width 9 height 9
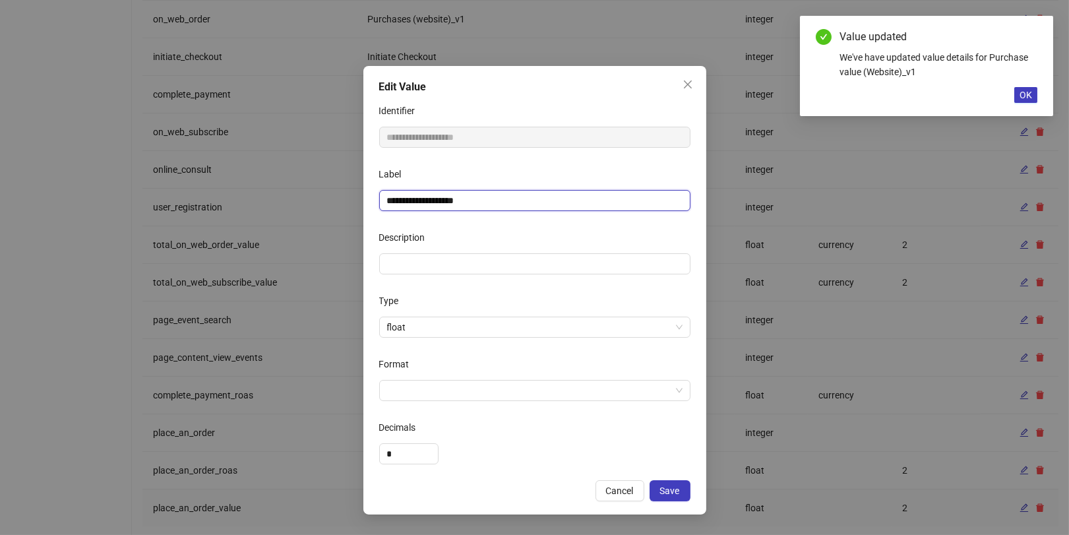
click at [494, 208] on input "**********" at bounding box center [534, 200] width 311 height 21
paste input "****"
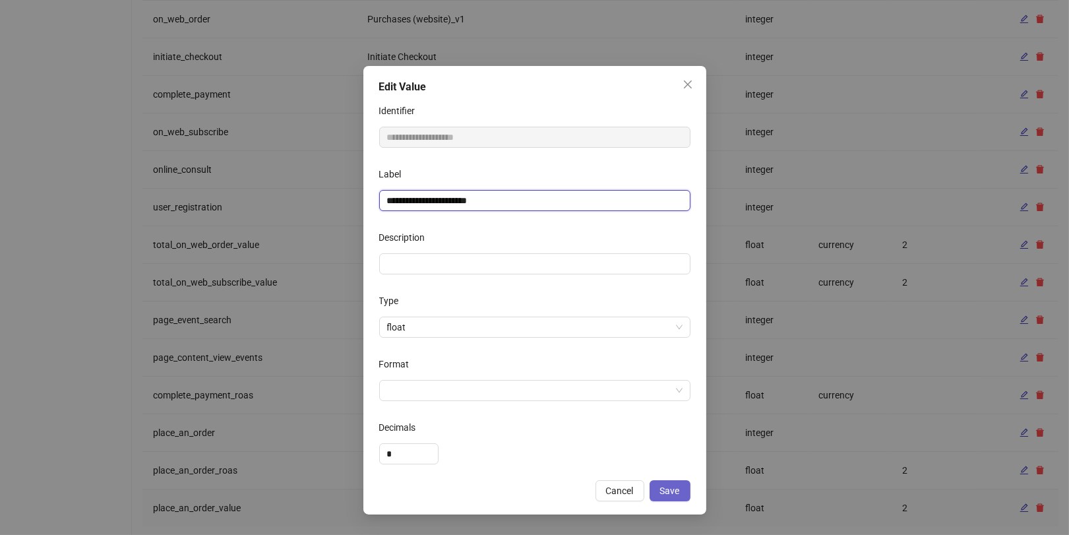
type input "**********"
click at [682, 496] on button "Save" at bounding box center [669, 490] width 41 height 21
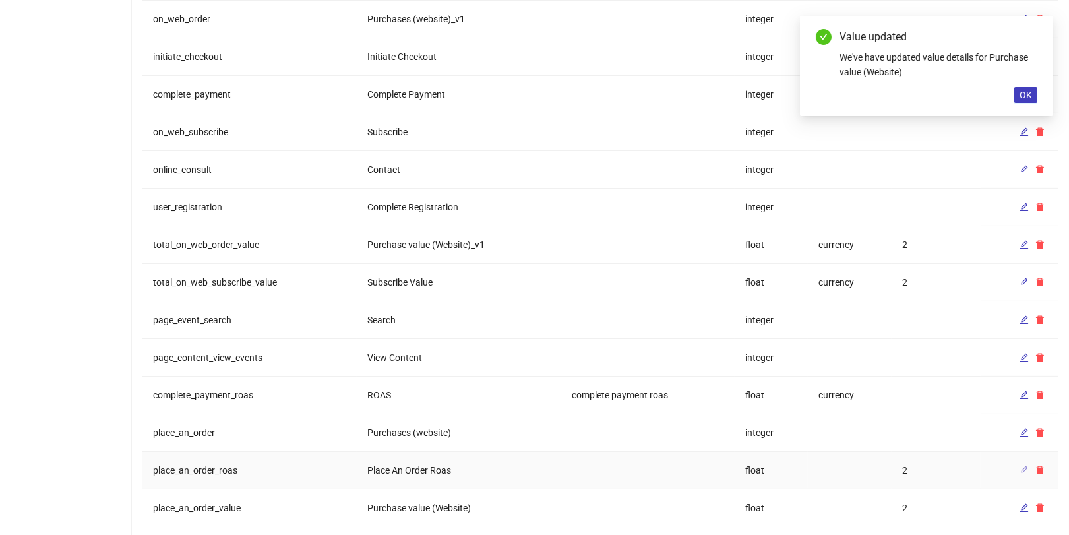
click at [1027, 465] on icon "edit" at bounding box center [1023, 469] width 9 height 9
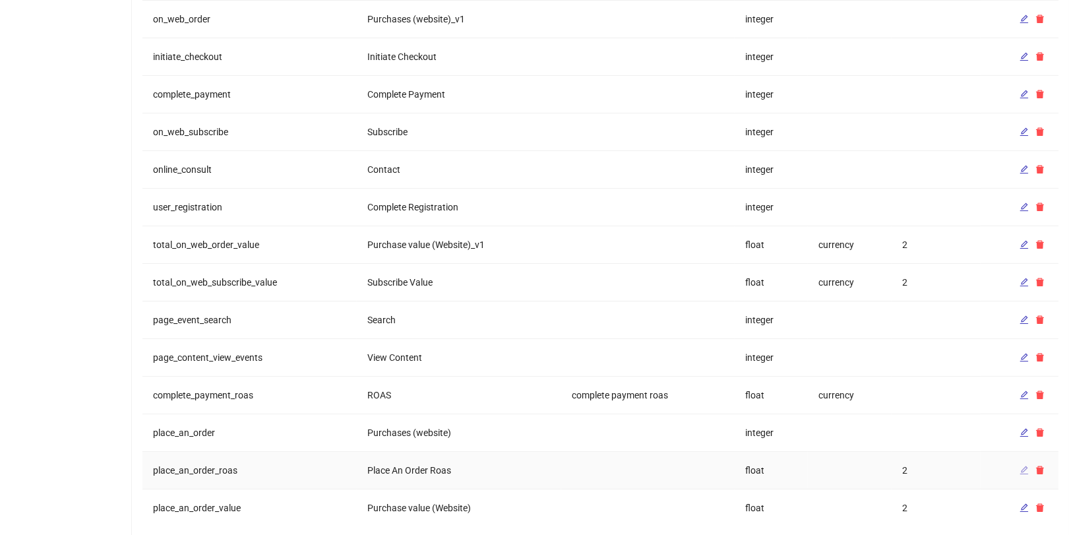
click at [1027, 465] on icon "edit" at bounding box center [1023, 469] width 9 height 9
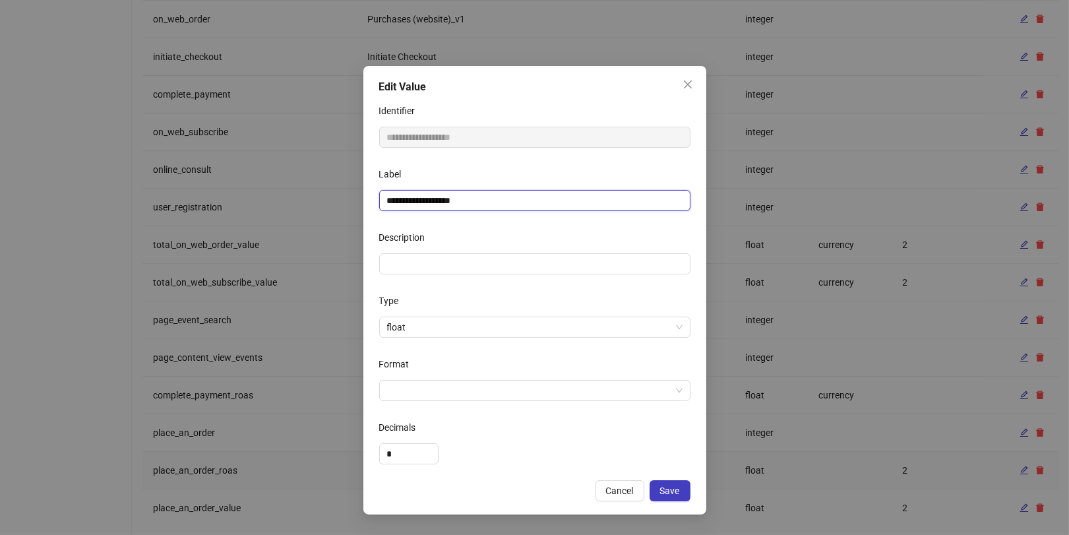
drag, startPoint x: 446, startPoint y: 200, endPoint x: 376, endPoint y: 197, distance: 70.6
click at [376, 198] on div "**********" at bounding box center [534, 290] width 343 height 448
type input "**********"
click at [674, 485] on span "Save" at bounding box center [670, 490] width 20 height 11
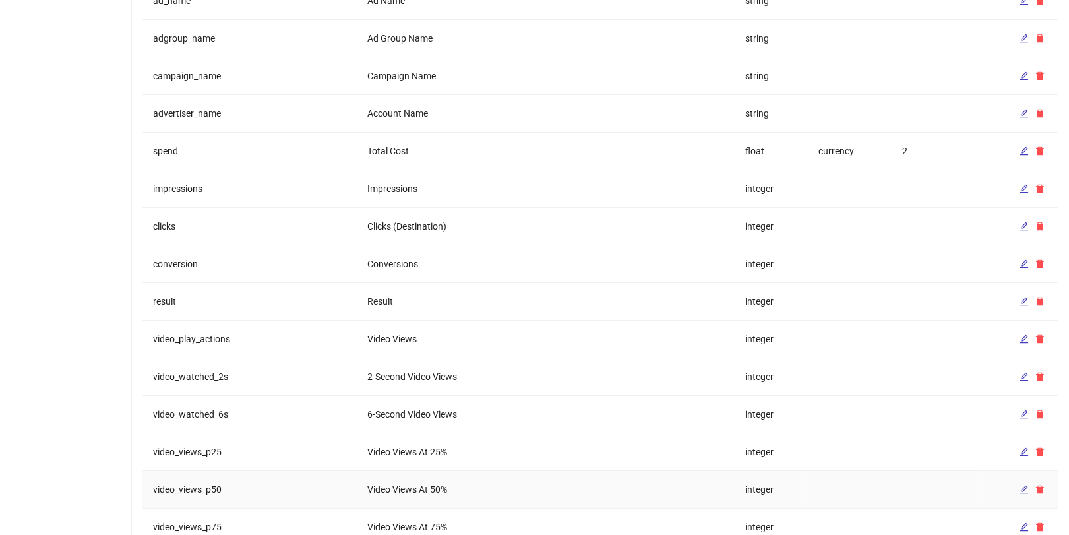
scroll to position [0, 0]
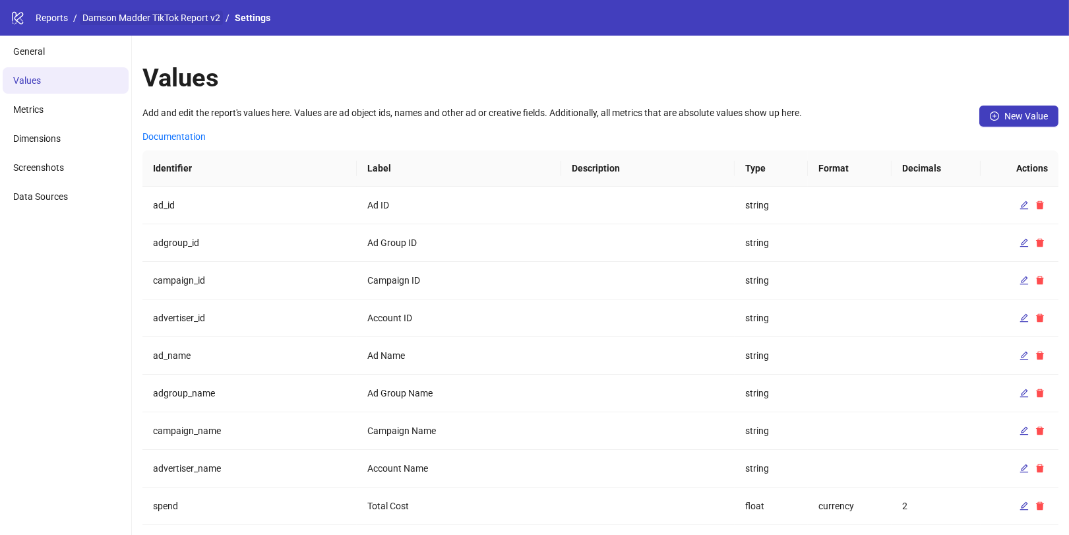
click at [139, 22] on link "Damson Madder TikTok Report v2" at bounding box center [151, 18] width 143 height 15
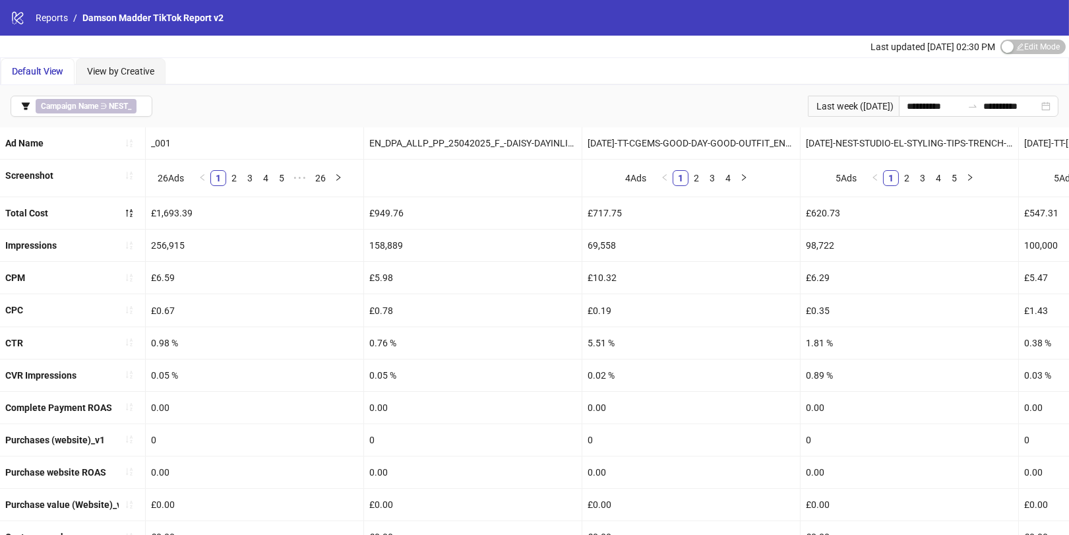
click at [1023, 40] on span "Edit Mode Edit Mode" at bounding box center [1032, 47] width 65 height 15
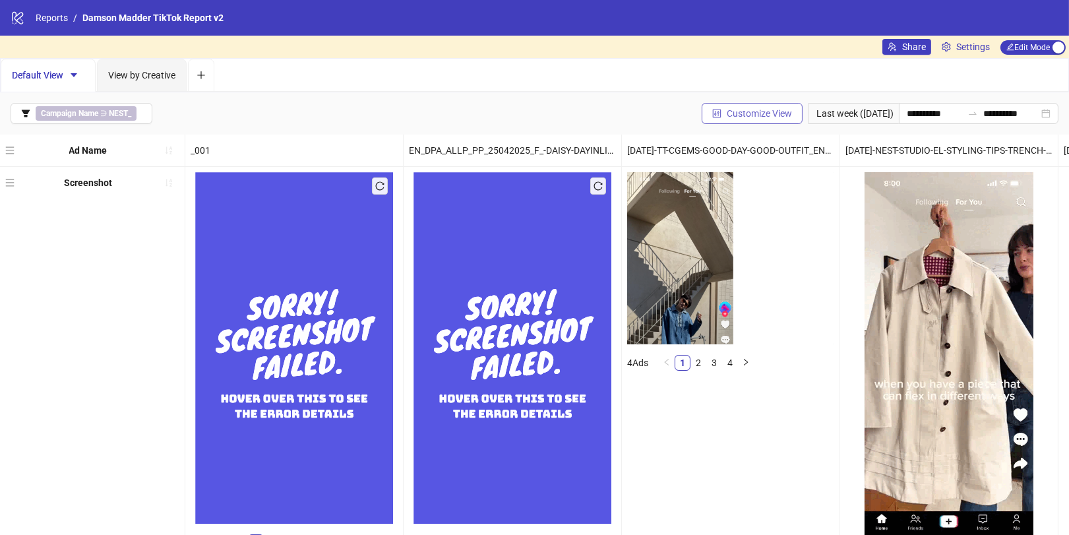
click at [730, 118] on button "Customize View" at bounding box center [751, 113] width 101 height 21
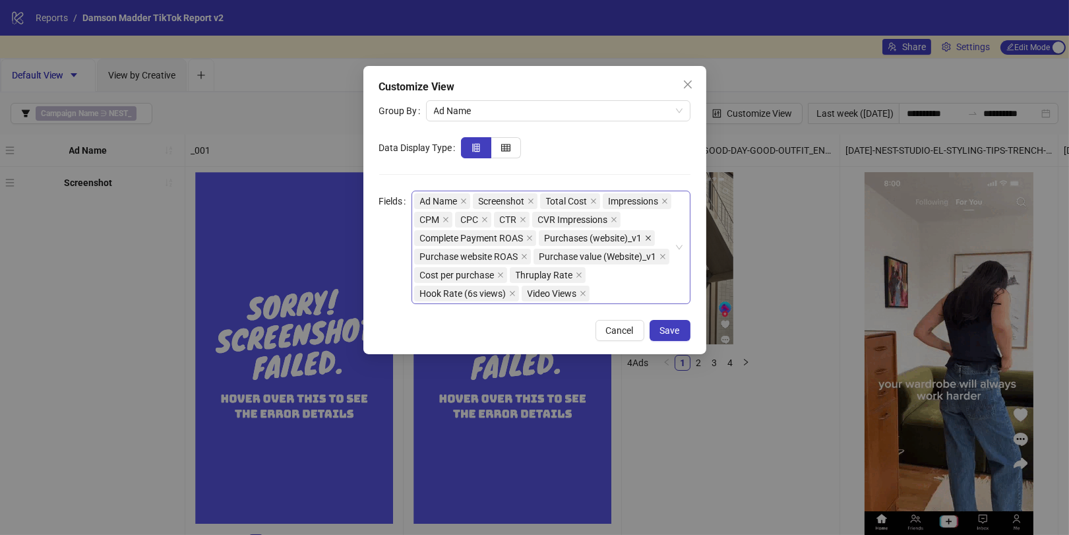
click at [647, 236] on icon "close" at bounding box center [648, 238] width 7 height 7
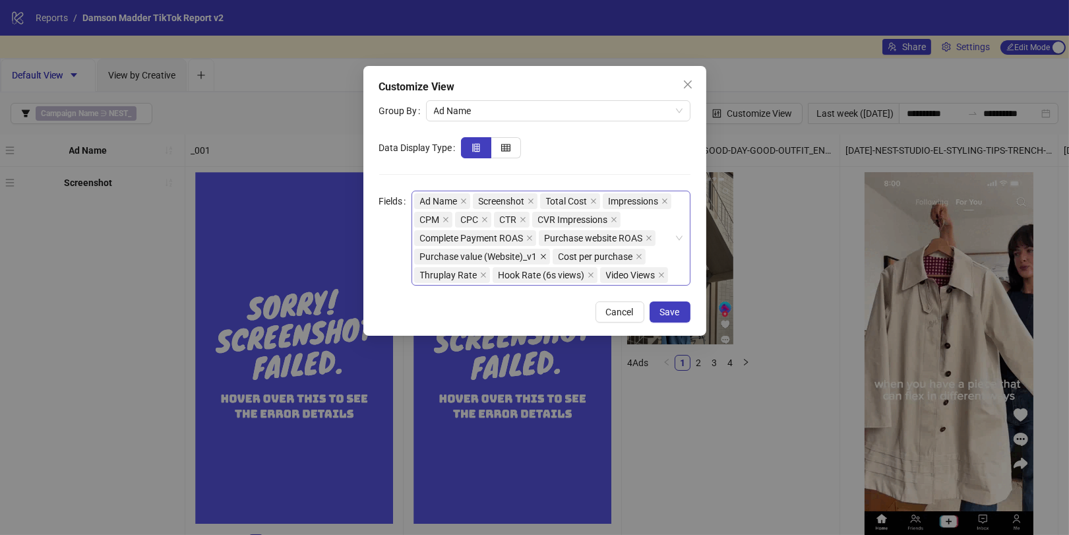
click at [541, 254] on icon "close" at bounding box center [543, 256] width 7 height 7
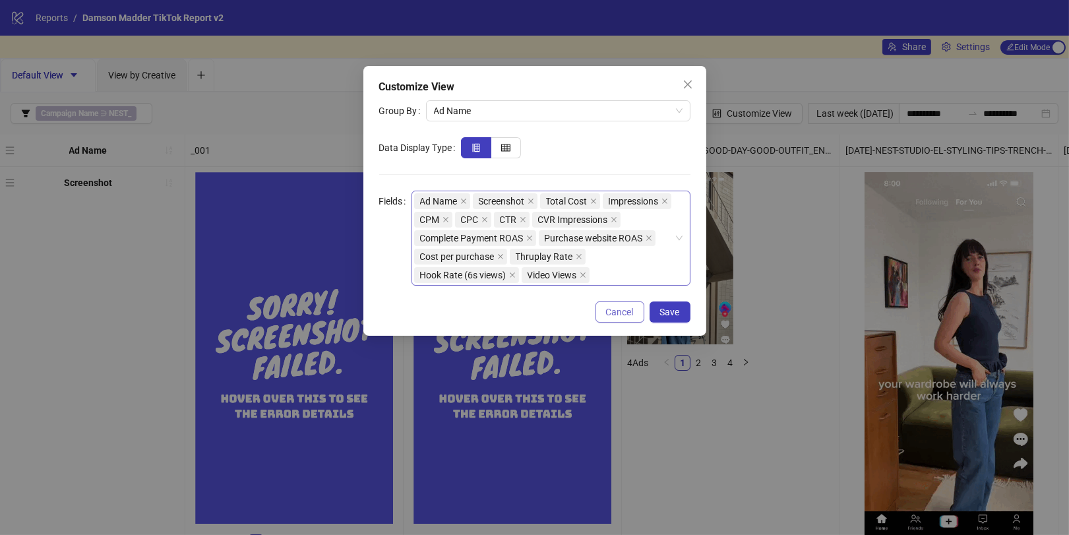
click at [630, 303] on button "Cancel" at bounding box center [619, 311] width 49 height 21
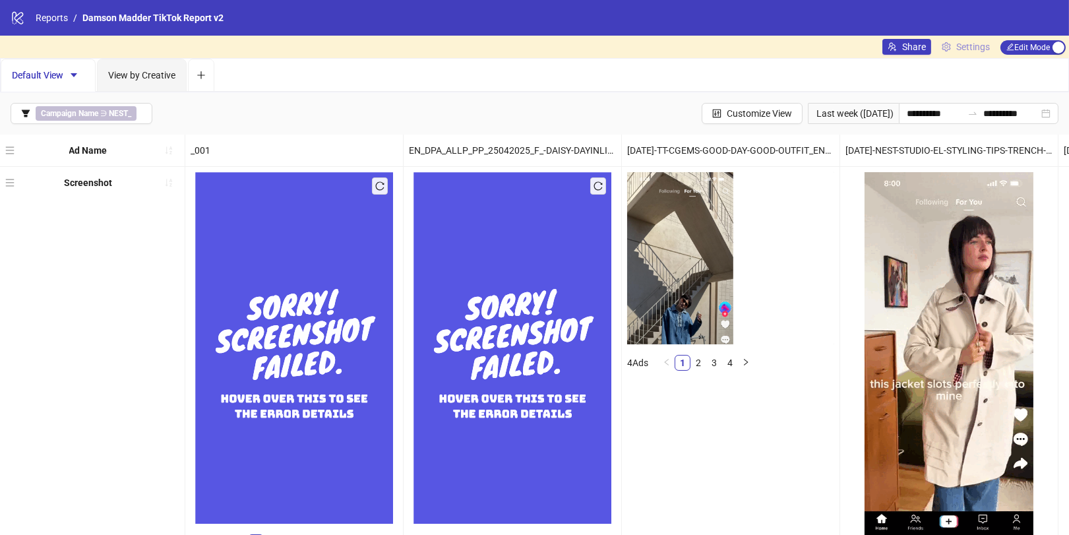
click at [953, 49] on link "Settings" at bounding box center [965, 47] width 59 height 16
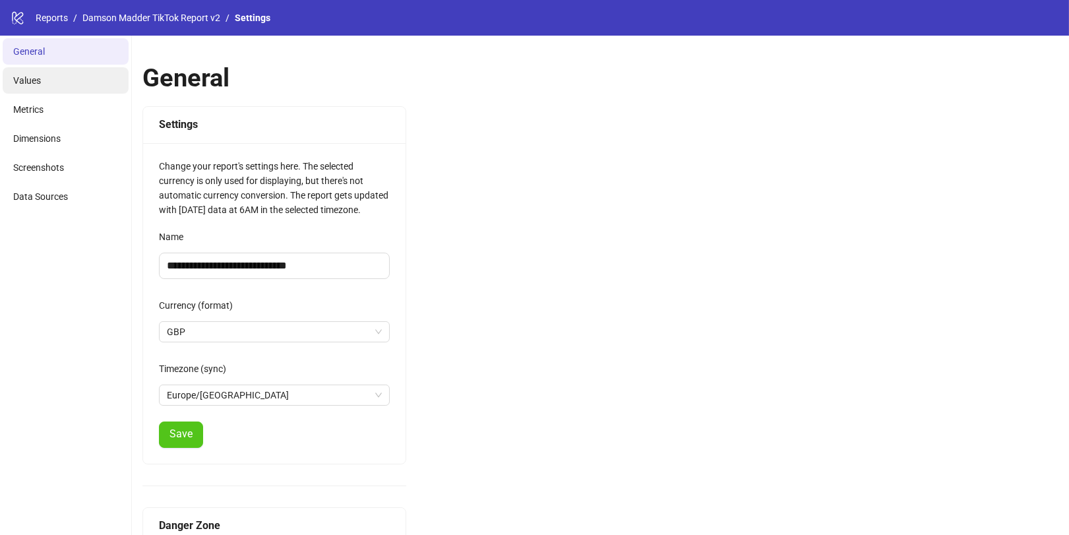
click at [94, 86] on li "Values" at bounding box center [66, 80] width 126 height 26
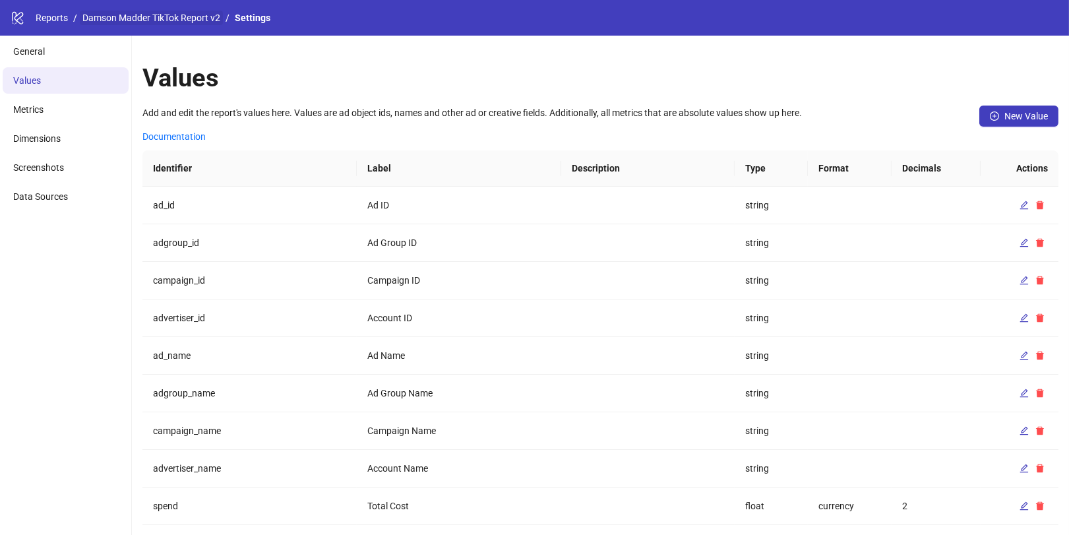
click at [138, 22] on link "Damson Madder TikTok Report v2" at bounding box center [151, 18] width 143 height 15
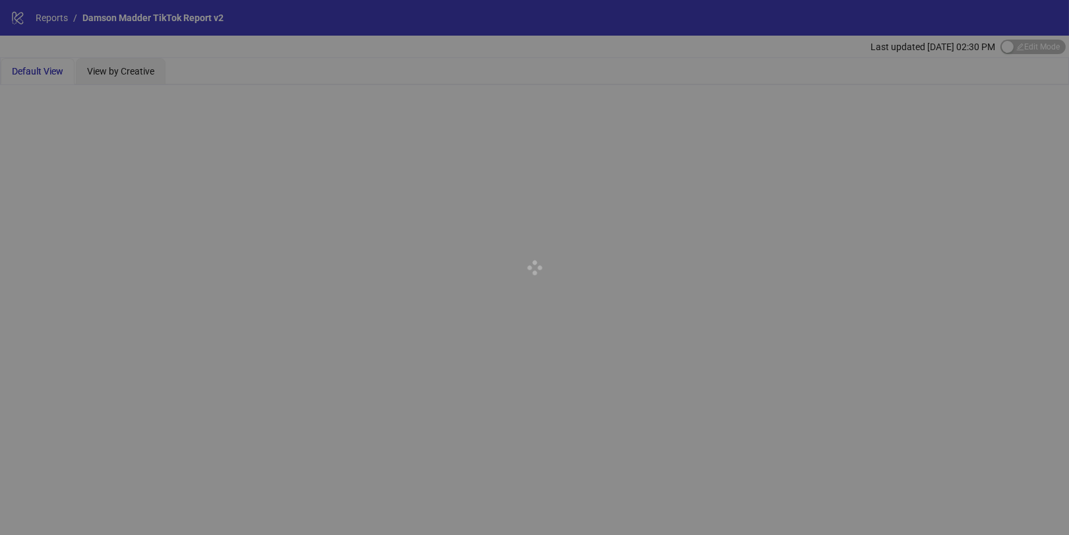
click at [1027, 53] on div at bounding box center [534, 267] width 1069 height 535
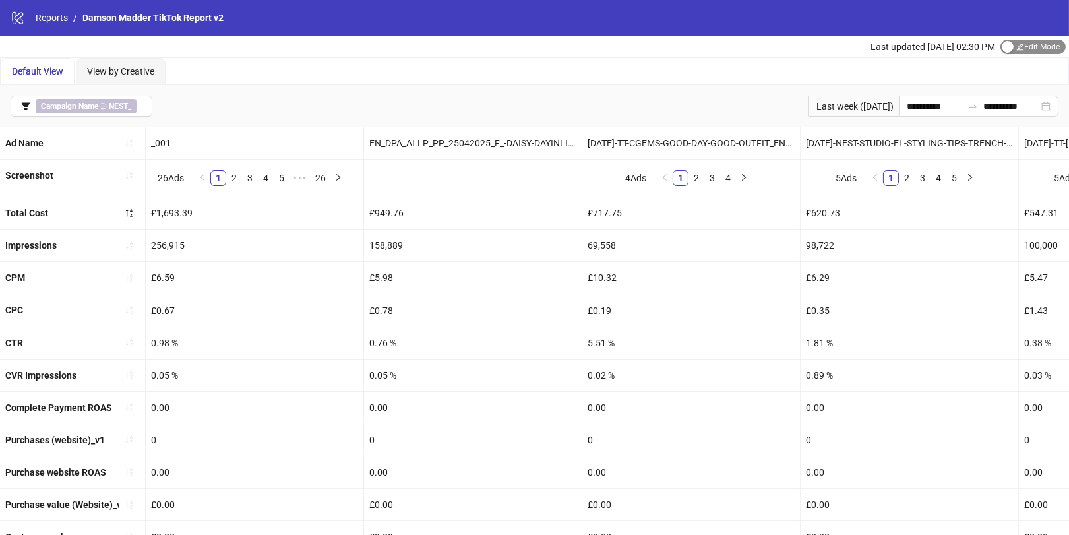
click at [1017, 47] on span "Edit Mode Edit Mode" at bounding box center [1032, 47] width 65 height 15
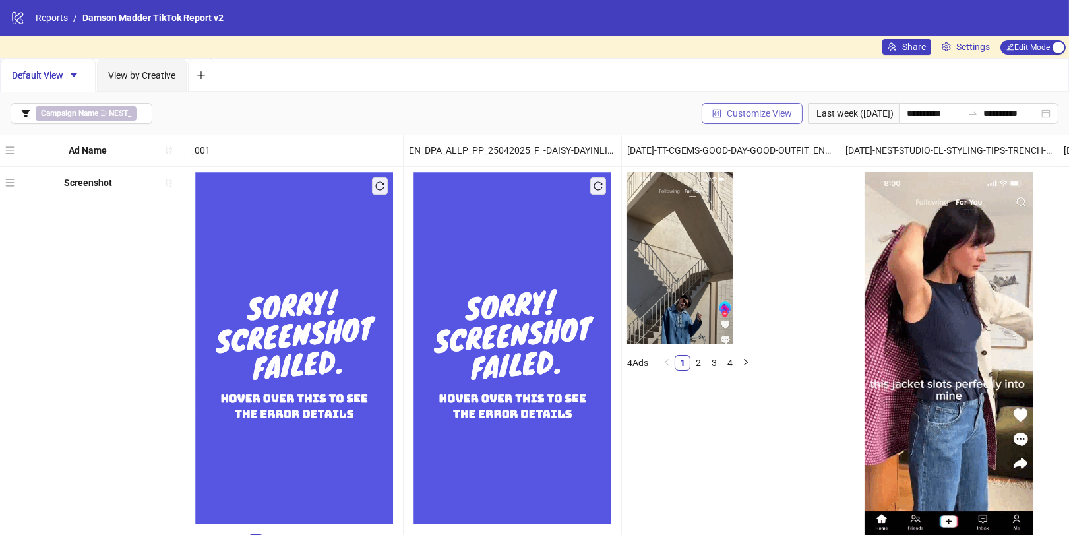
click at [755, 116] on span "Customize View" at bounding box center [759, 113] width 65 height 11
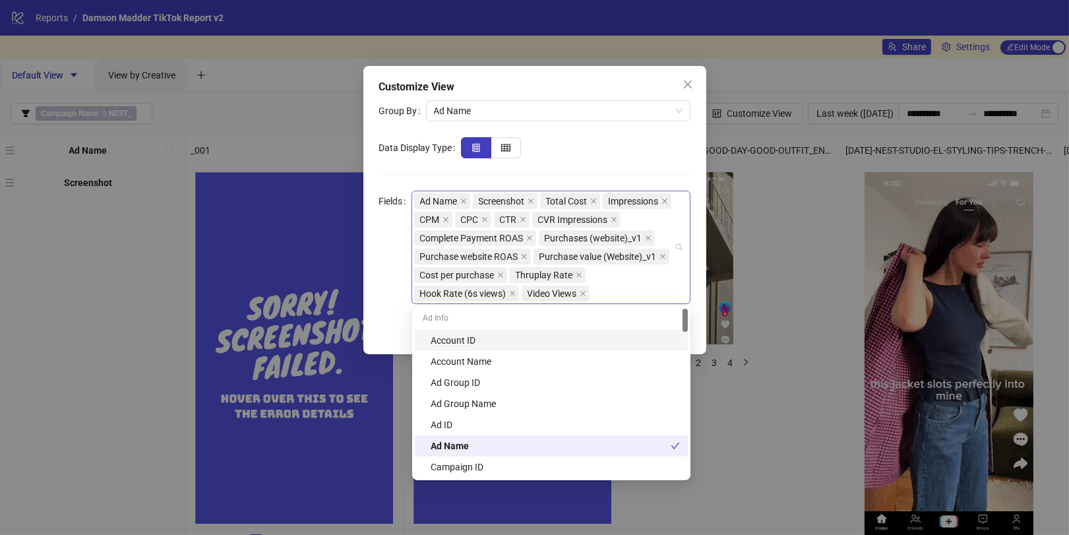
click at [643, 234] on span "Purchases (website)_v1" at bounding box center [597, 238] width 116 height 16
click at [646, 237] on icon "close" at bounding box center [648, 238] width 7 height 7
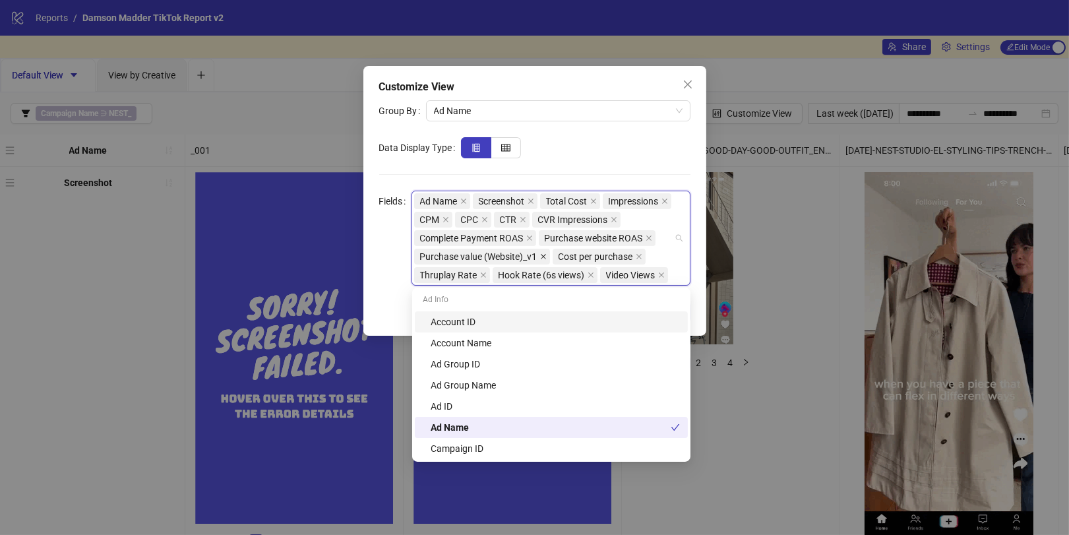
click at [542, 258] on icon "close" at bounding box center [543, 256] width 7 height 7
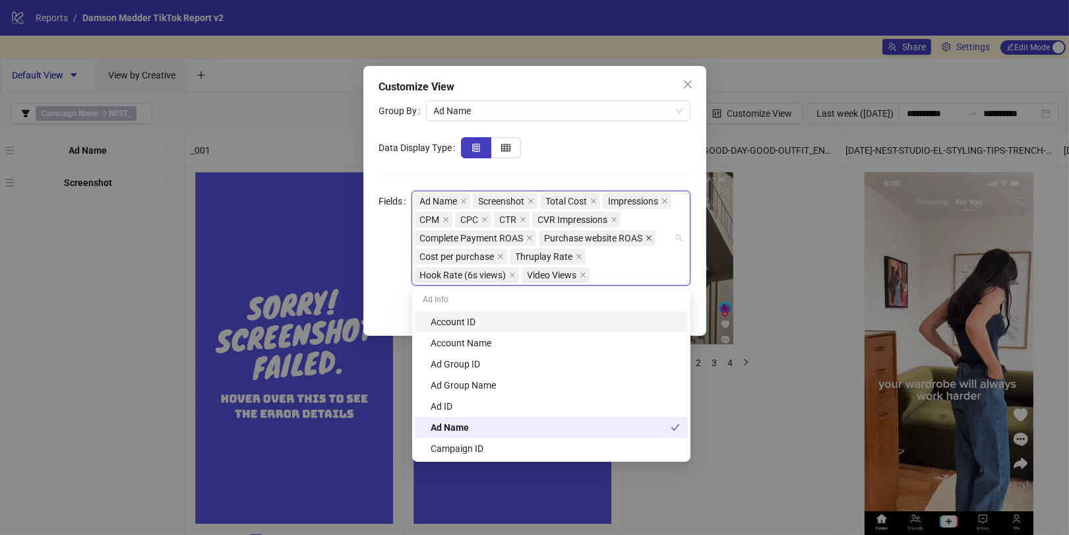
click at [651, 239] on icon "close" at bounding box center [648, 238] width 7 height 7
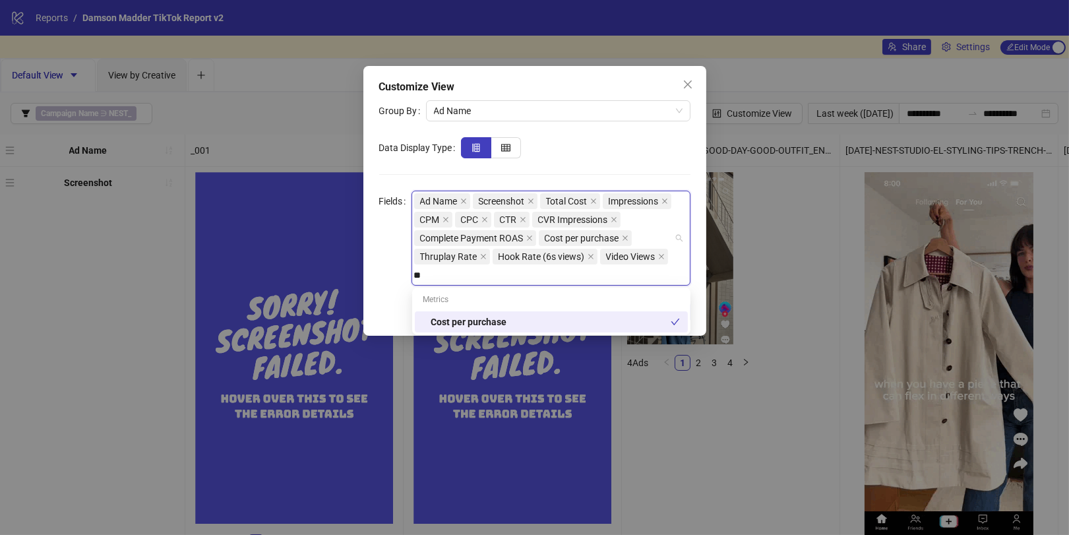
type input "*"
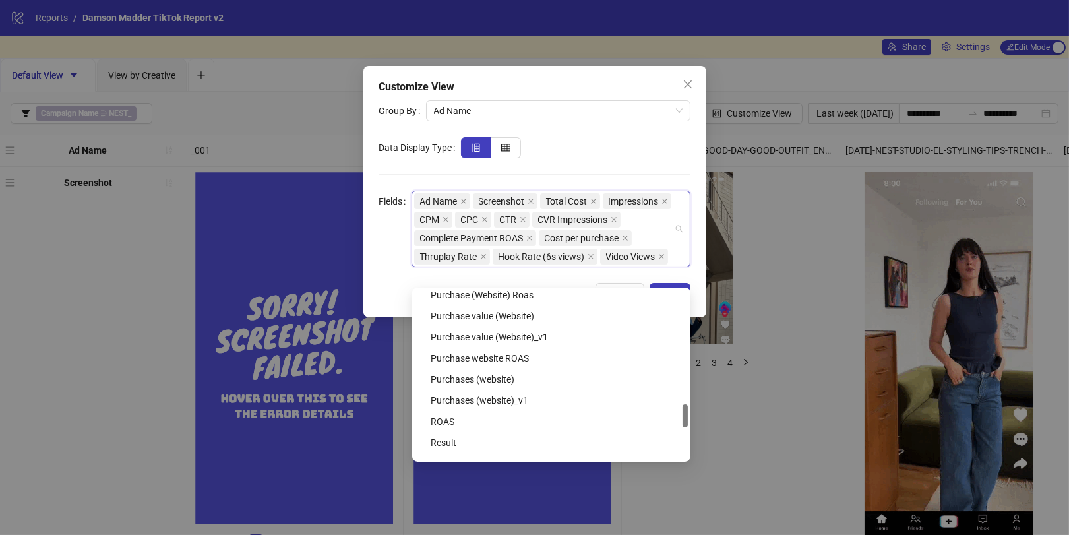
scroll to position [807, 0]
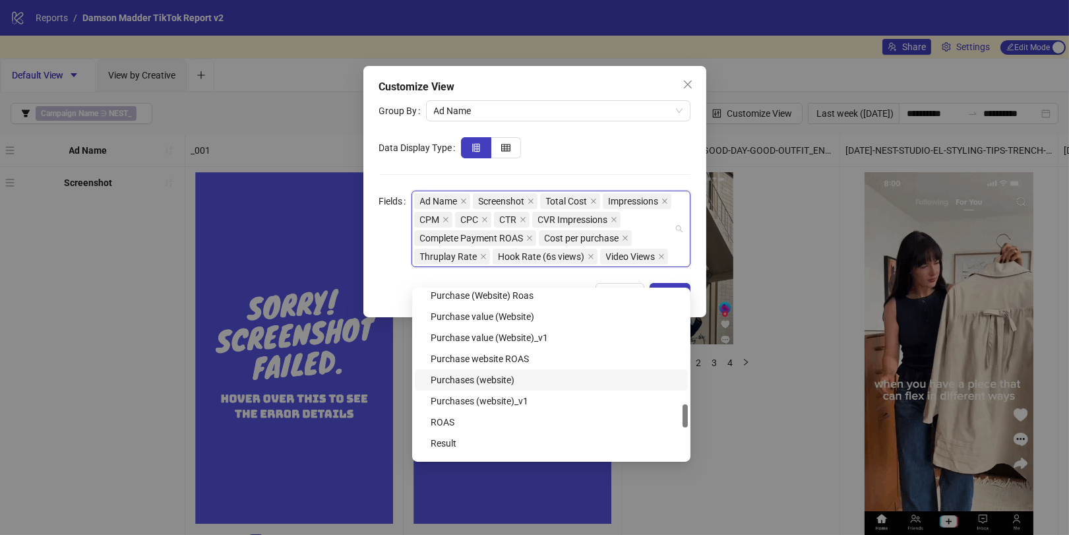
click at [541, 375] on div "Purchases (website)" at bounding box center [555, 379] width 249 height 15
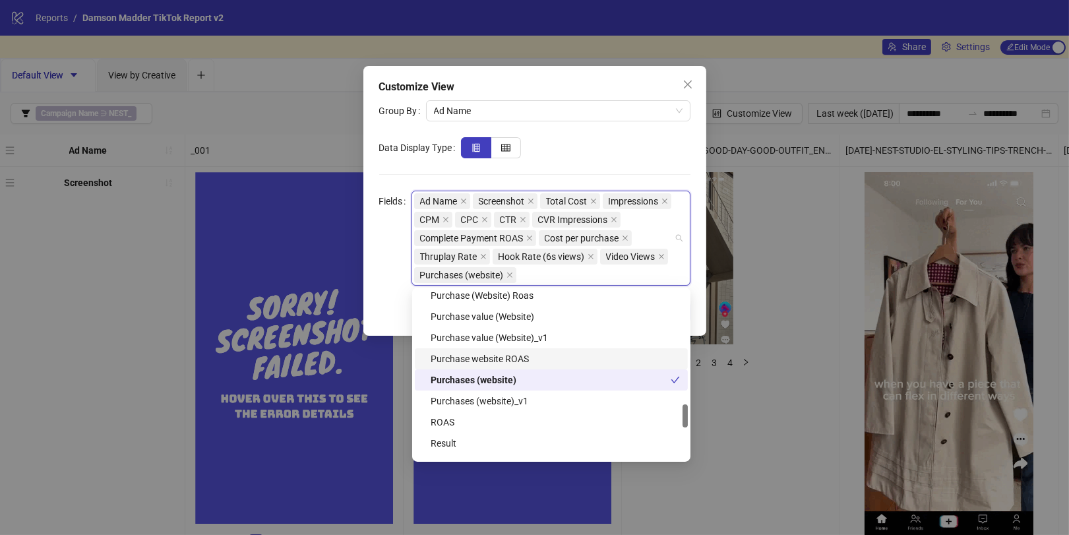
click at [521, 363] on div "Purchase website ROAS" at bounding box center [555, 358] width 249 height 15
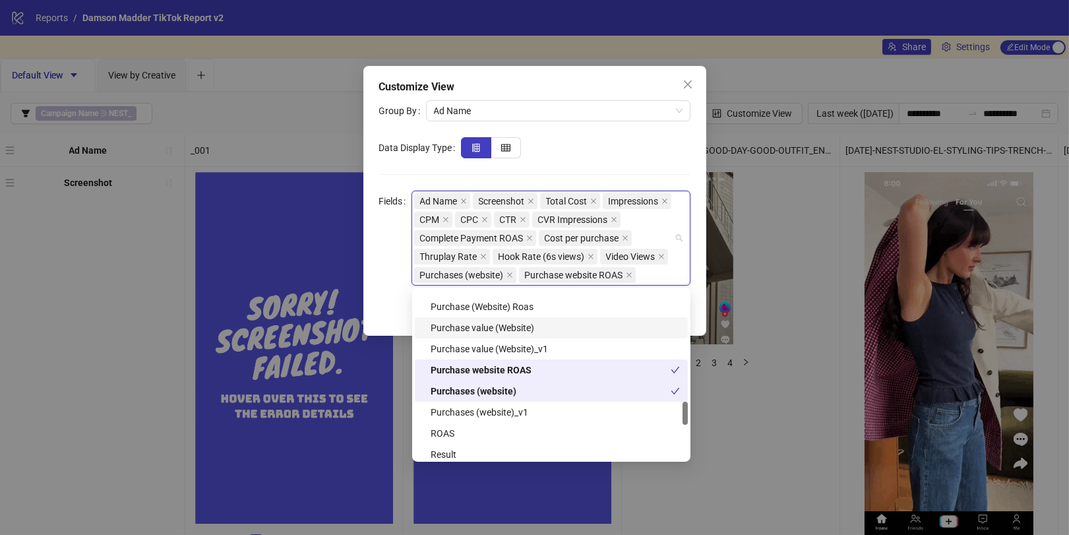
scroll to position [787, 0]
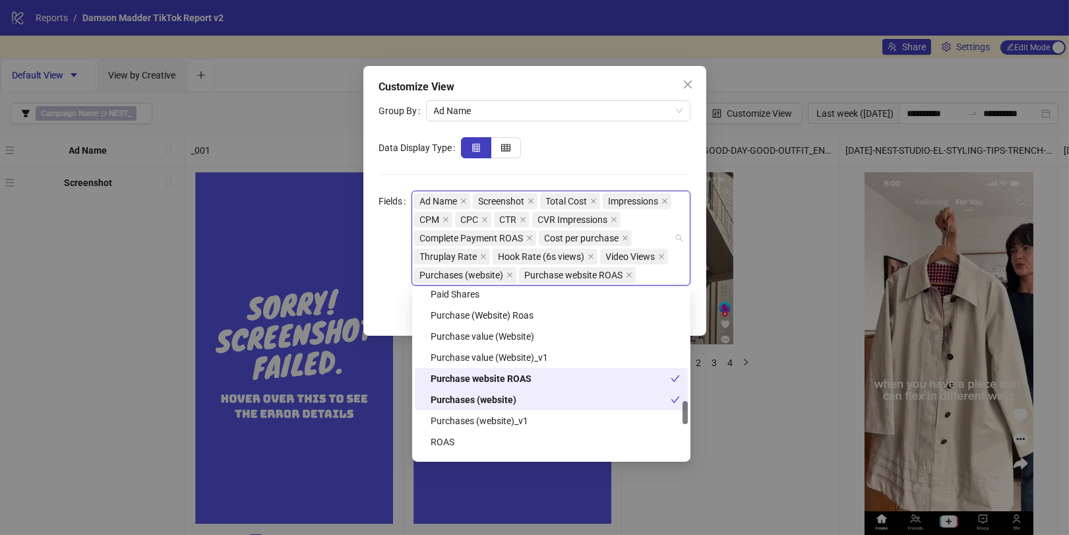
click at [503, 378] on div "Purchase website ROAS" at bounding box center [551, 378] width 240 height 15
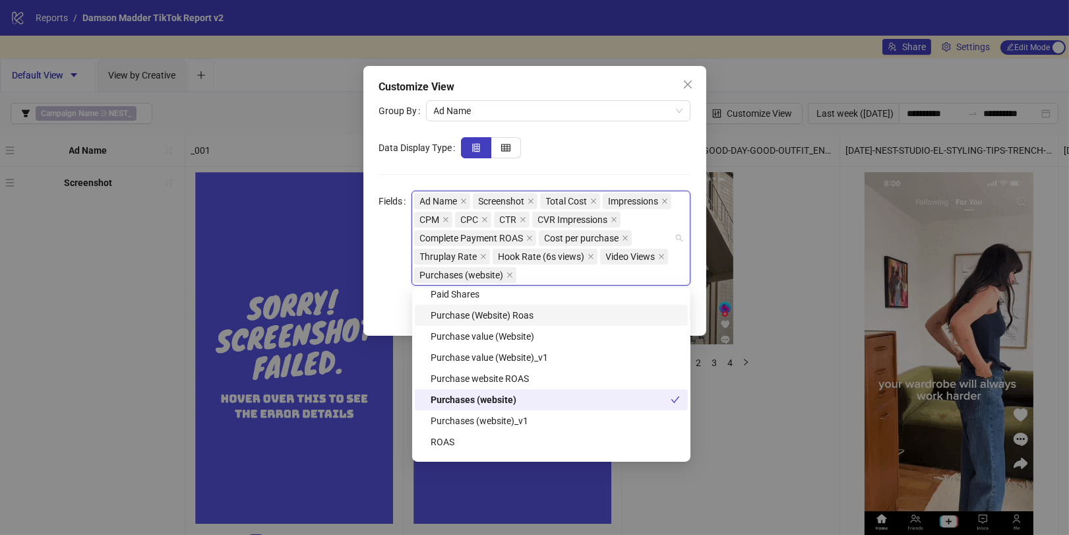
click at [498, 320] on div "Purchase (Website) Roas" at bounding box center [555, 315] width 249 height 15
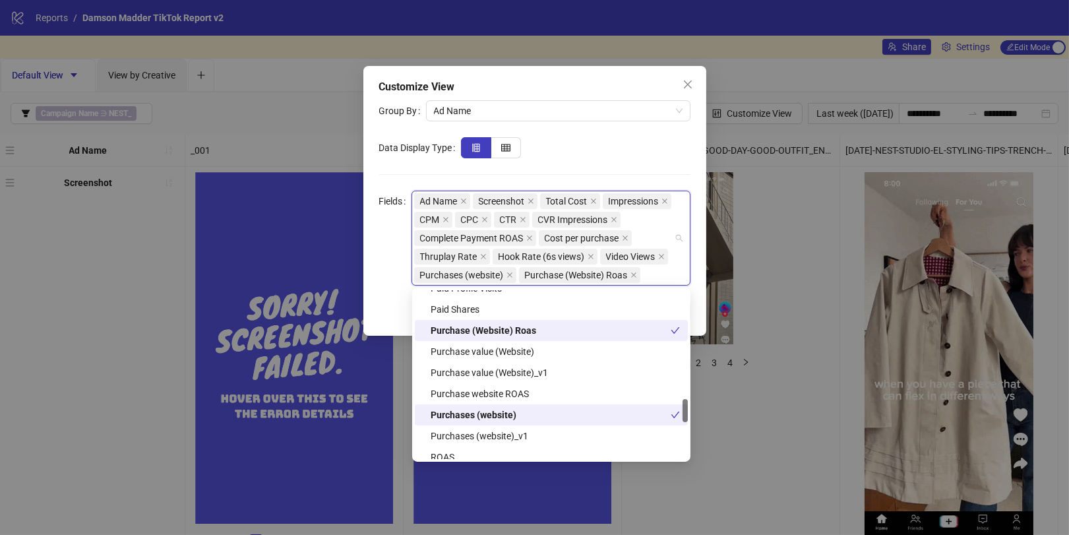
scroll to position [775, 0]
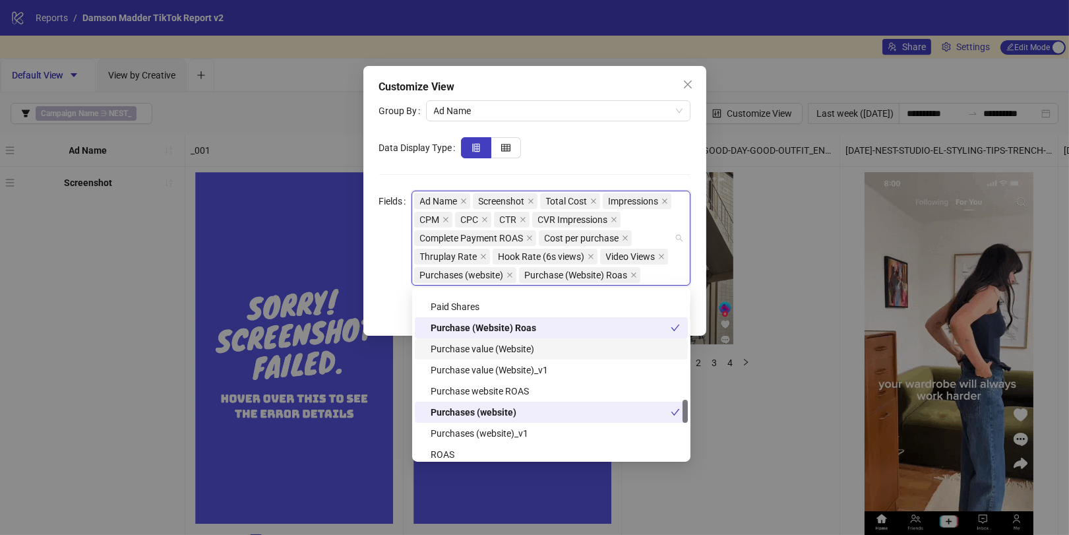
click at [500, 354] on div "Purchase value (Website)" at bounding box center [555, 349] width 249 height 15
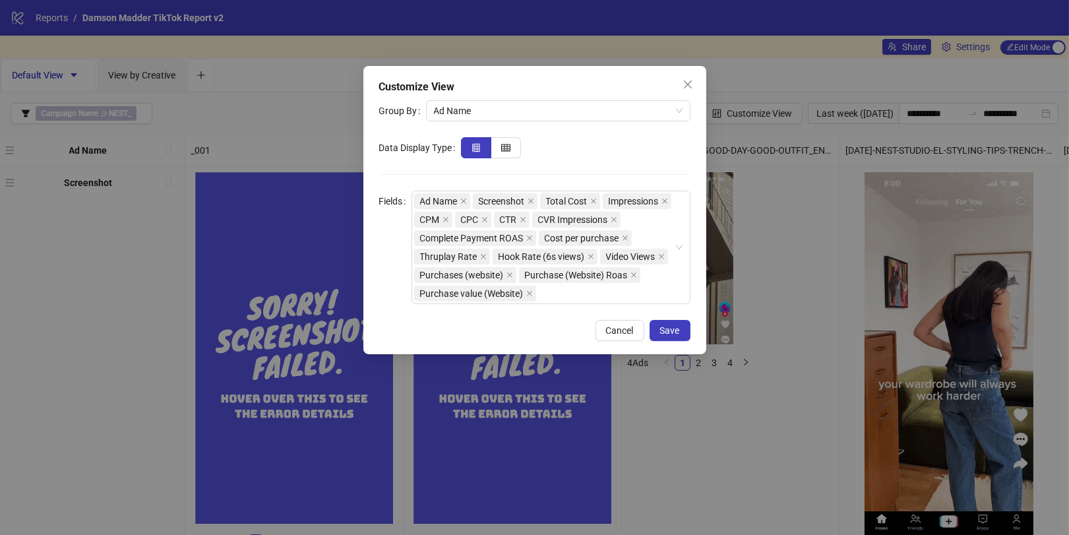
click at [588, 168] on form "Group By Ad Name Data Display Type Fields Ad Name Screenshot Total Cost Impress…" at bounding box center [534, 202] width 311 height 204
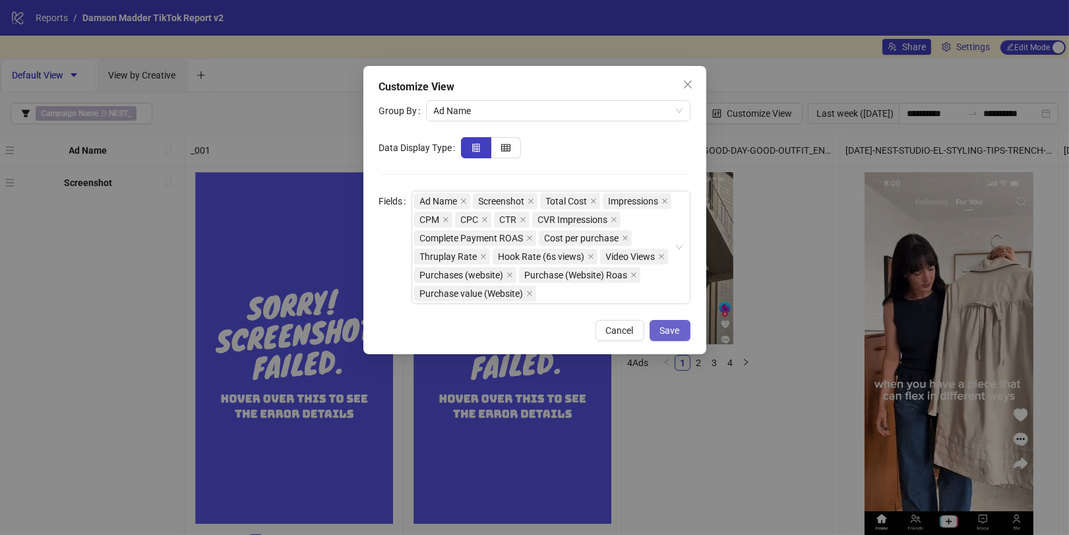
click at [657, 324] on button "Save" at bounding box center [669, 330] width 41 height 21
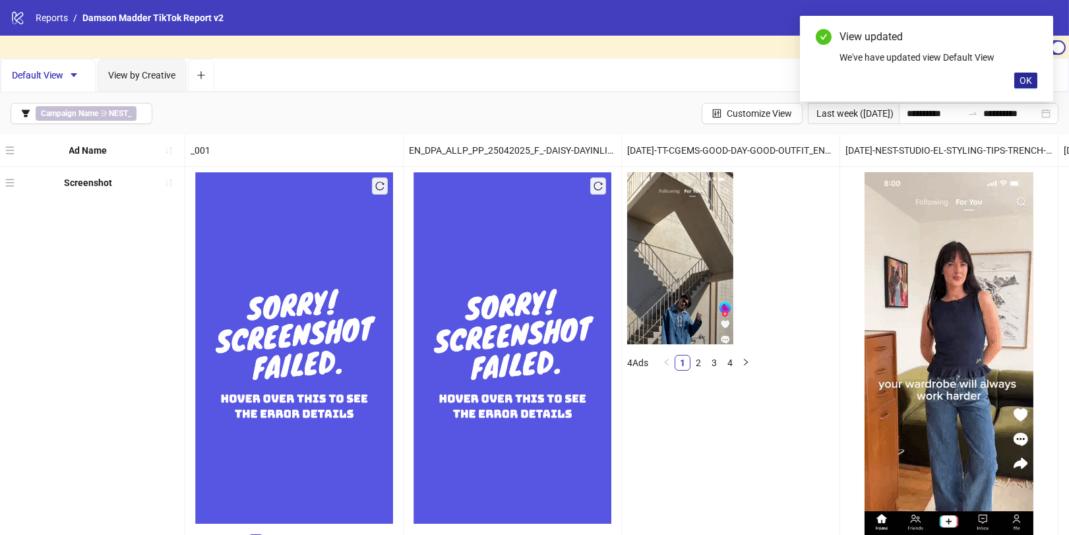
click at [1024, 80] on span "OK" at bounding box center [1025, 80] width 13 height 11
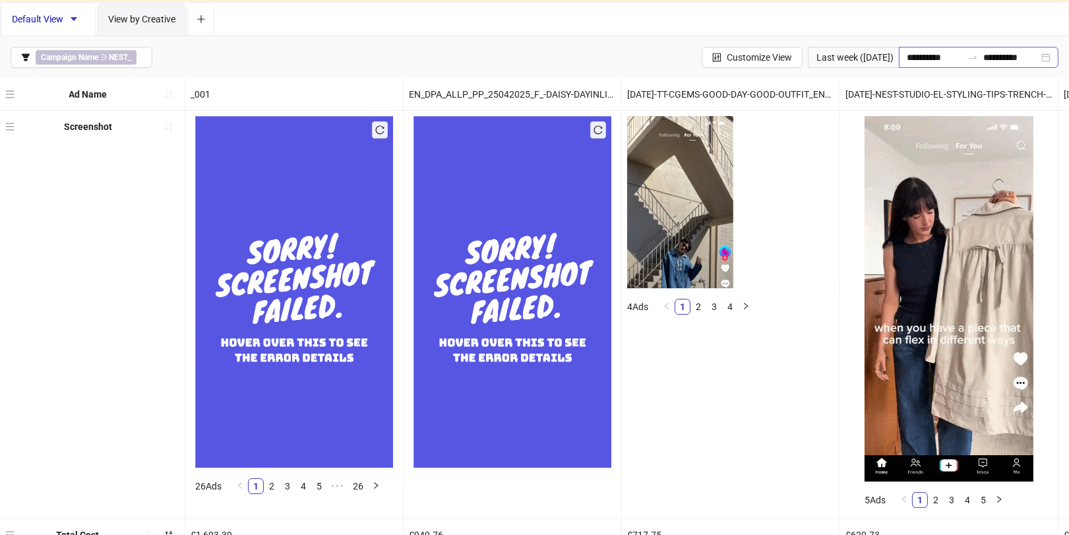
scroll to position [0, 0]
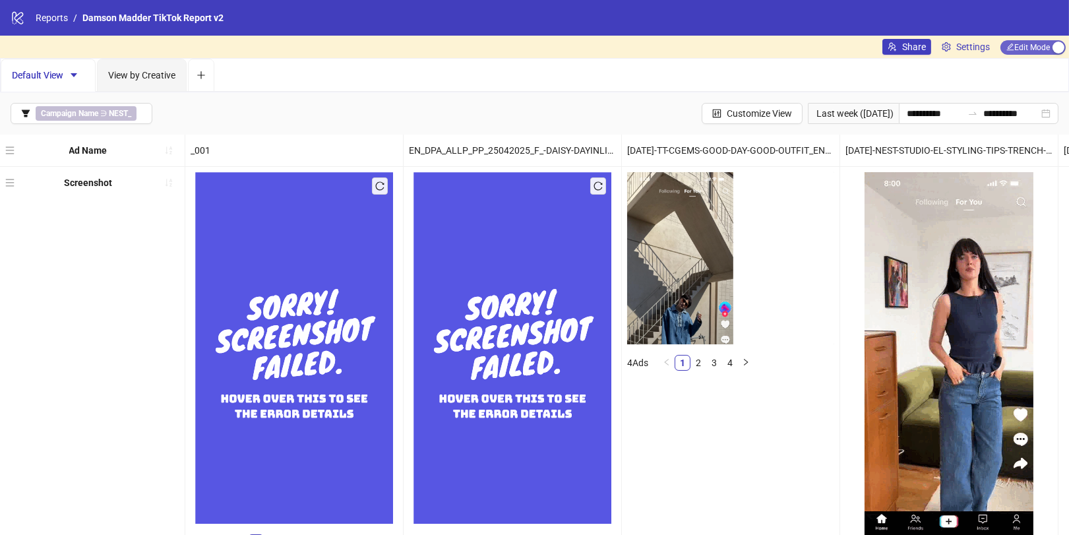
click at [1022, 51] on span "Edit Mode Edit Mode" at bounding box center [1032, 47] width 65 height 15
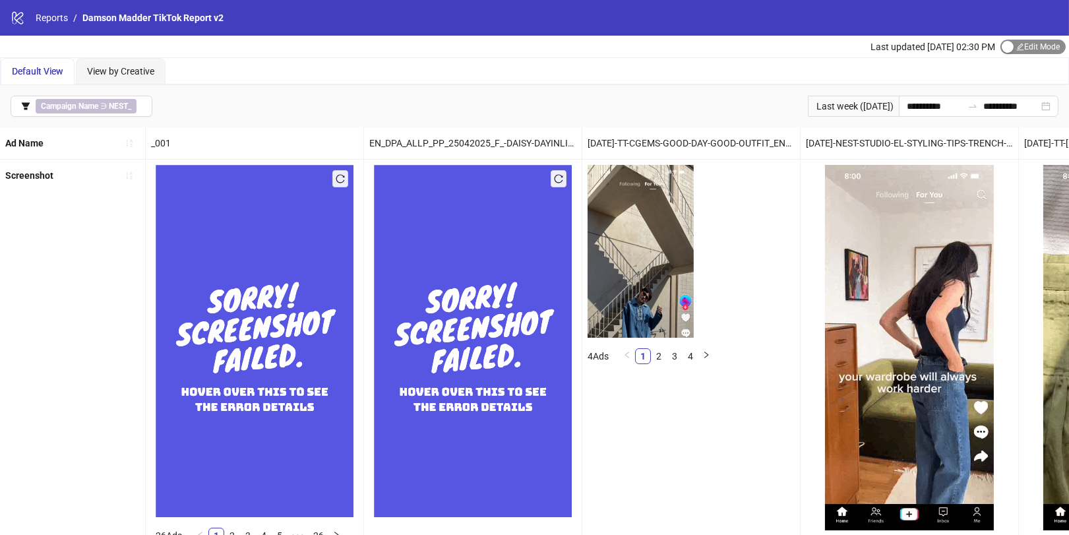
click at [1017, 47] on span "Edit Mode Edit Mode" at bounding box center [1032, 47] width 65 height 15
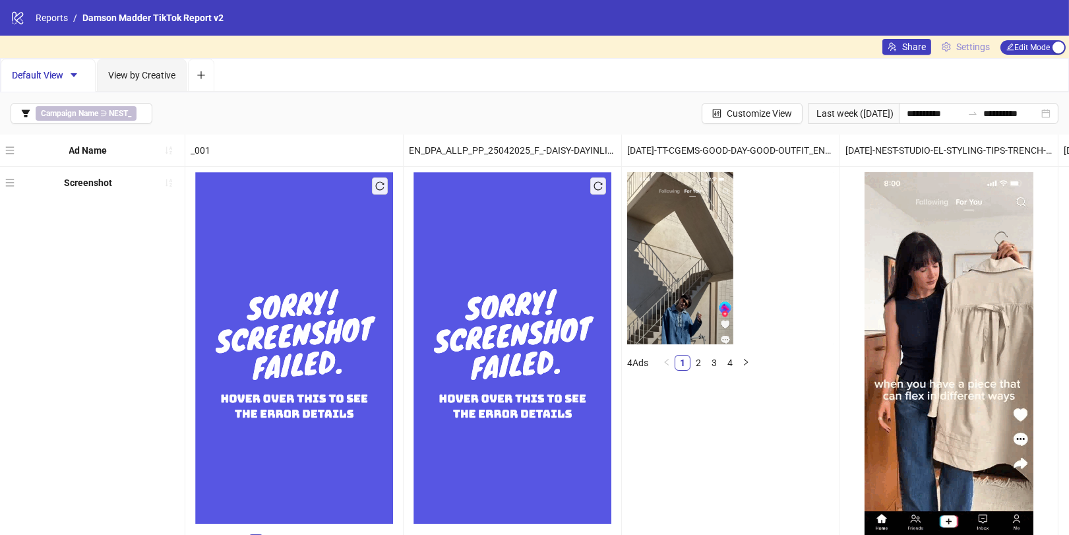
click at [978, 46] on span "Settings" at bounding box center [973, 47] width 34 height 15
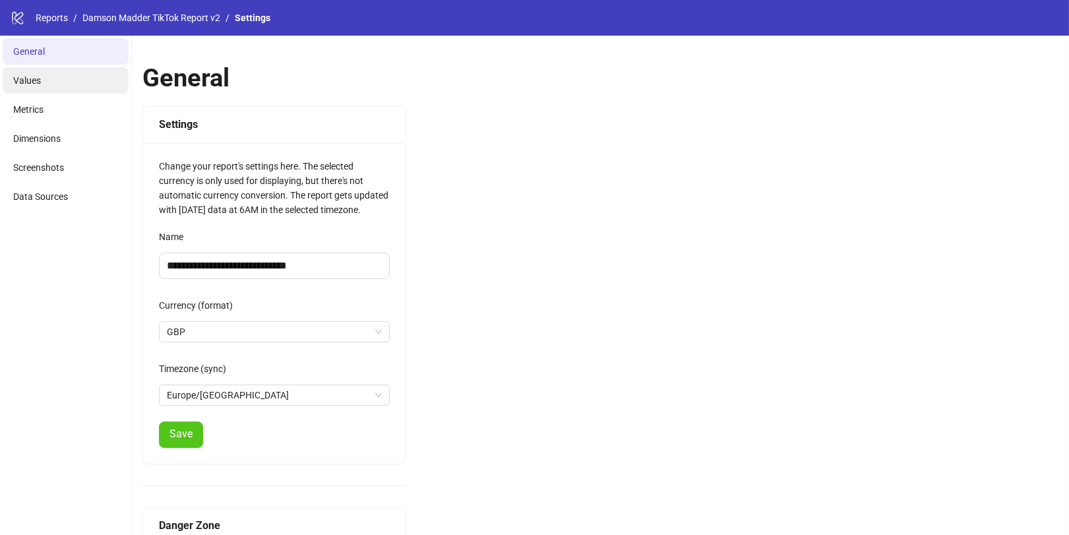
click at [92, 78] on li "Values" at bounding box center [66, 80] width 126 height 26
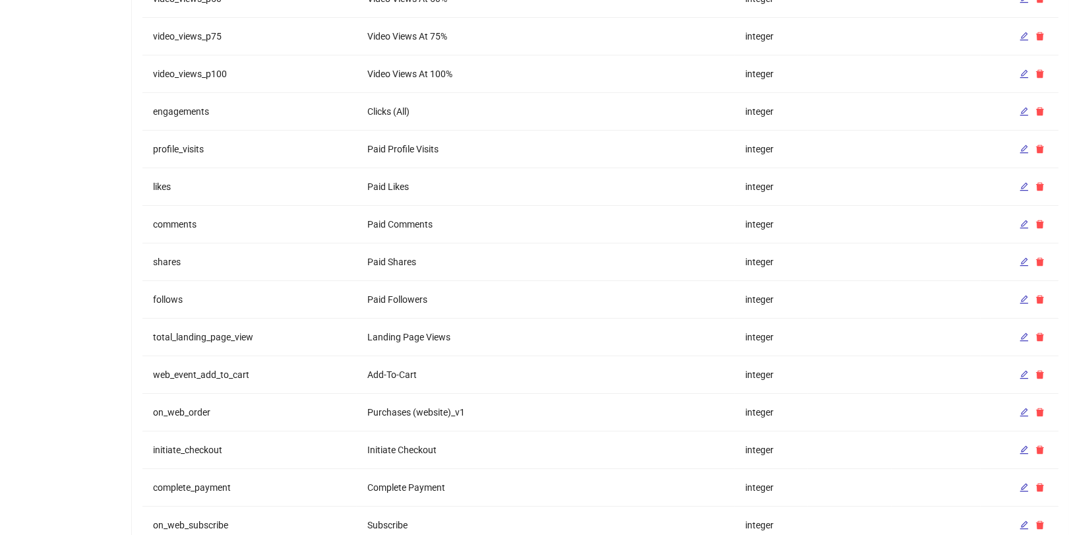
scroll to position [1238, 0]
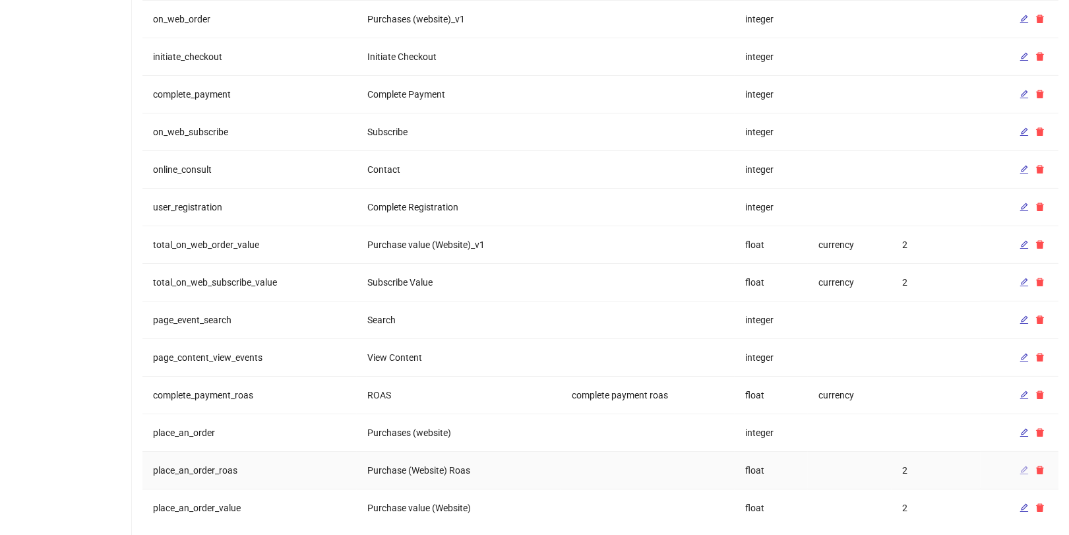
click at [1023, 465] on icon "edit" at bounding box center [1023, 469] width 9 height 9
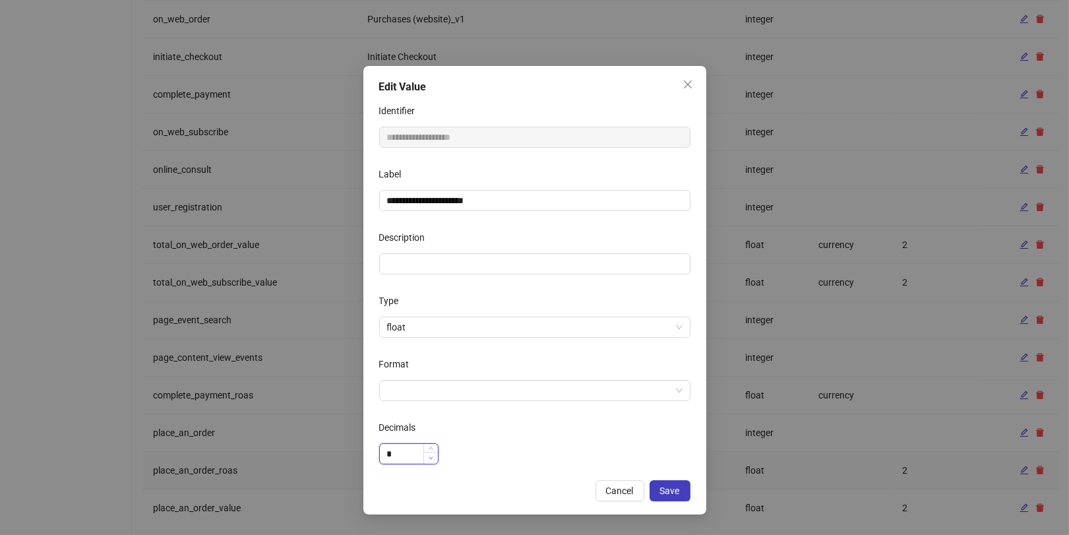
click at [429, 459] on icon "down" at bounding box center [431, 458] width 5 height 5
click at [431, 448] on icon "up" at bounding box center [431, 450] width 5 height 5
type input "*"
click at [431, 448] on icon "up" at bounding box center [431, 450] width 5 height 5
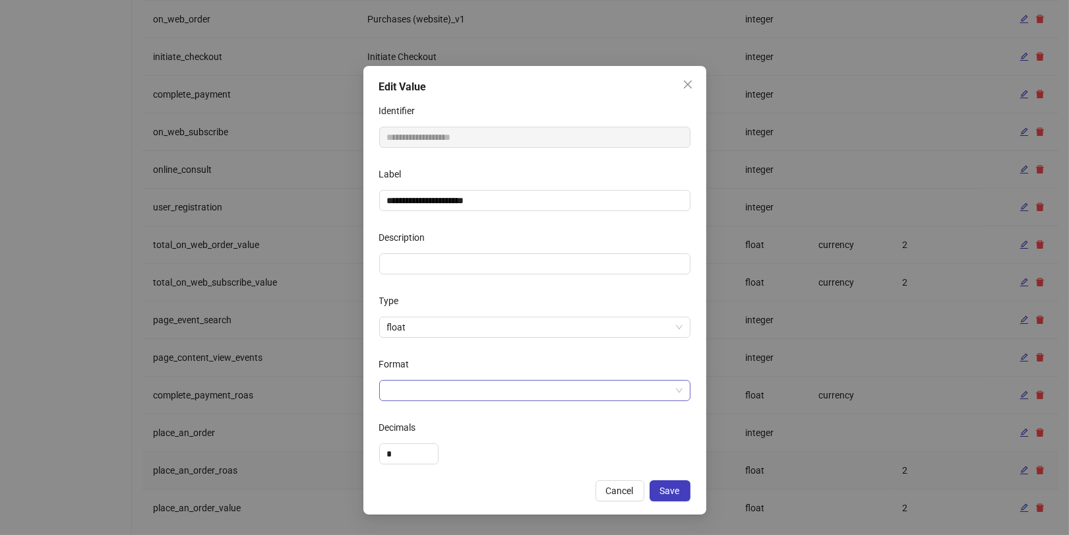
click at [525, 388] on input "Format" at bounding box center [528, 390] width 283 height 20
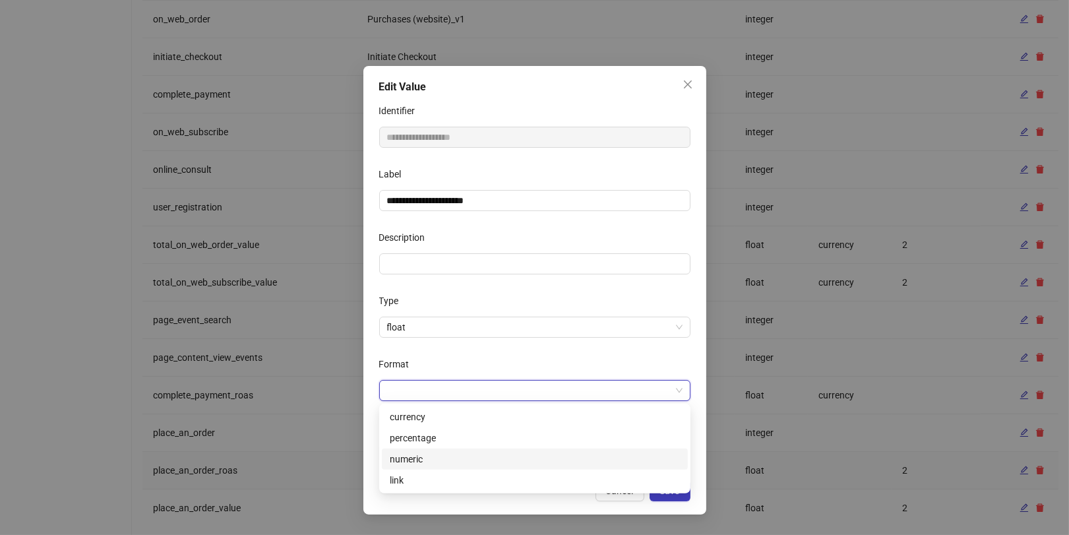
click at [430, 459] on div "numeric" at bounding box center [535, 459] width 290 height 15
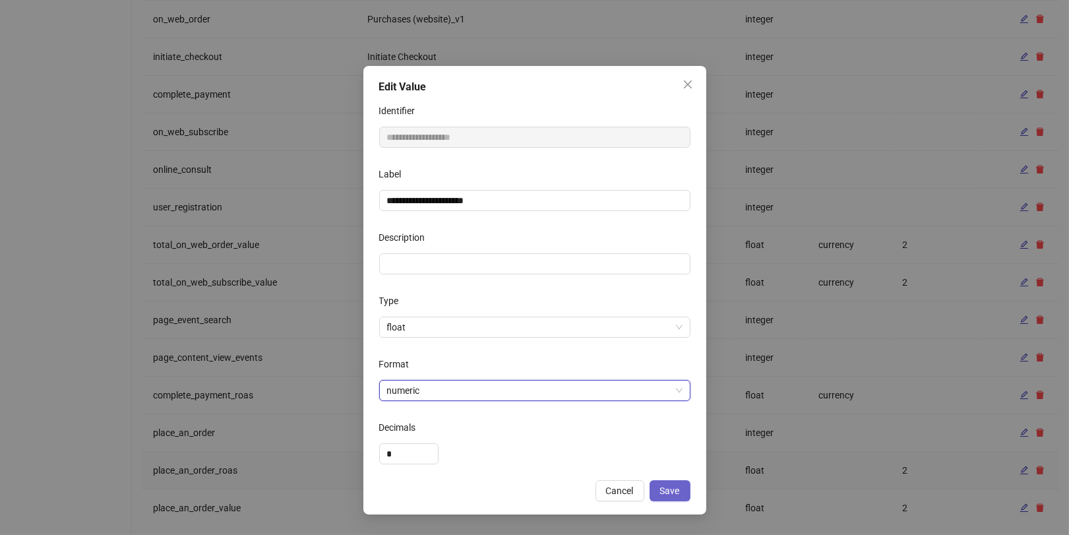
click at [675, 485] on span "Save" at bounding box center [670, 490] width 20 height 11
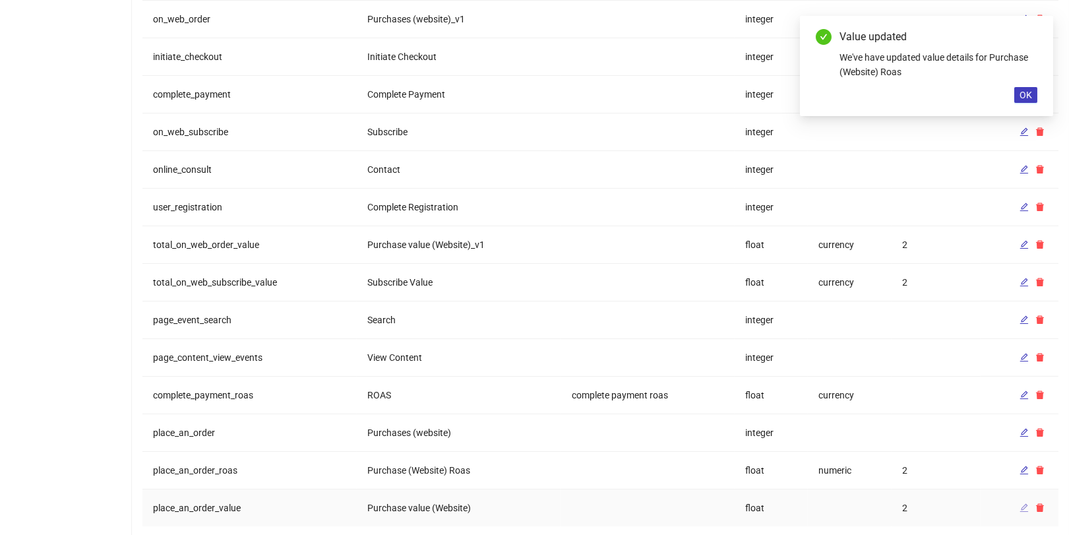
click at [1021, 502] on span "button" at bounding box center [1023, 507] width 9 height 11
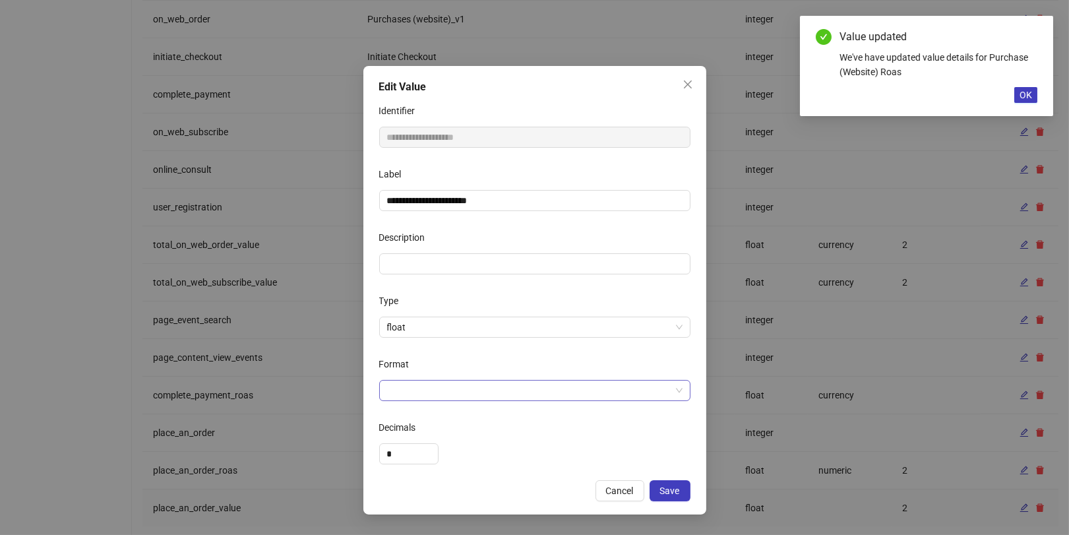
click at [456, 389] on input "Format" at bounding box center [528, 390] width 283 height 20
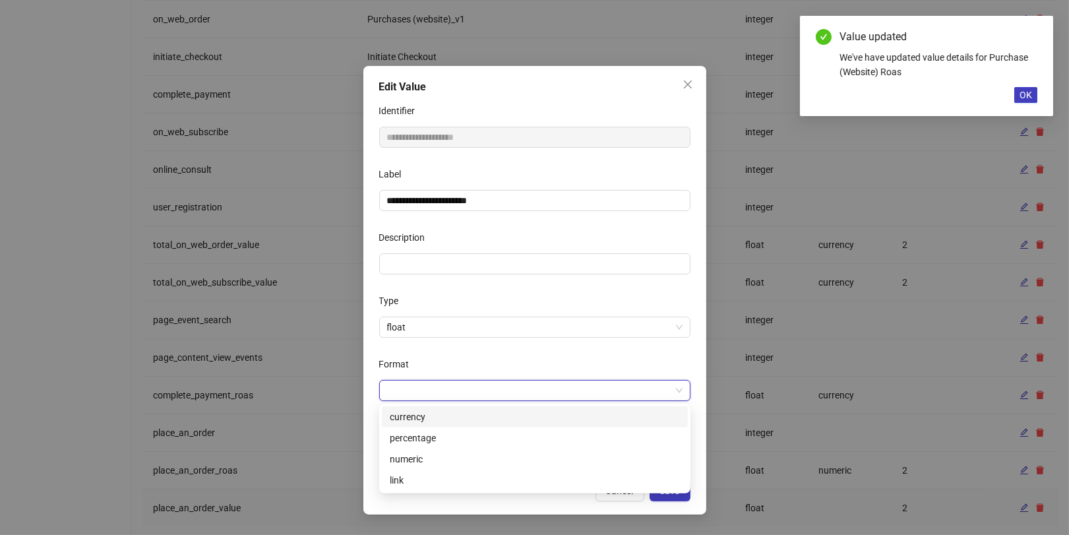
click at [433, 417] on div "currency" at bounding box center [535, 416] width 290 height 15
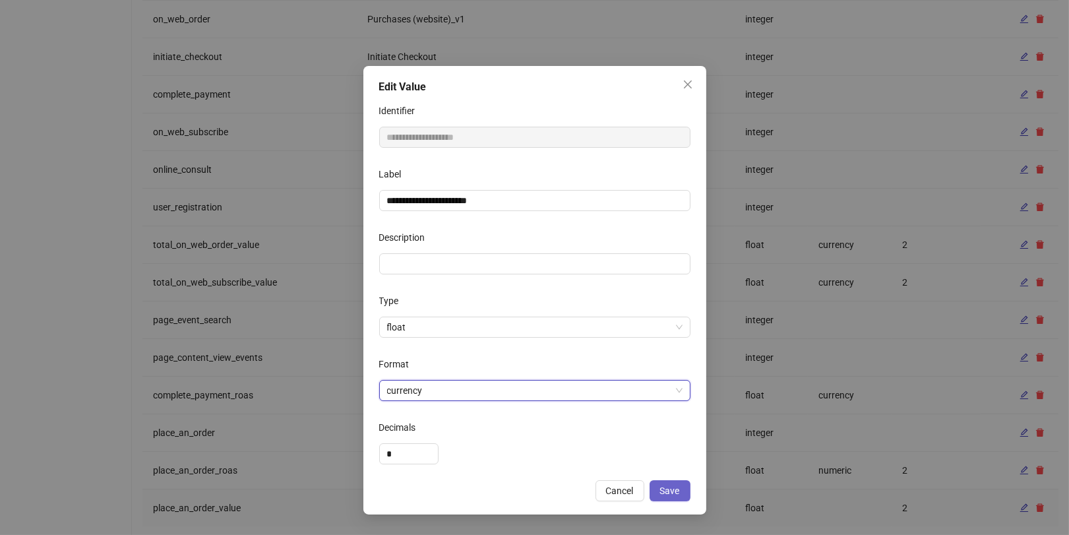
click at [678, 490] on span "Save" at bounding box center [670, 490] width 20 height 11
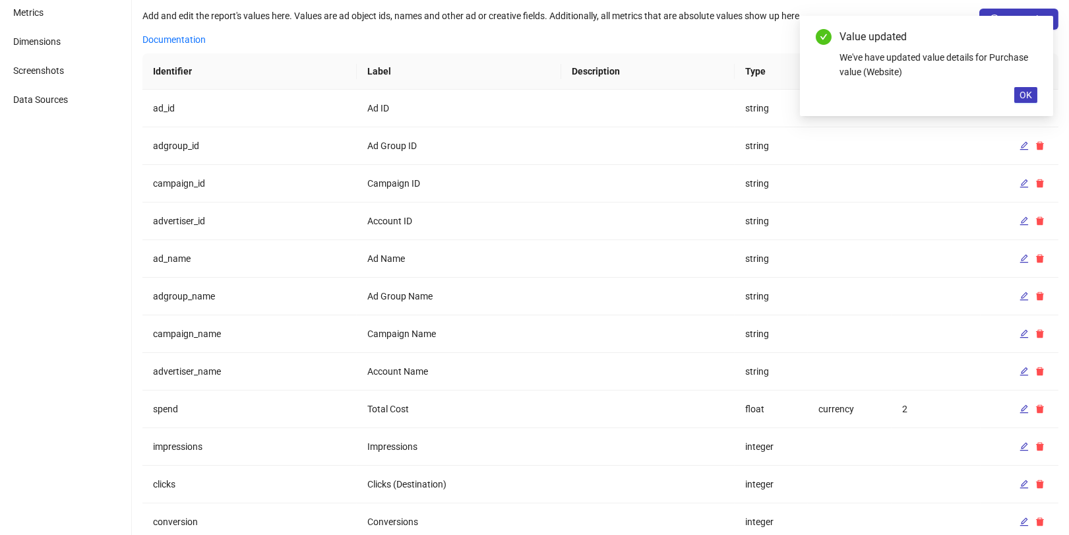
scroll to position [0, 0]
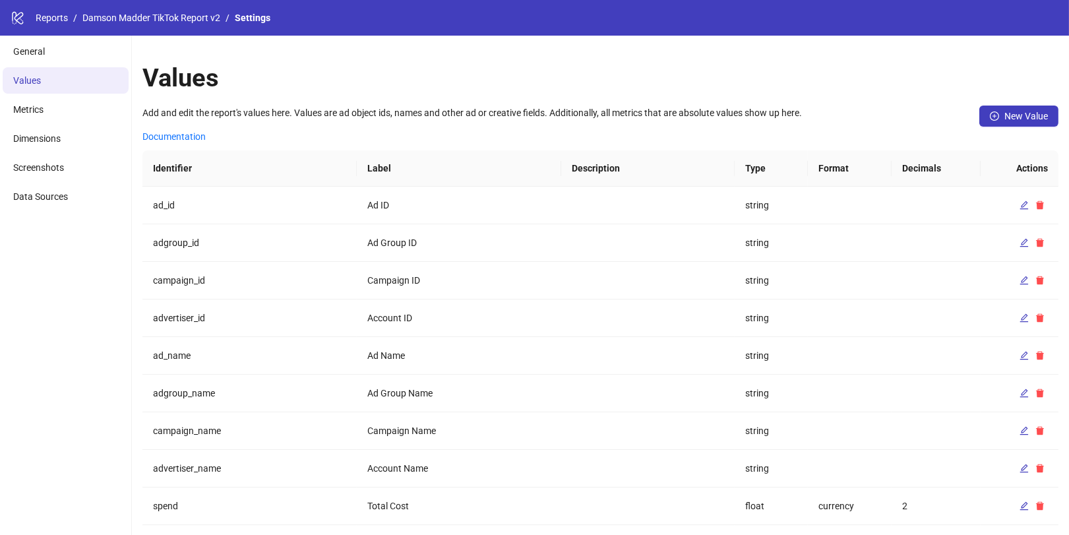
click at [62, 105] on li "Metrics" at bounding box center [66, 109] width 126 height 26
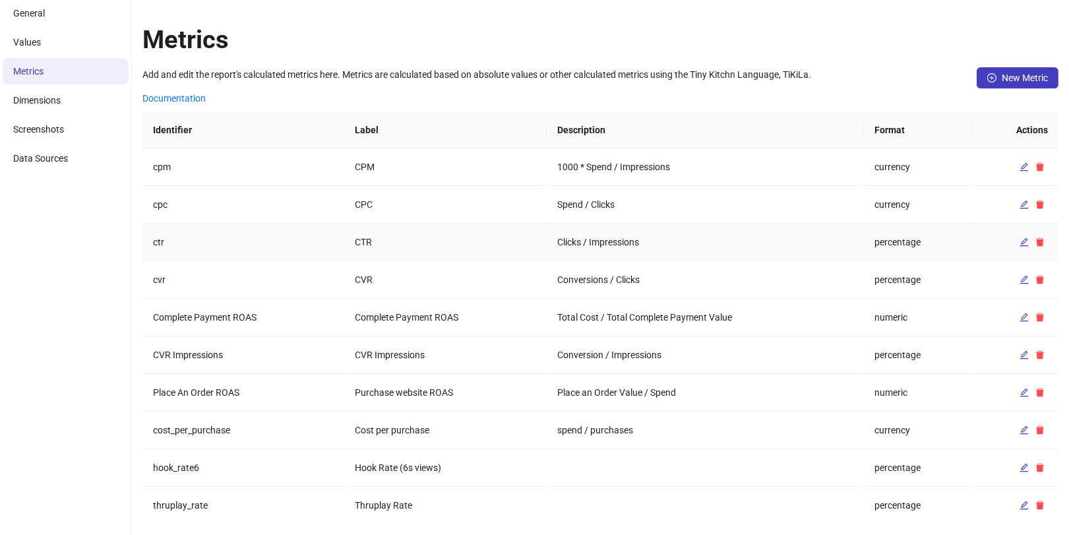
scroll to position [45, 0]
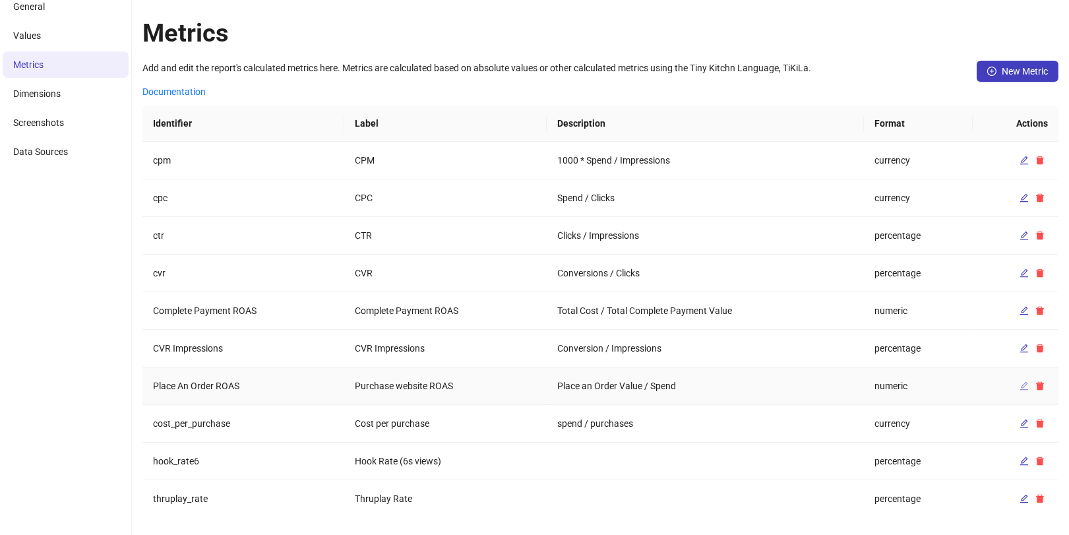
click at [1025, 385] on icon "edit" at bounding box center [1023, 385] width 9 height 9
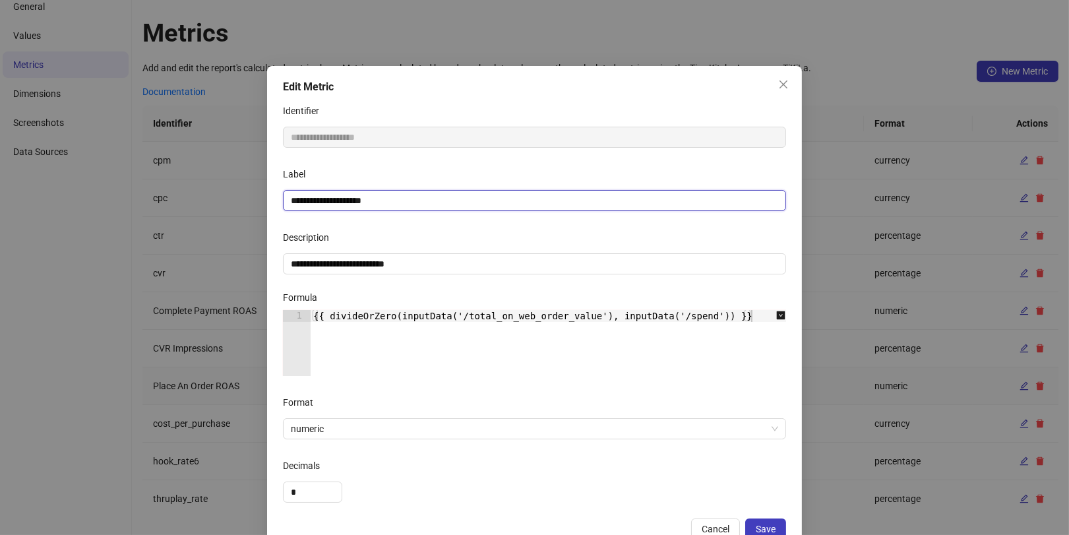
click at [491, 206] on input "**********" at bounding box center [534, 200] width 503 height 21
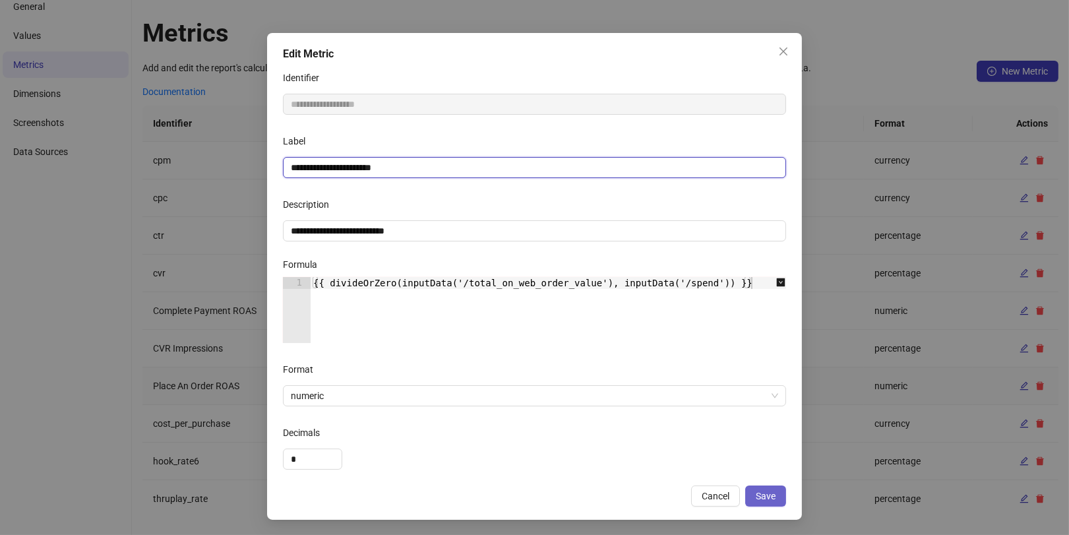
type input "**********"
click at [775, 498] on span "Save" at bounding box center [766, 496] width 20 height 11
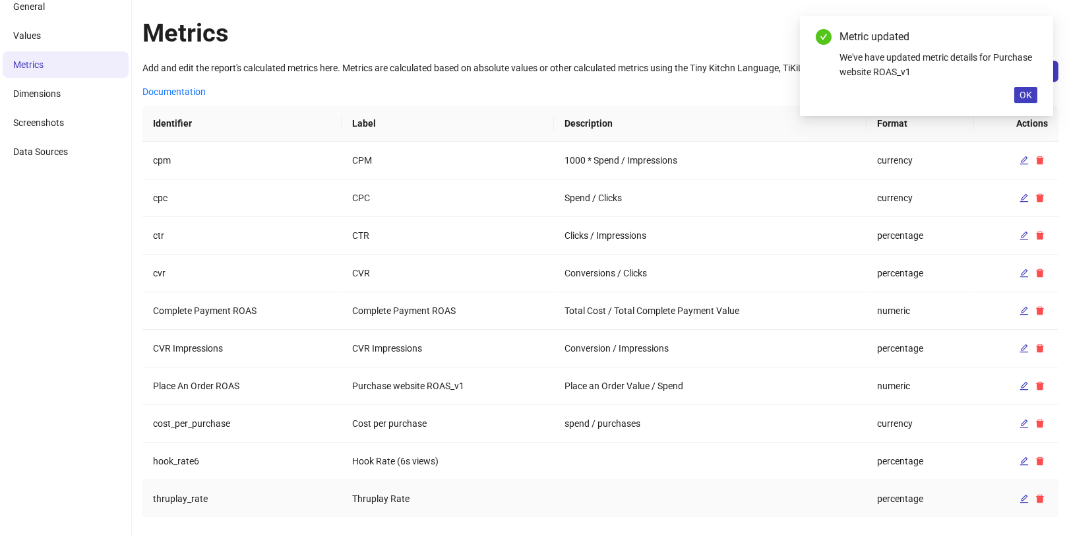
scroll to position [0, 0]
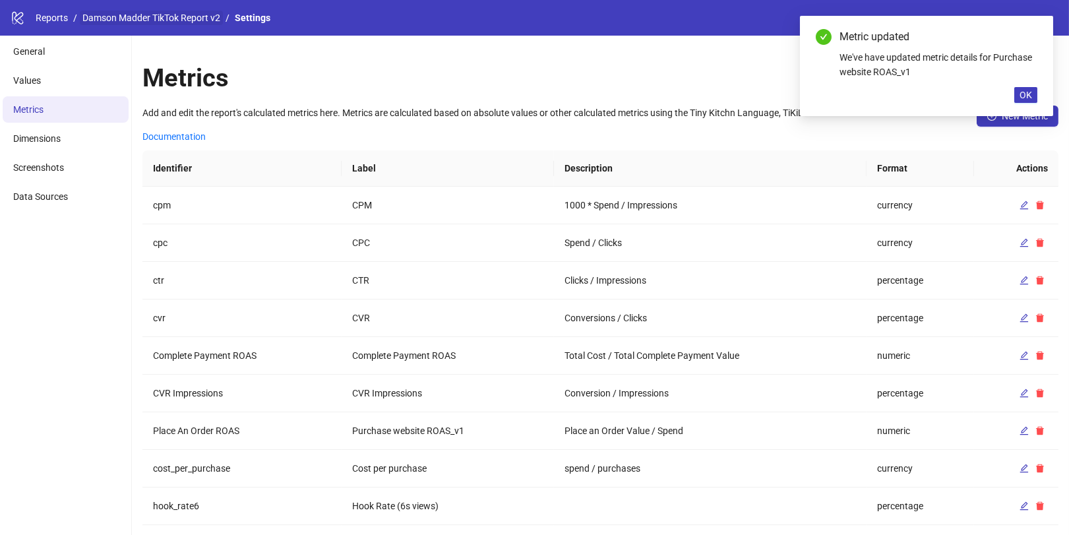
click at [152, 20] on link "Damson Madder TikTok Report v2" at bounding box center [151, 18] width 143 height 15
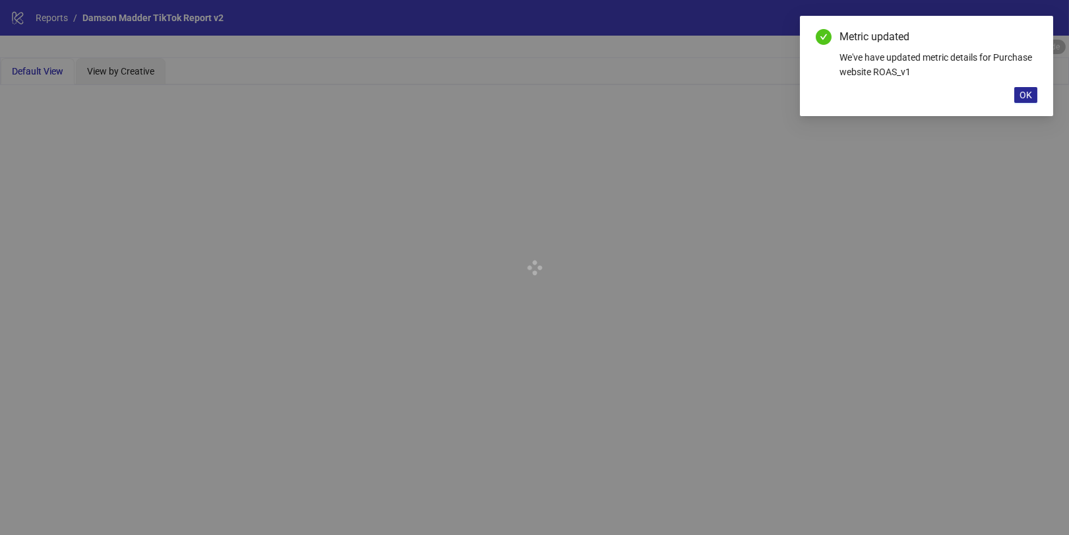
click at [1026, 98] on span "OK" at bounding box center [1025, 95] width 13 height 11
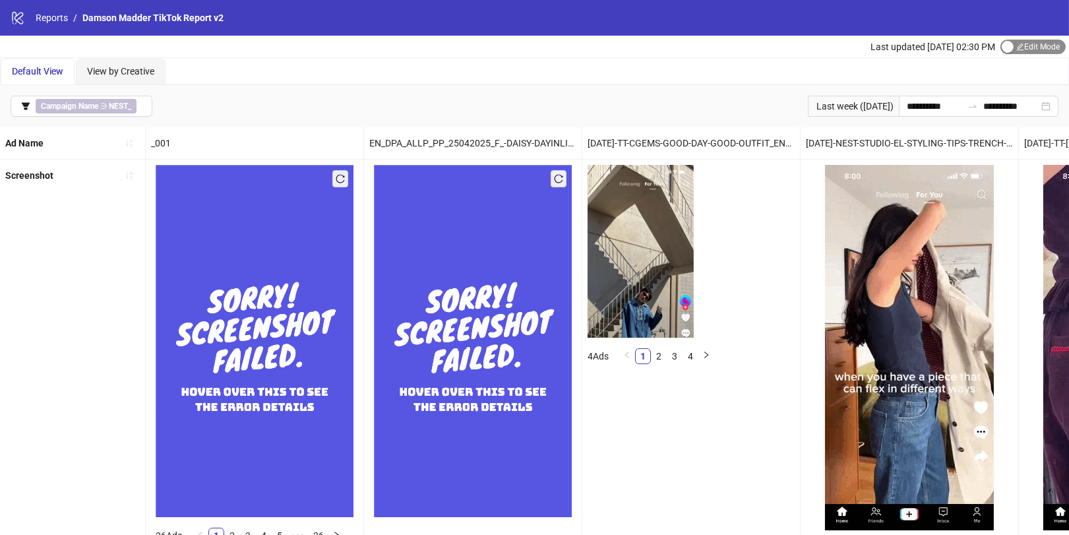
click at [1012, 51] on span "Edit Mode Edit Mode" at bounding box center [1032, 47] width 65 height 15
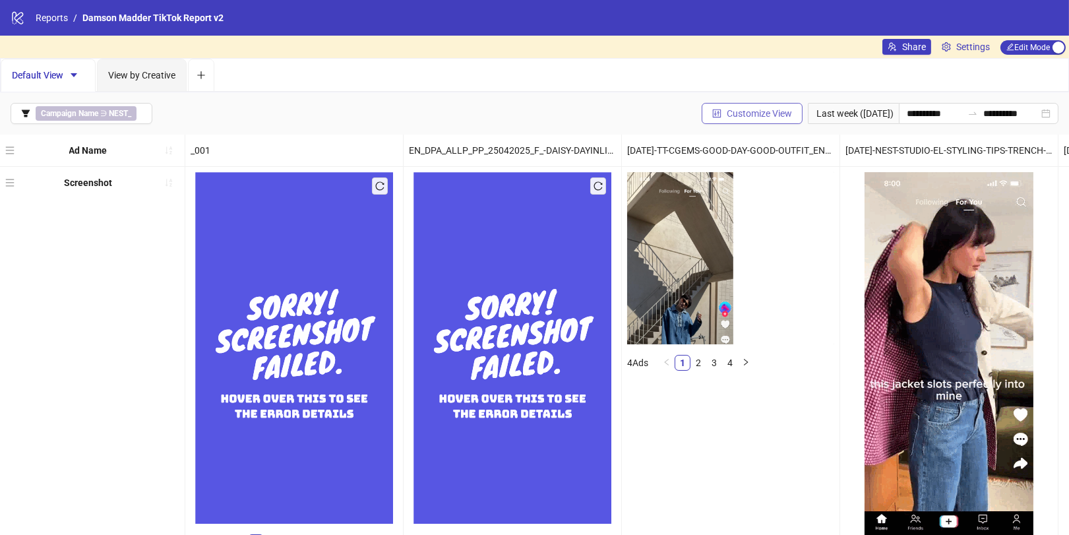
click at [730, 122] on button "Customize View" at bounding box center [751, 113] width 101 height 21
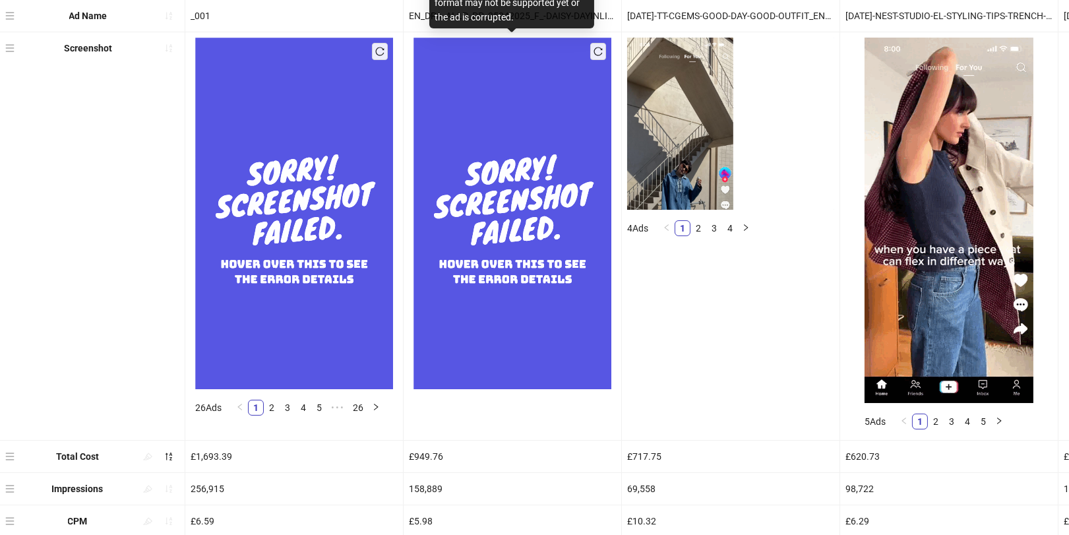
scroll to position [511, 0]
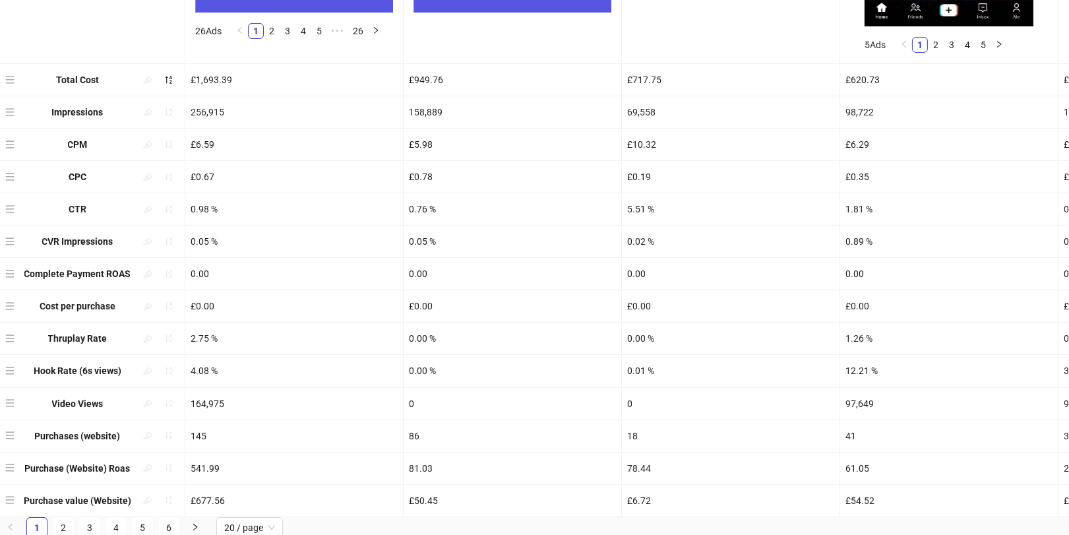
click at [13, 436] on div "Ad Name _001 EN_DPA_ALLP_PP_25042025_F_-DAISY-DAYINLIFE_CC_SS_SC12_USP1_TK_CONV…" at bounding box center [534, 70] width 1069 height 893
drag, startPoint x: 13, startPoint y: 436, endPoint x: 17, endPoint y: 277, distance: 159.0
click at [17, 277] on div "Ad Name _001 EN_DPA_ALLP_PP_25042025_F_-DAISY-DAYINLIFE_CC_SS_SC12_USP1_TK_CONV…" at bounding box center [534, 70] width 1069 height 893
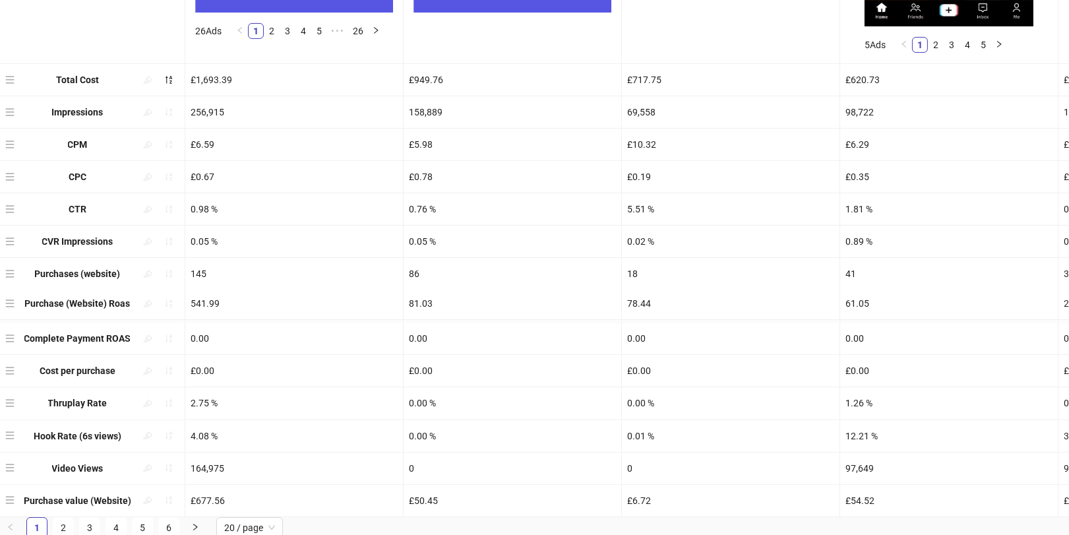
drag, startPoint x: 10, startPoint y: 463, endPoint x: 10, endPoint y: 308, distance: 155.6
click at [10, 308] on div "Ad Name _001 EN_DPA_ALLP_PP_25042025_F_-DAISY-DAYINLIFE_CC_SS_SC12_USP1_TK_CONV…" at bounding box center [534, 70] width 1069 height 893
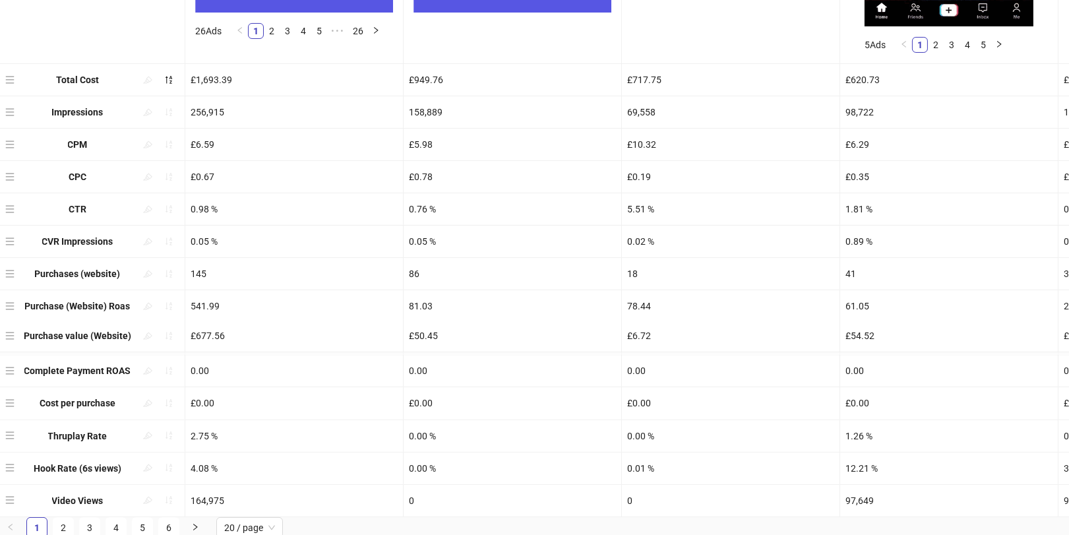
drag, startPoint x: 9, startPoint y: 494, endPoint x: -3, endPoint y: 320, distance: 174.4
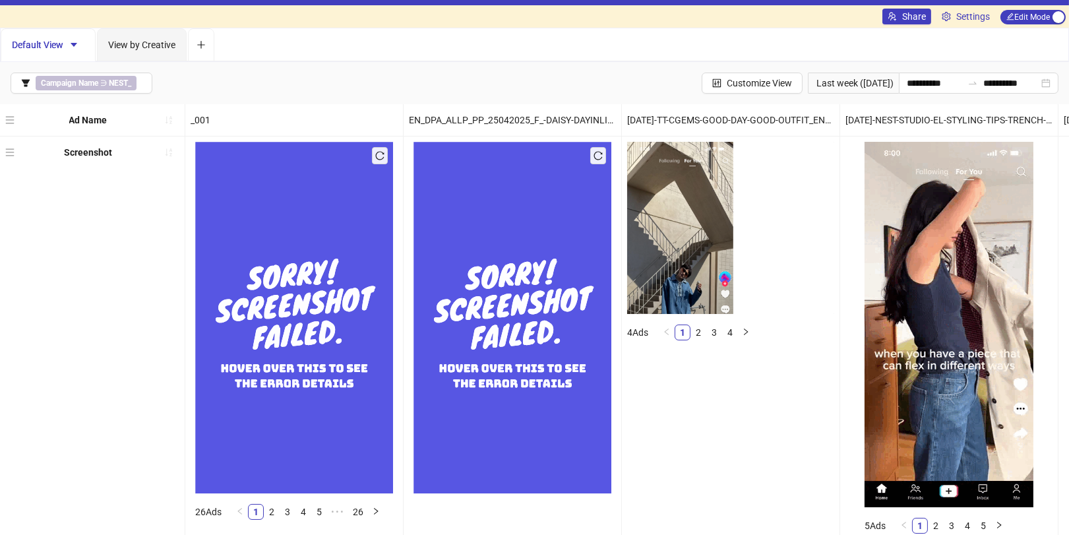
scroll to position [0, 0]
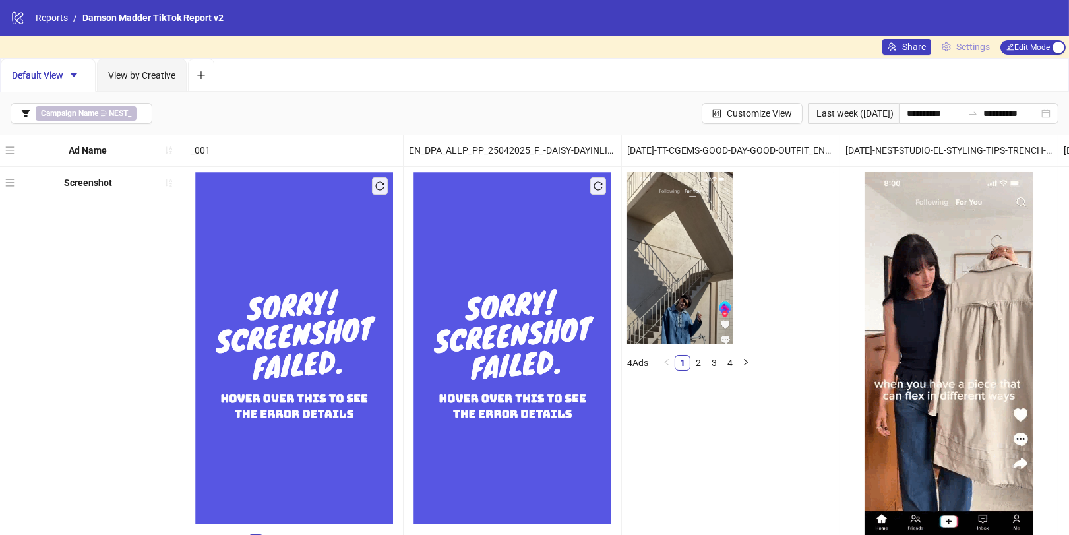
click at [961, 49] on span "Settings" at bounding box center [973, 47] width 34 height 15
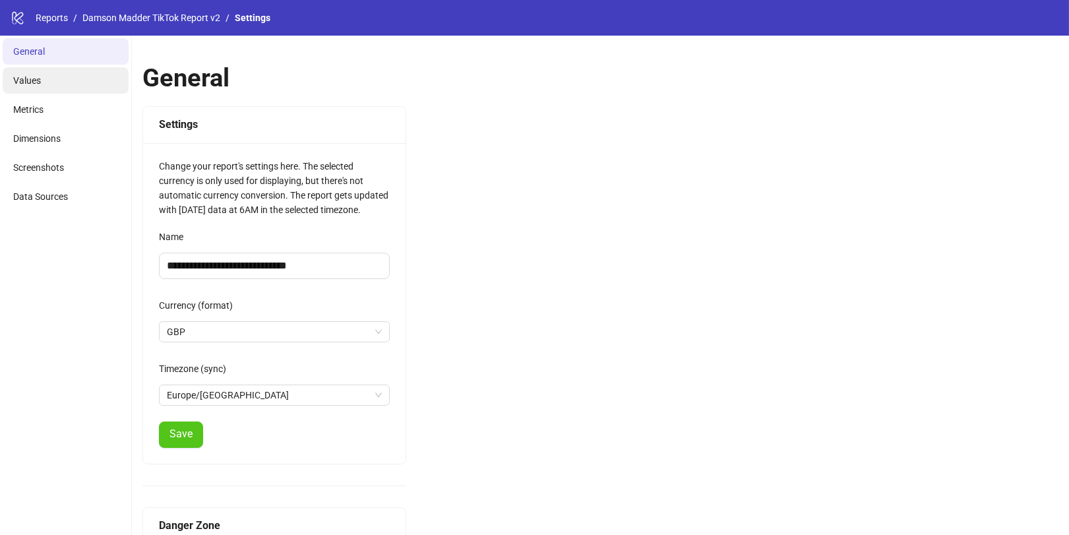
click at [37, 86] on li "Values" at bounding box center [66, 80] width 126 height 26
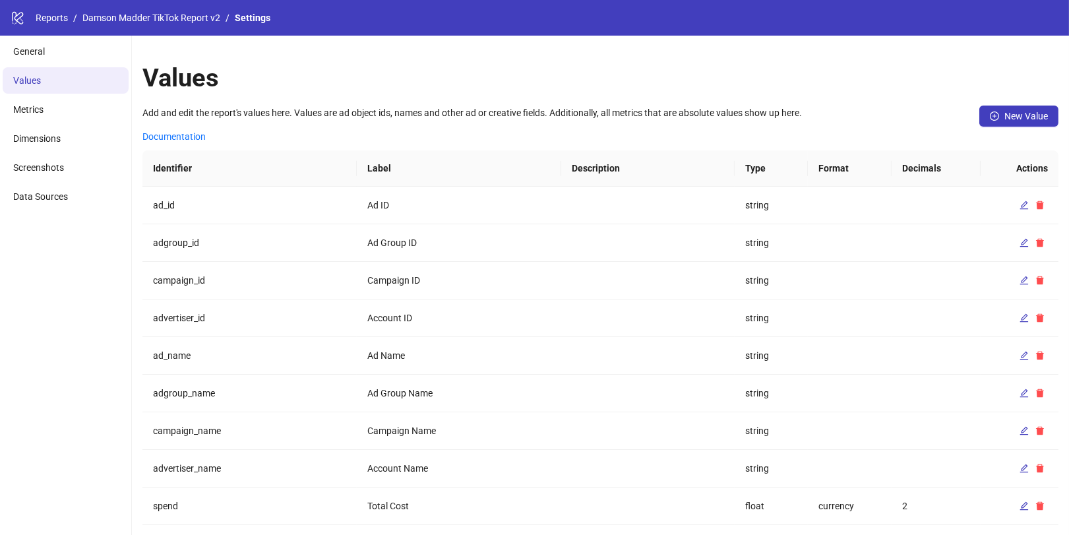
click at [98, 101] on li "Metrics" at bounding box center [66, 109] width 126 height 26
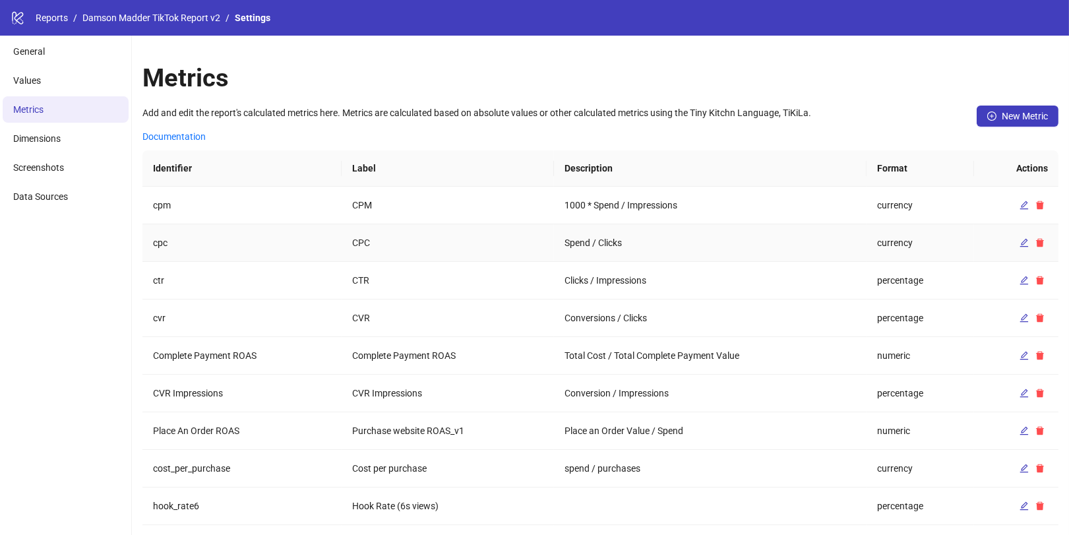
scroll to position [45, 0]
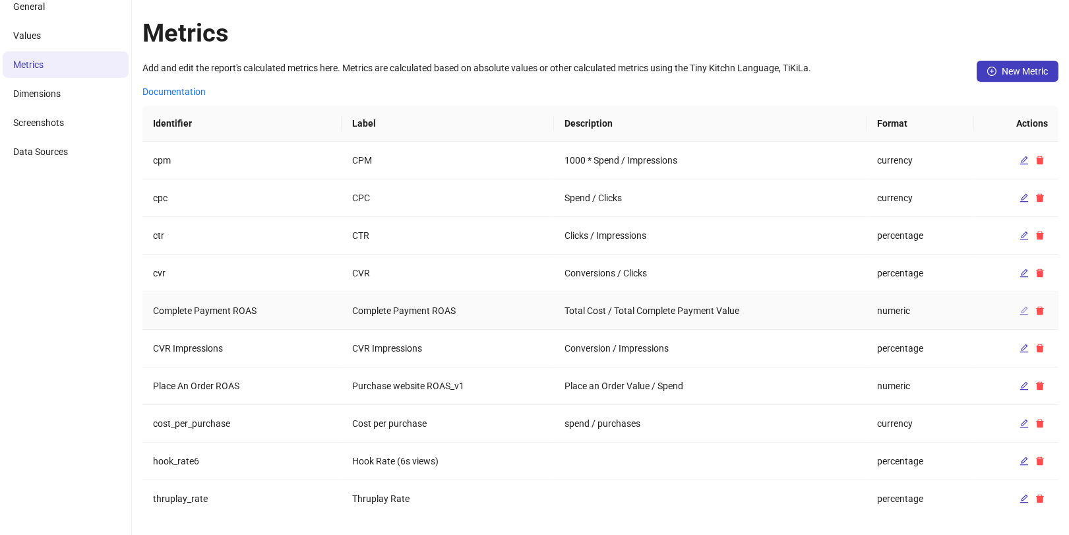
click at [1018, 303] on button "button" at bounding box center [1024, 311] width 16 height 16
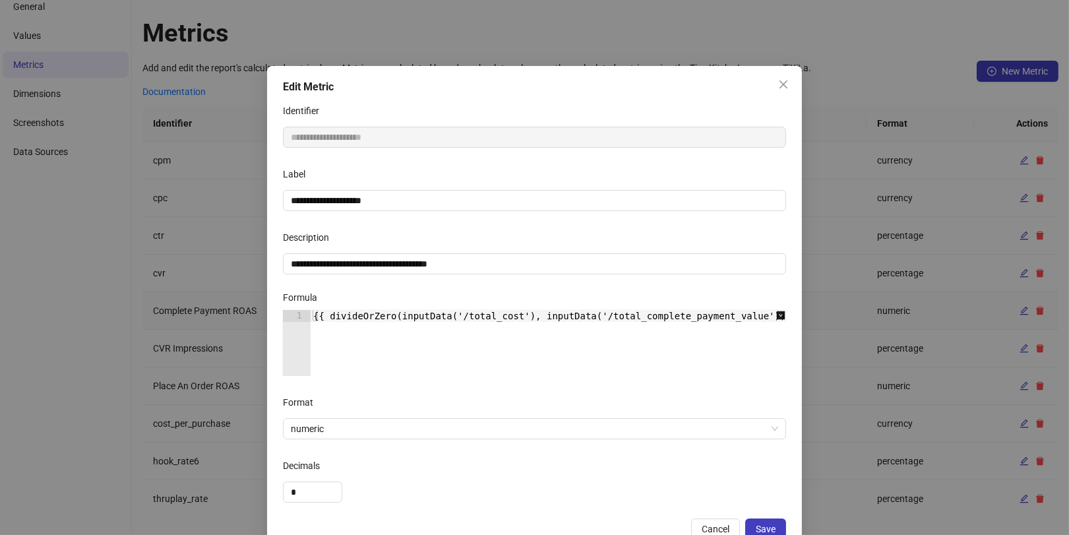
type textarea "**********"
click at [446, 314] on div "{{ divideOrZero(inputData('/total_cost'), inputData('/total_complete_payment_va…" at bounding box center [557, 355] width 492 height 90
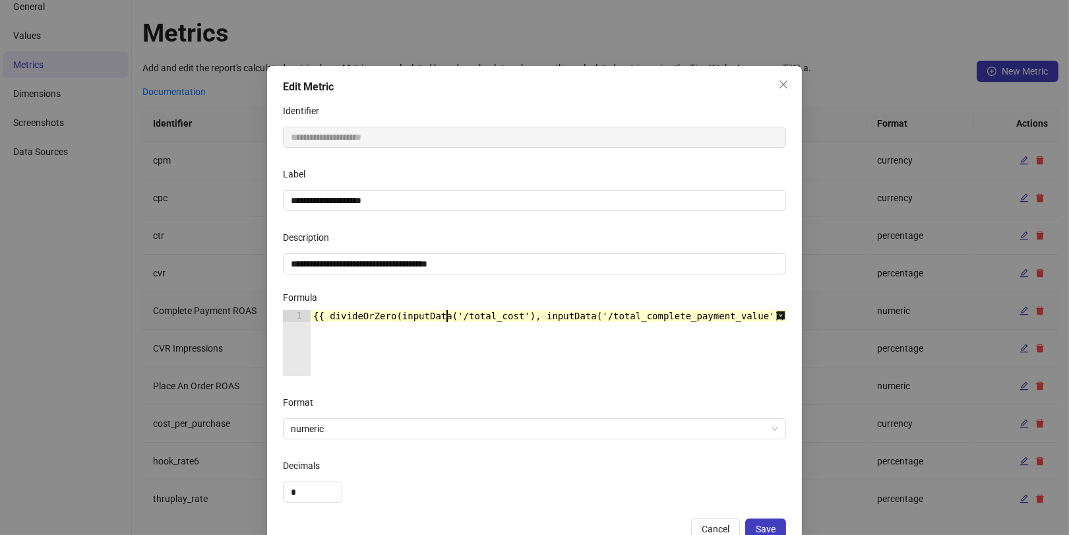
click at [446, 314] on div "{{ divideOrZero(inputData('/total_cost'), inputData('/total_complete_payment_va…" at bounding box center [557, 355] width 492 height 90
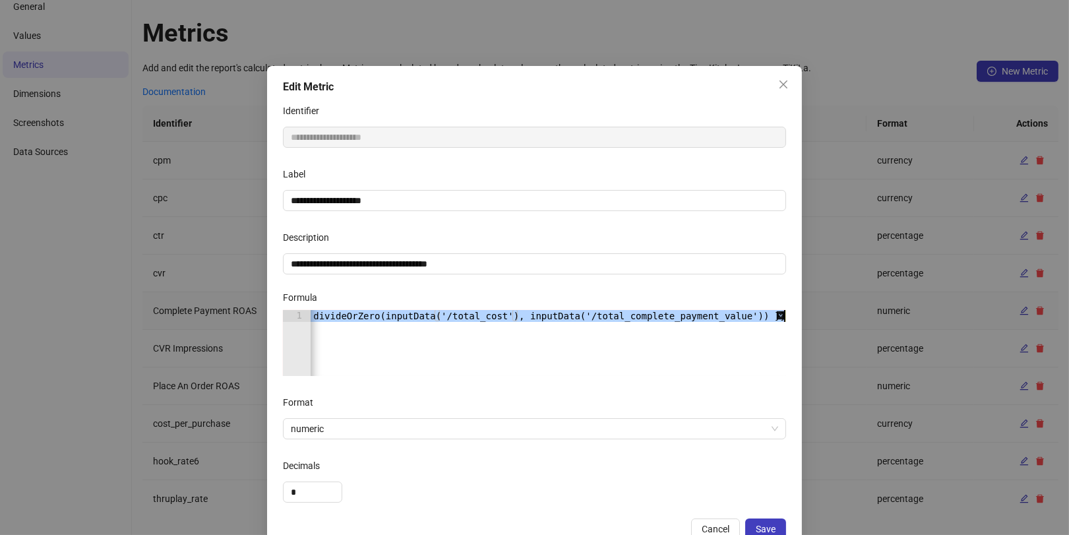
click at [446, 314] on div "{{ divideOrZero(inputData('/total_cost'), inputData('/total_complete_payment_va…" at bounding box center [540, 355] width 492 height 90
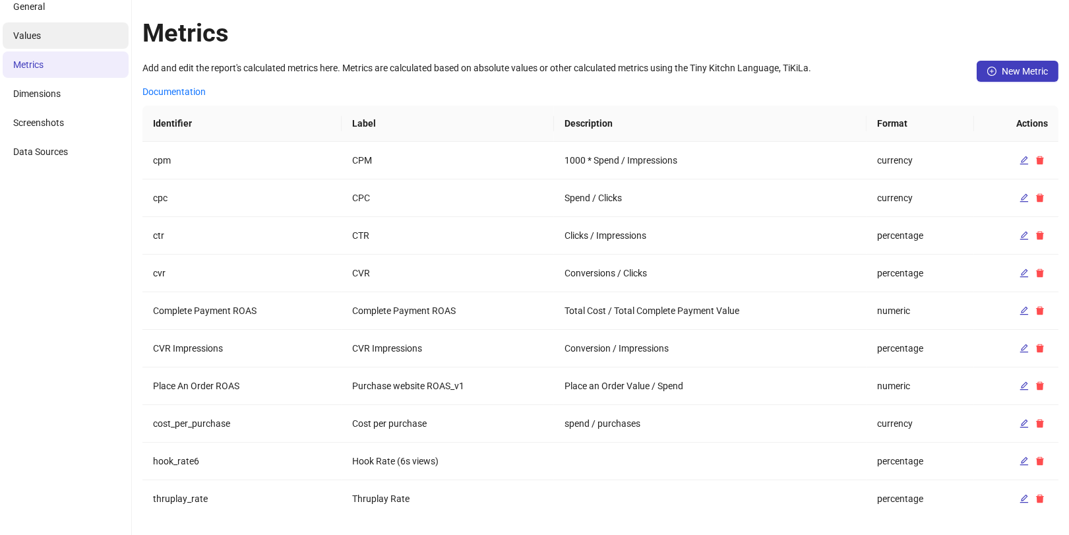
click at [64, 42] on li "Values" at bounding box center [66, 35] width 126 height 26
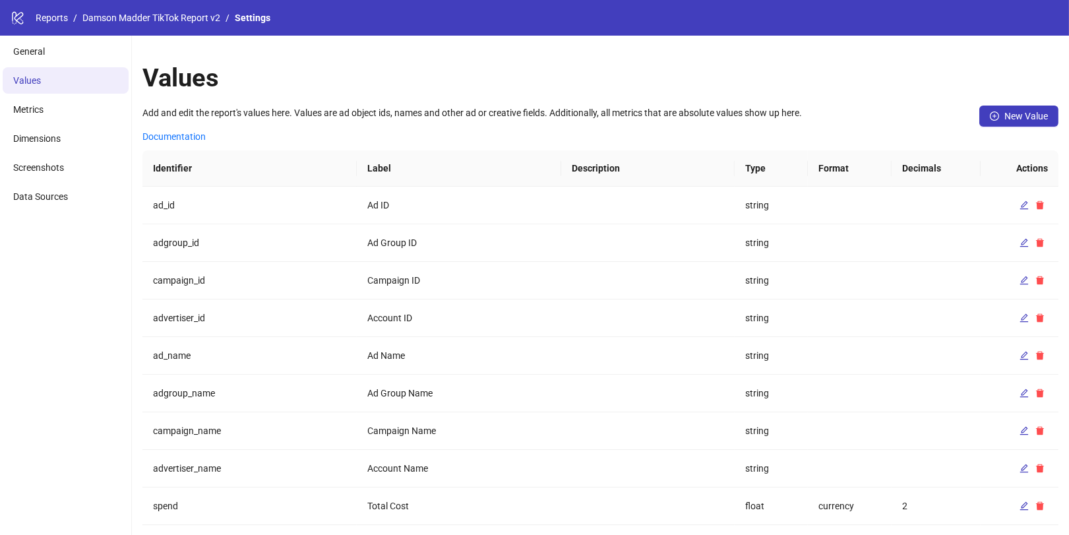
scroll to position [0, 0]
click at [59, 110] on li "Metrics" at bounding box center [66, 109] width 126 height 26
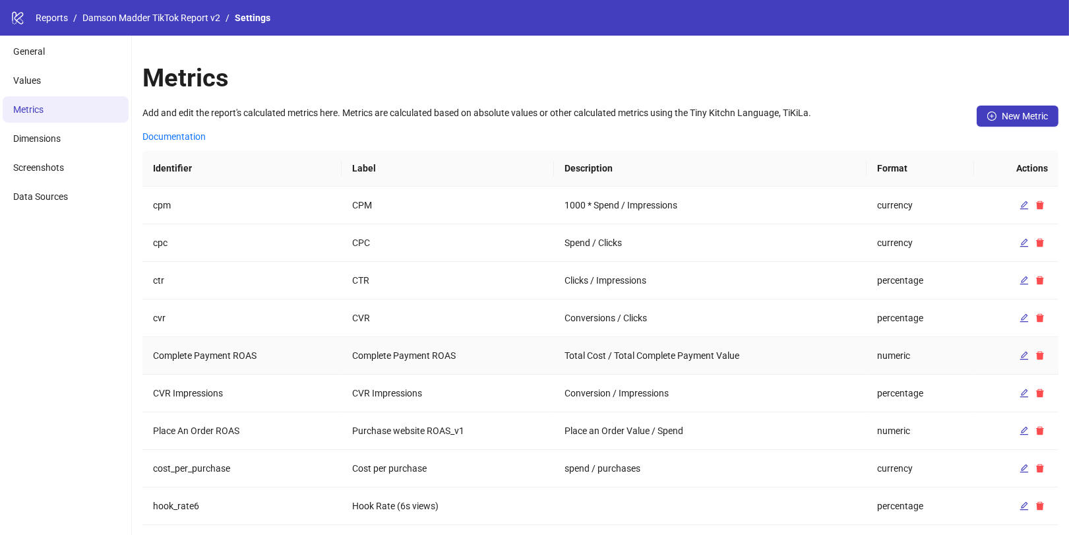
scroll to position [45, 0]
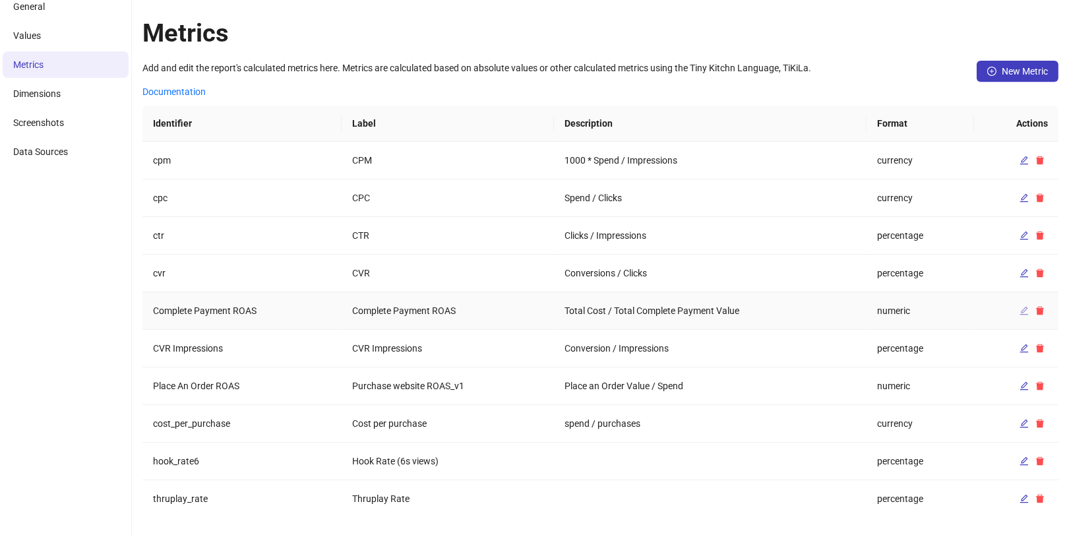
click at [1023, 309] on icon "edit" at bounding box center [1023, 310] width 9 height 9
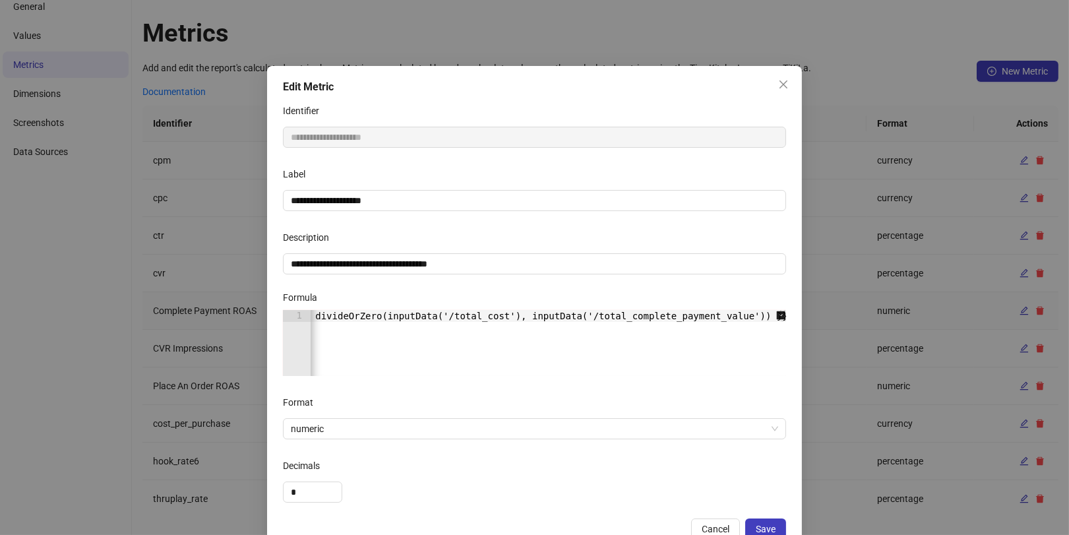
scroll to position [0, 16]
type textarea "**********"
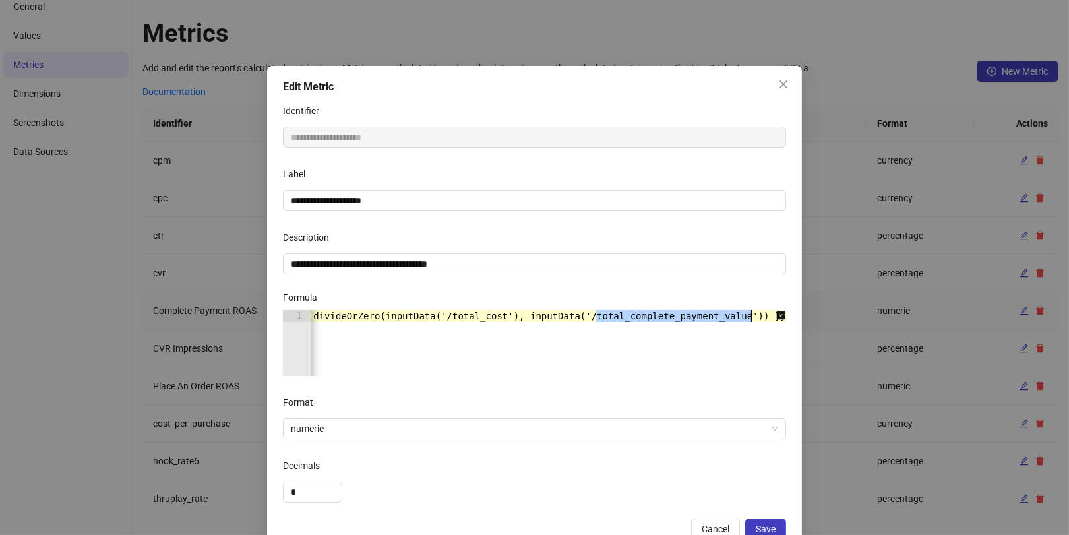
drag, startPoint x: 597, startPoint y: 315, endPoint x: 754, endPoint y: 313, distance: 156.3
click at [754, 313] on div "{{ divideOrZero(inputData('/total_cost'), inputData('/total_complete_payment_va…" at bounding box center [540, 355] width 492 height 90
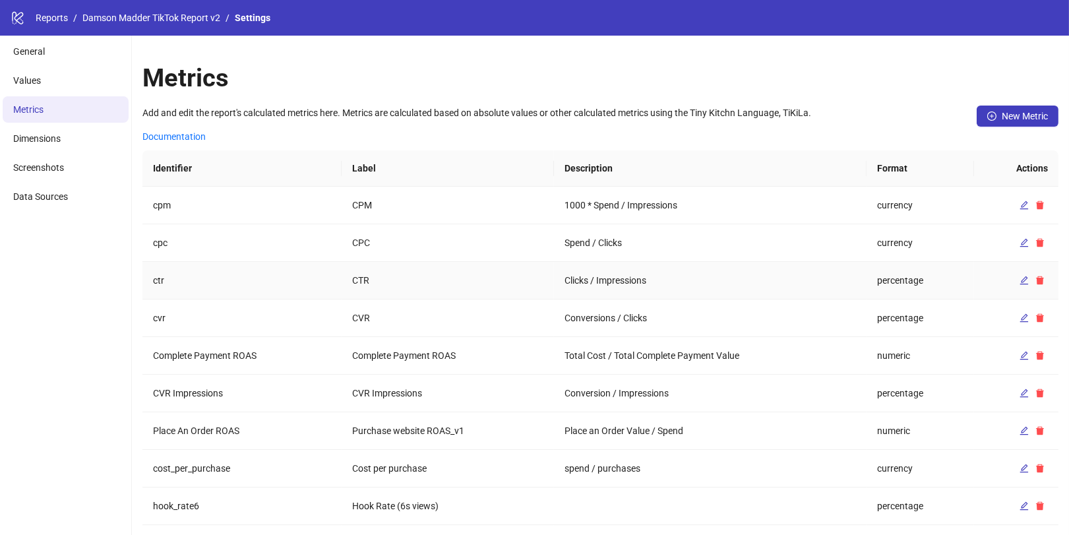
scroll to position [45, 0]
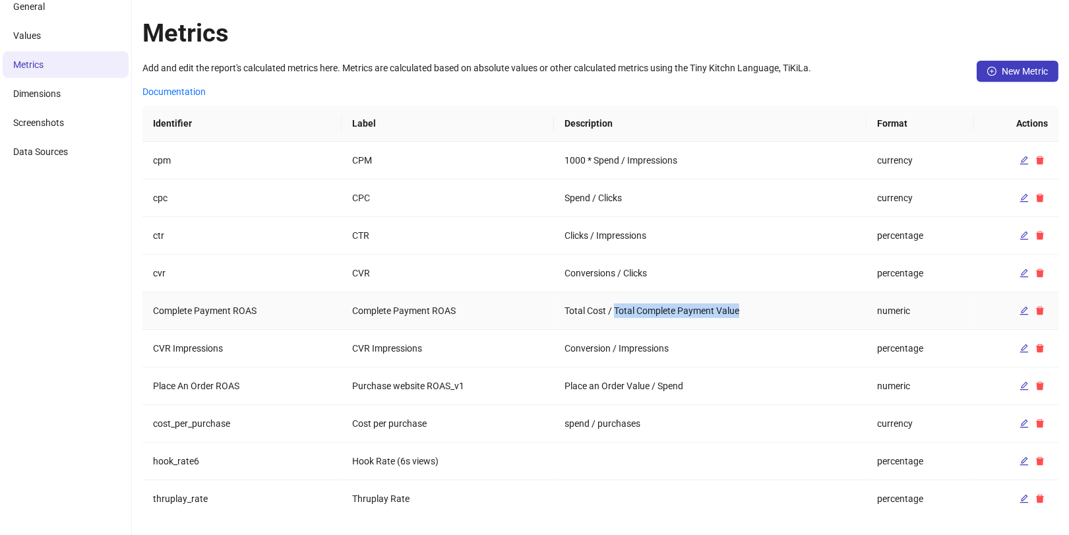
drag, startPoint x: 614, startPoint y: 307, endPoint x: 748, endPoint y: 305, distance: 133.2
click at [749, 307] on td "Total Cost / Total Complete Payment Value" at bounding box center [710, 311] width 313 height 38
copy td "Total Complete Payment Value"
click at [64, 35] on li "Values" at bounding box center [66, 35] width 126 height 26
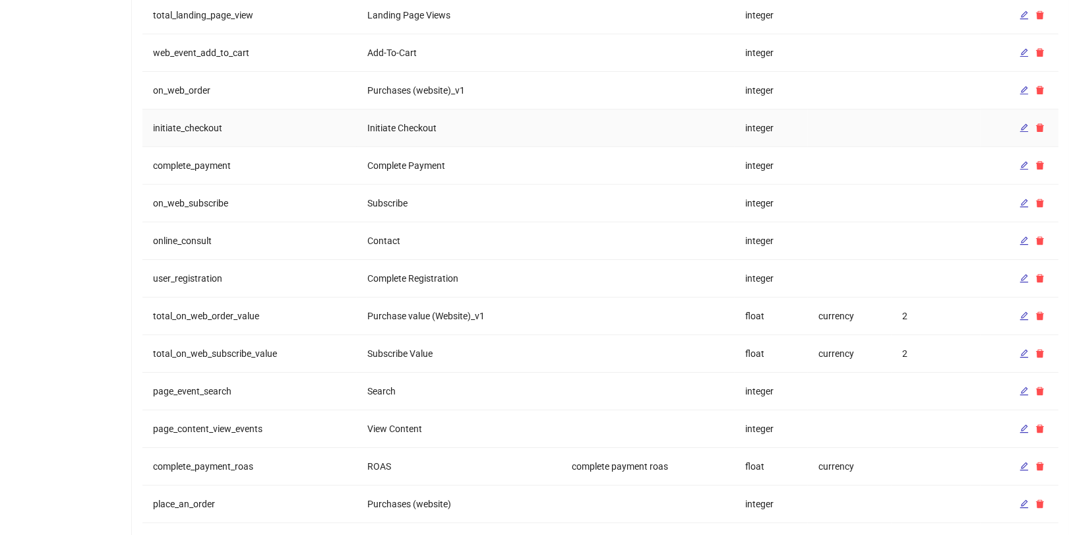
scroll to position [1238, 0]
